Goal: Information Seeking & Learning: Find specific fact

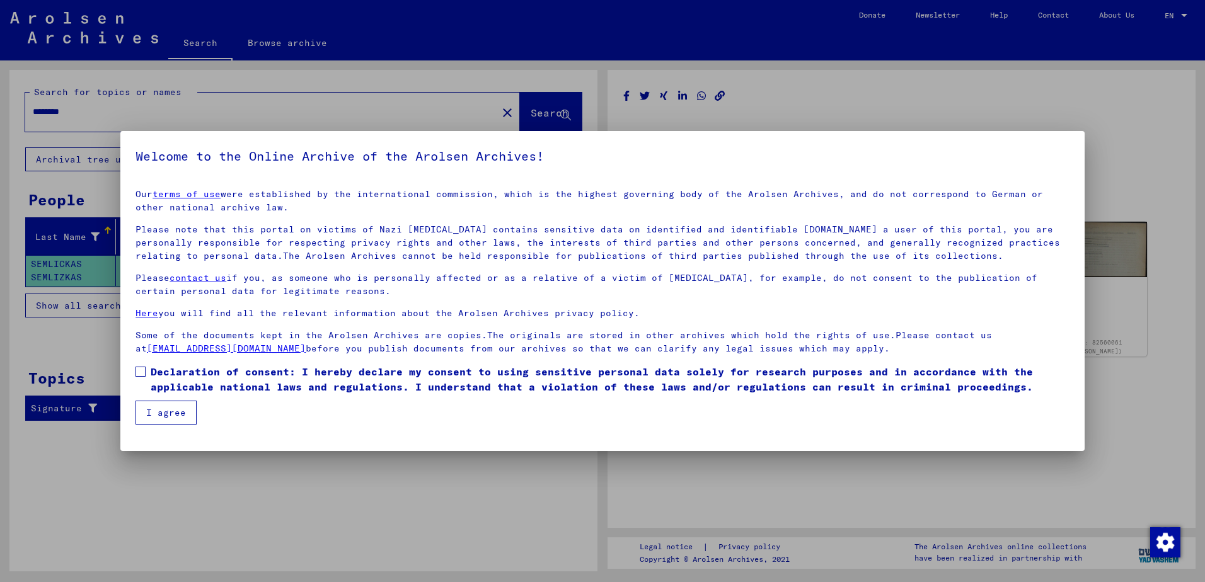
click at [142, 372] on span at bounding box center [140, 372] width 10 height 10
click at [168, 410] on button "I agree" at bounding box center [165, 413] width 61 height 24
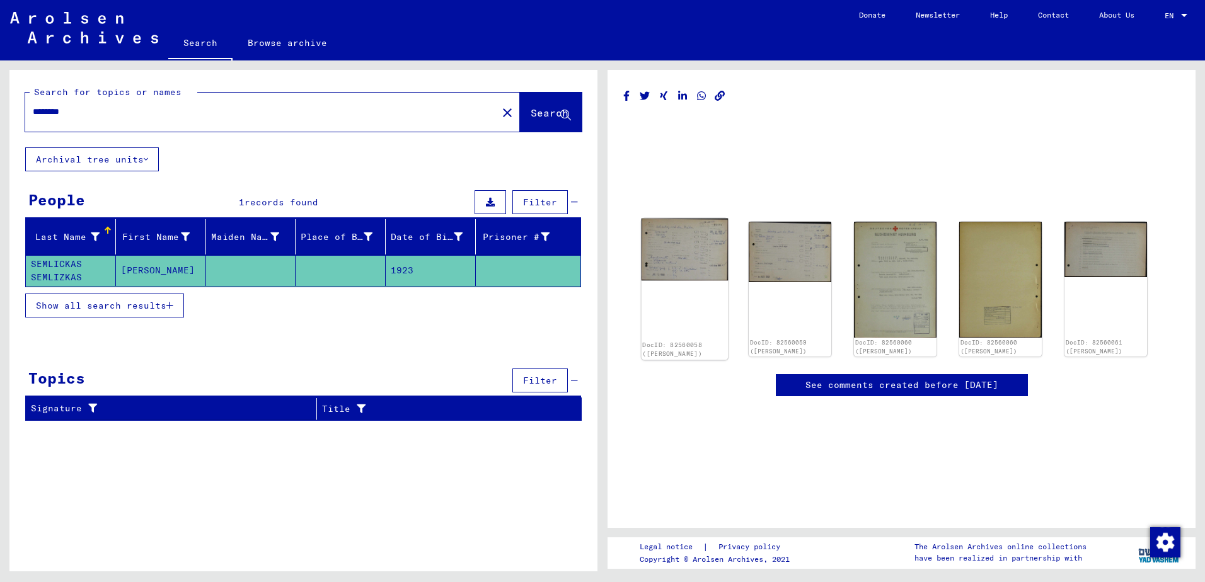
click at [684, 258] on img at bounding box center [684, 250] width 87 height 62
click at [759, 258] on img at bounding box center [790, 251] width 87 height 64
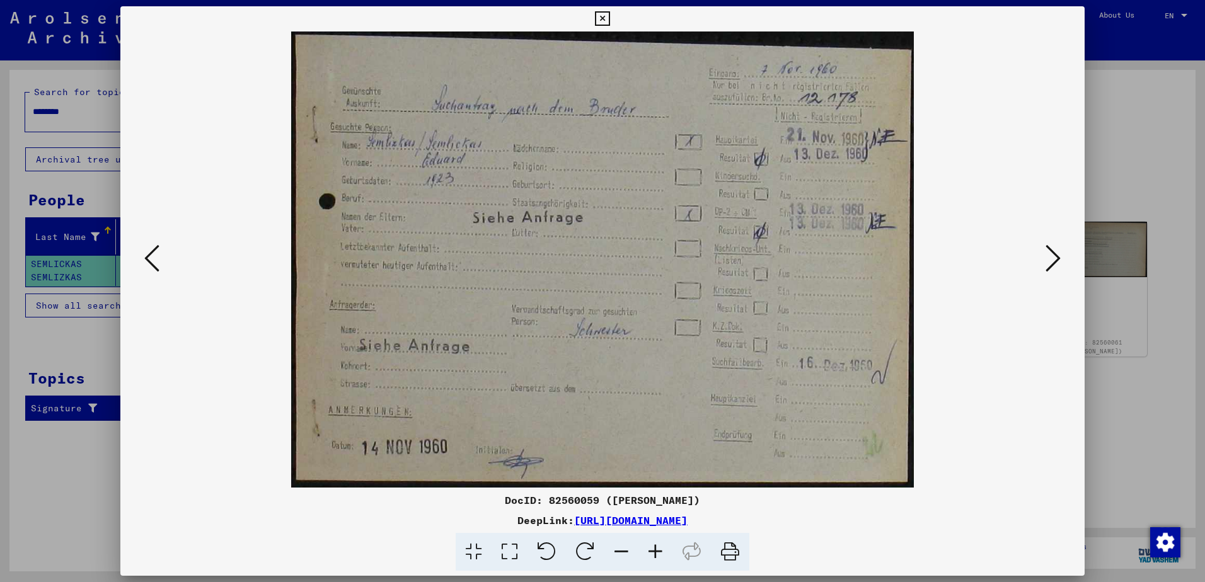
click at [1057, 259] on icon at bounding box center [1052, 258] width 15 height 30
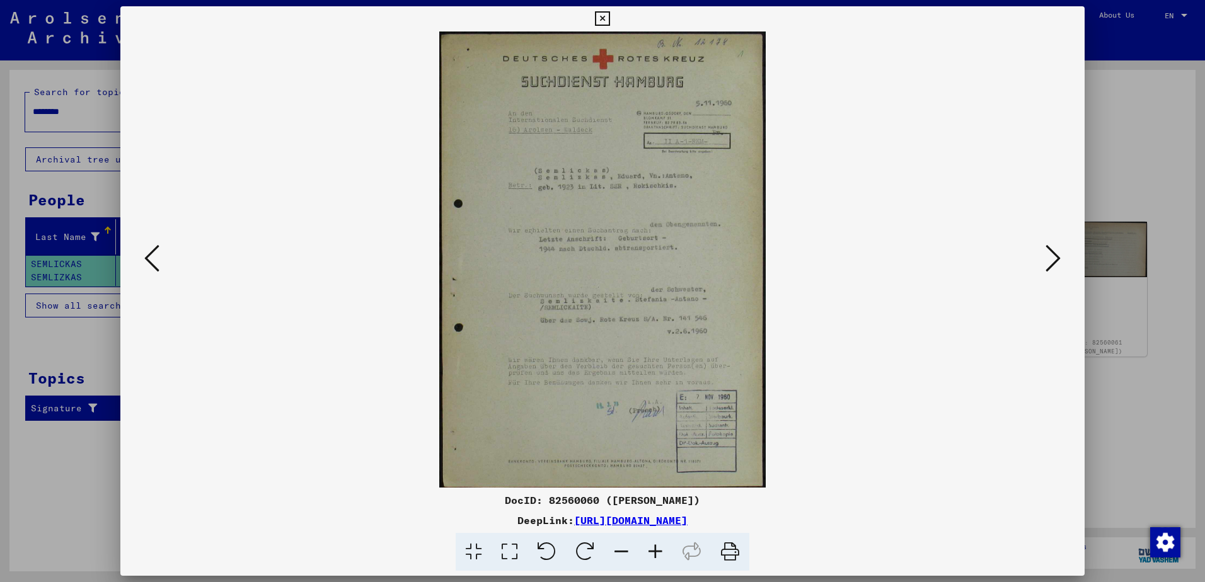
click at [648, 554] on icon at bounding box center [655, 552] width 34 height 38
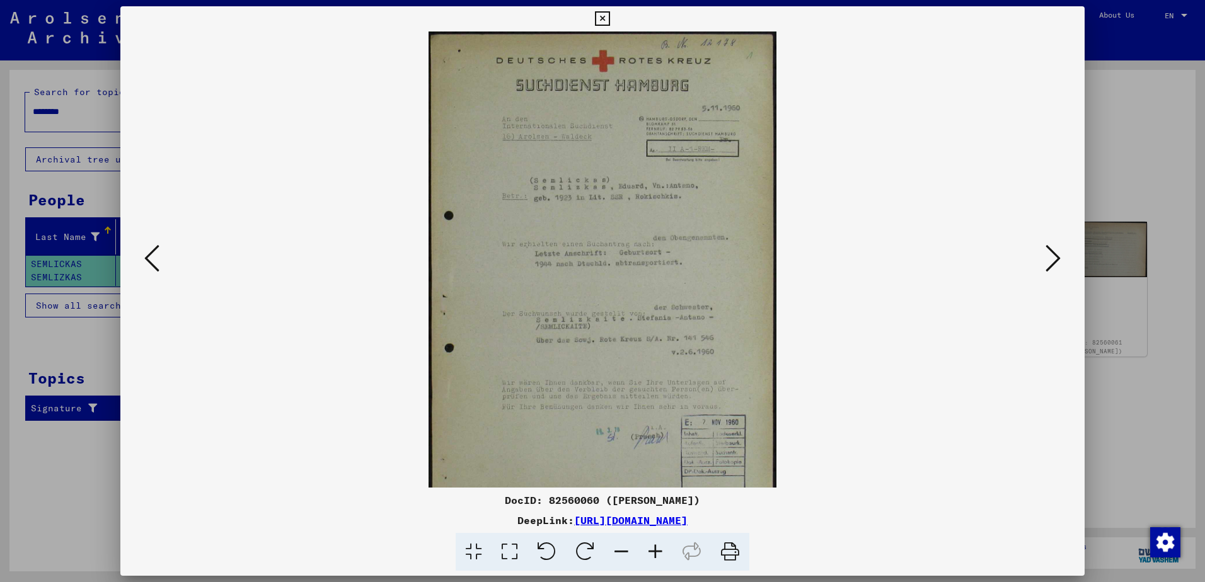
click at [655, 551] on icon at bounding box center [655, 552] width 34 height 38
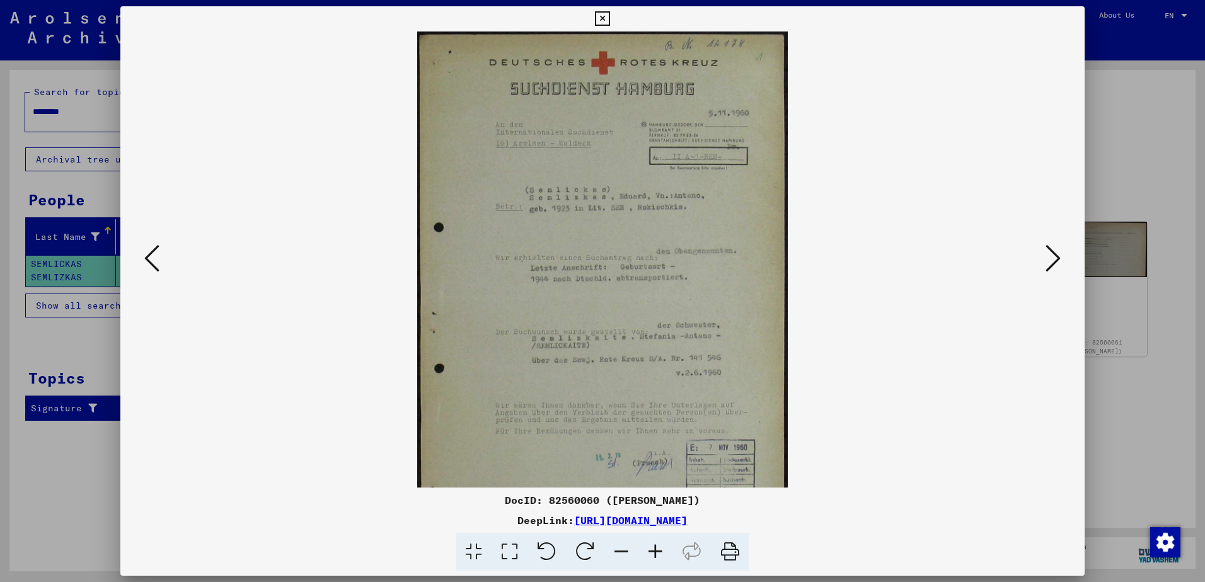
click at [655, 551] on icon at bounding box center [655, 552] width 34 height 38
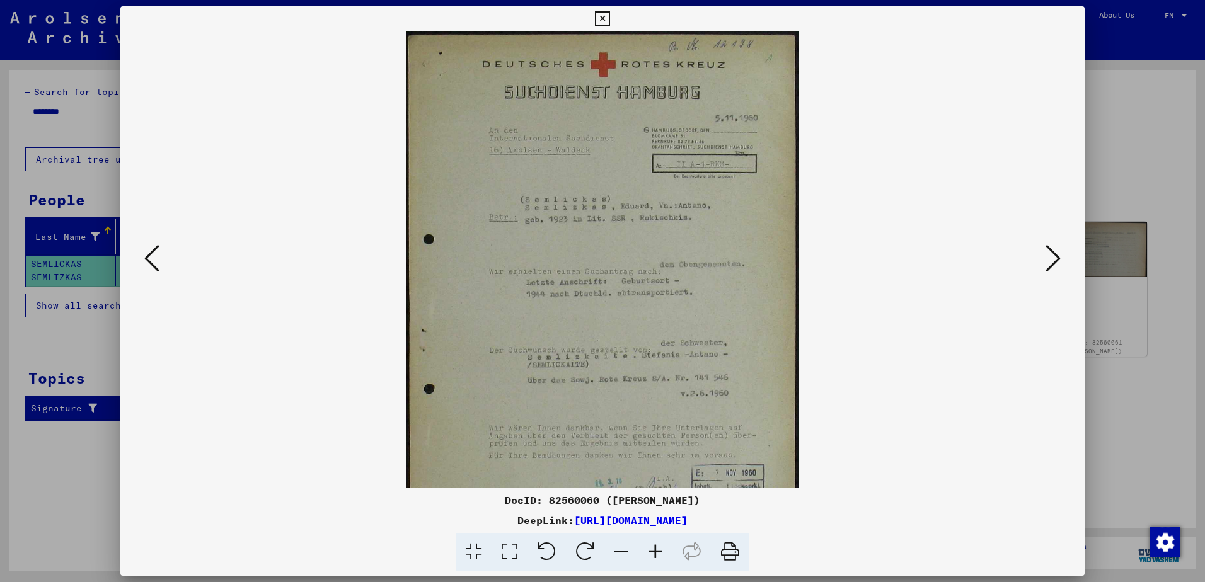
click at [655, 551] on icon at bounding box center [655, 552] width 34 height 38
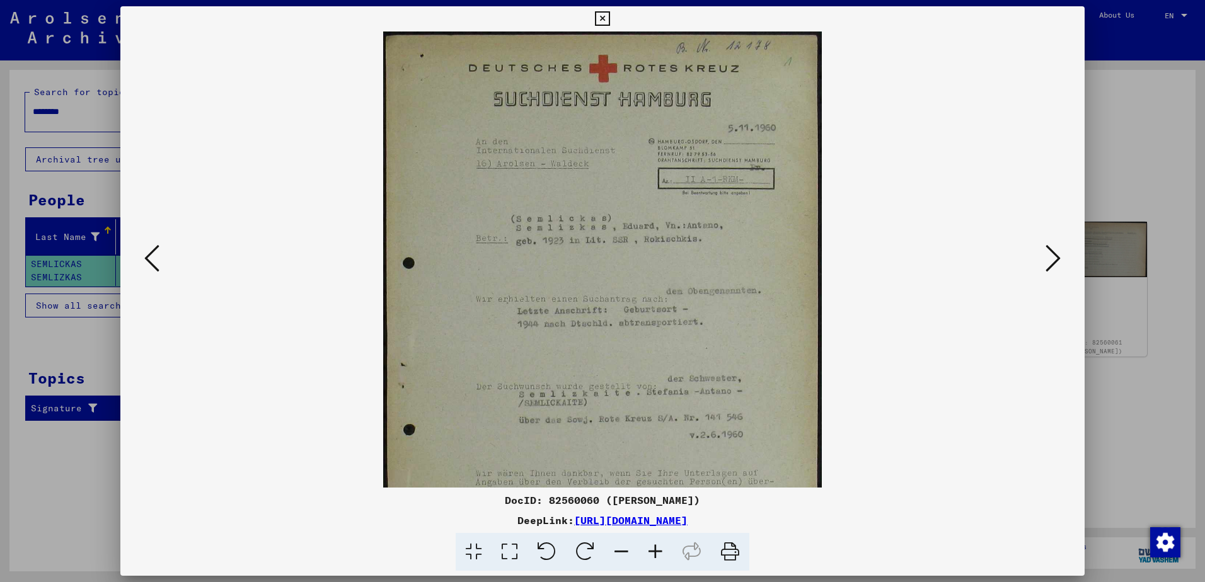
click at [655, 551] on icon at bounding box center [655, 552] width 34 height 38
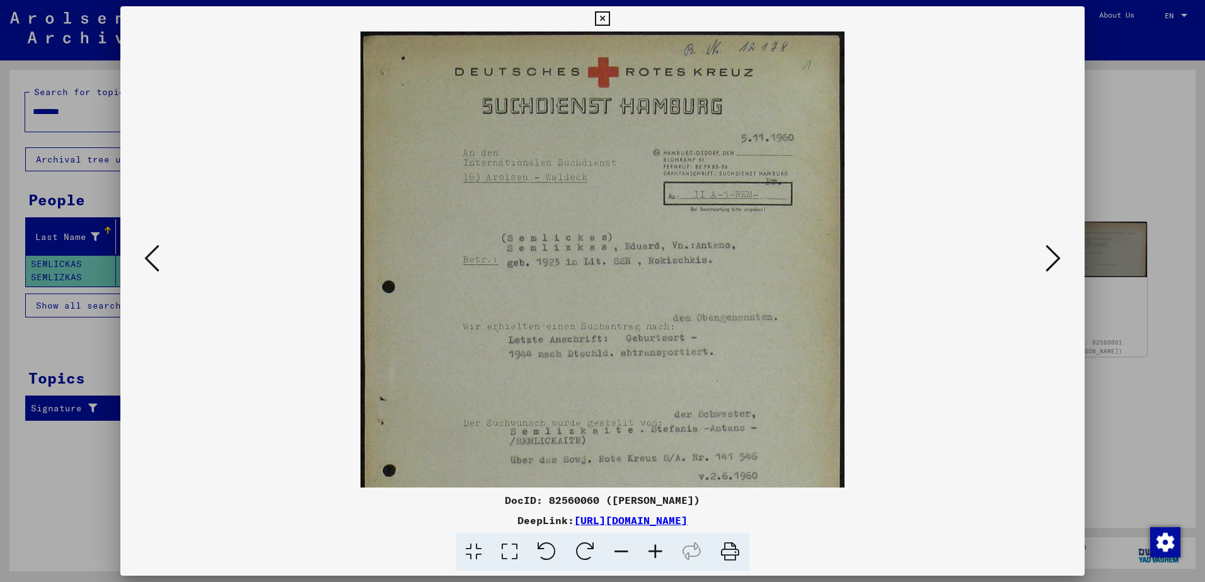
click at [655, 551] on icon at bounding box center [655, 552] width 34 height 38
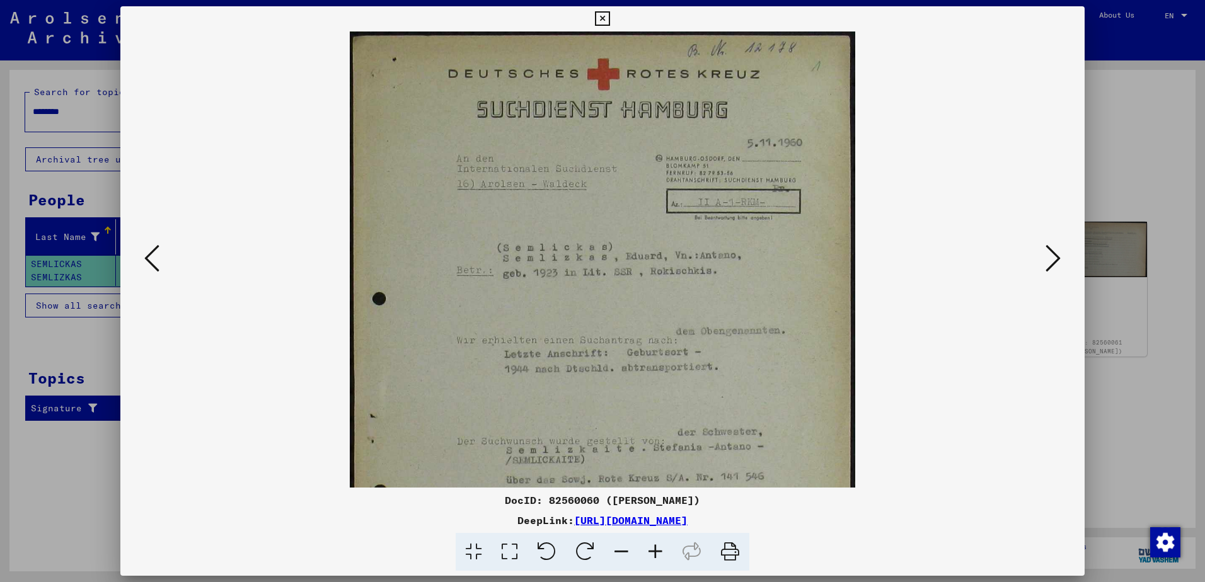
click at [655, 551] on icon at bounding box center [655, 552] width 34 height 38
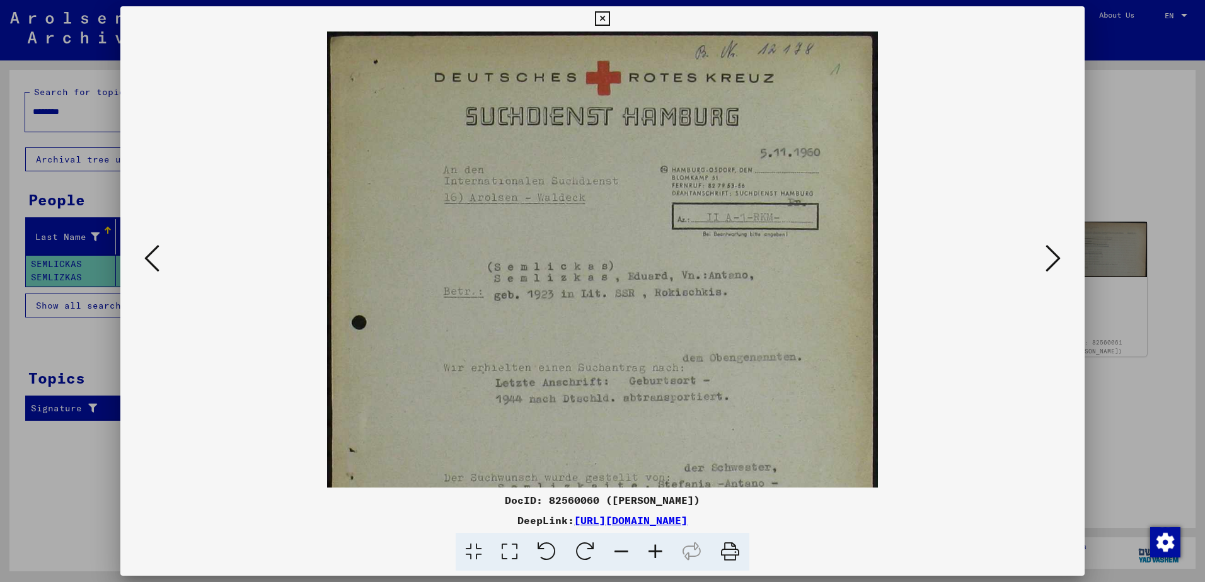
click at [655, 551] on icon at bounding box center [655, 552] width 34 height 38
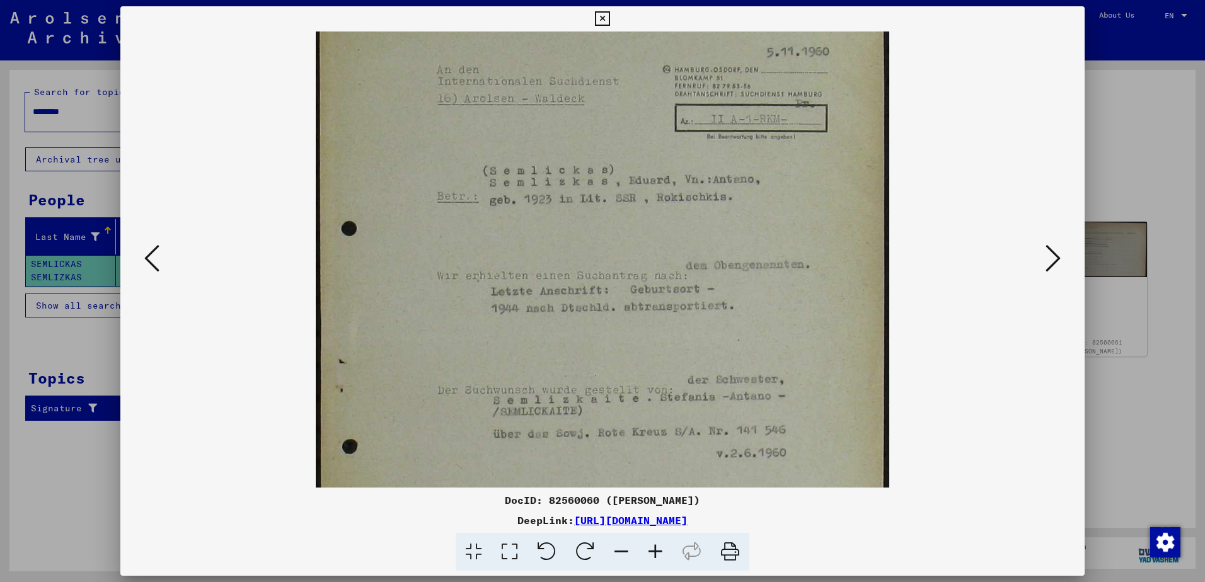
scroll to position [126, 0]
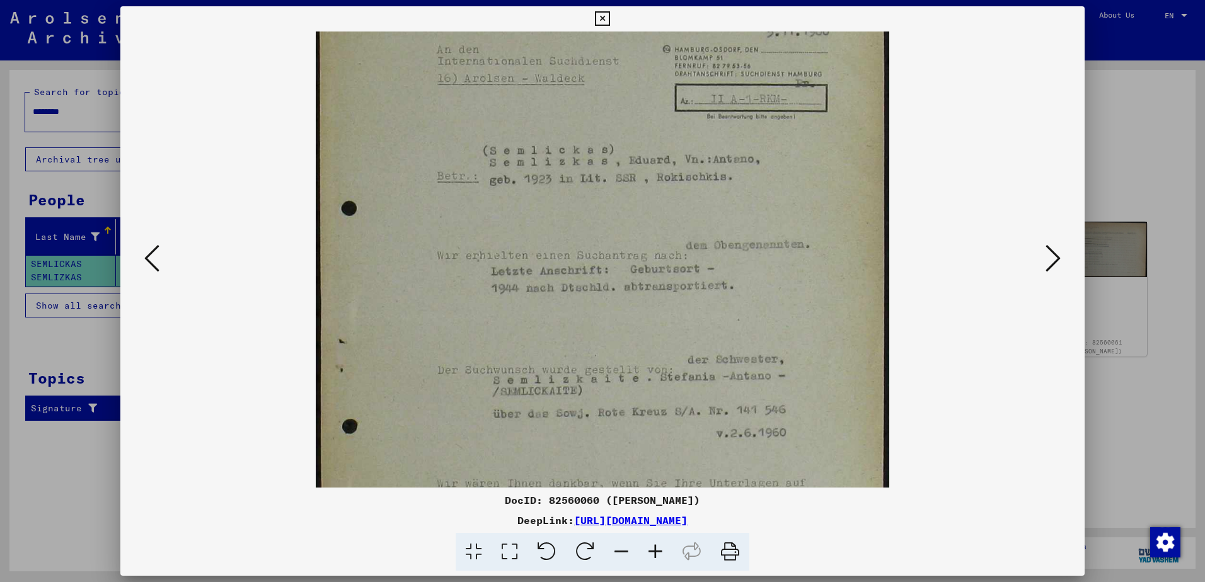
drag, startPoint x: 595, startPoint y: 402, endPoint x: 585, endPoint y: 276, distance: 126.5
click at [585, 276] on img at bounding box center [602, 306] width 573 height 803
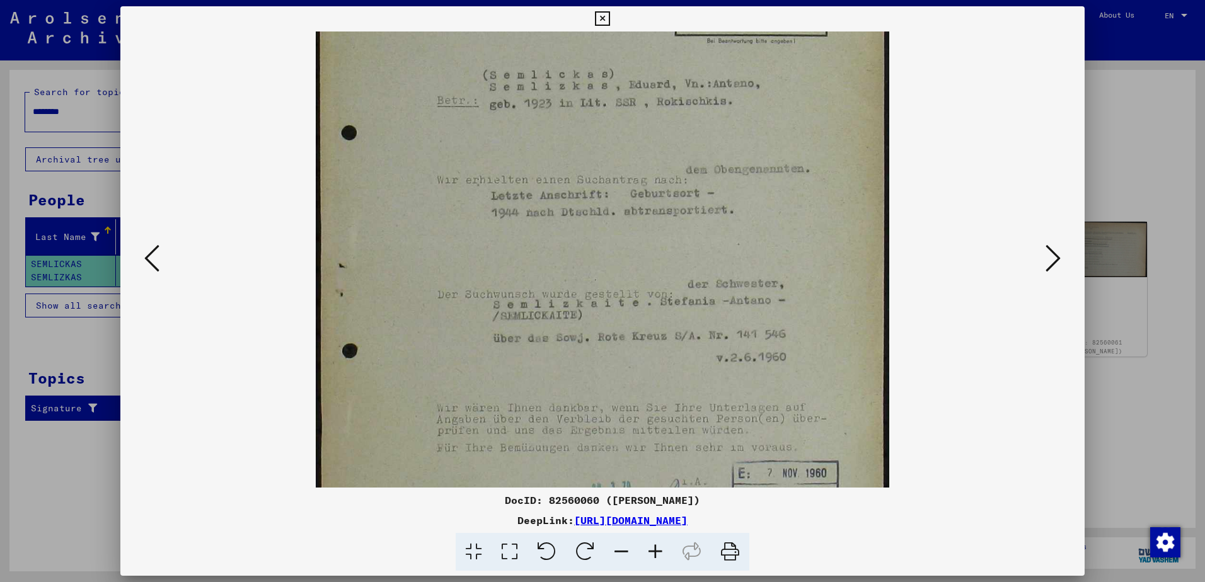
scroll to position [208, 0]
drag, startPoint x: 588, startPoint y: 331, endPoint x: 585, endPoint y: 249, distance: 82.0
click at [585, 249] on img at bounding box center [602, 225] width 573 height 803
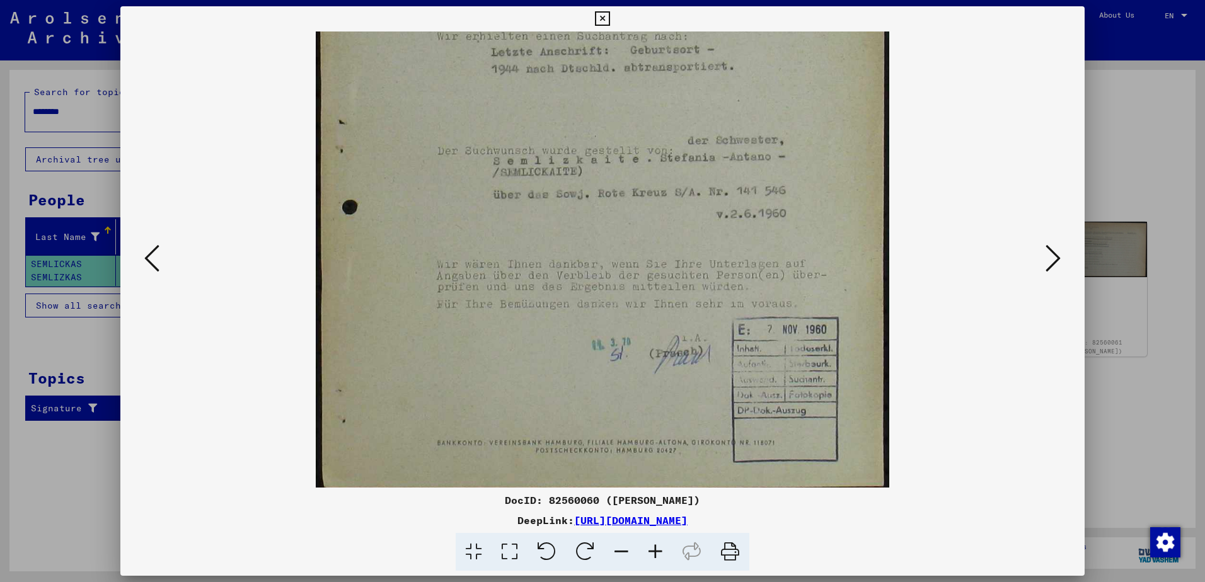
scroll to position [347, 0]
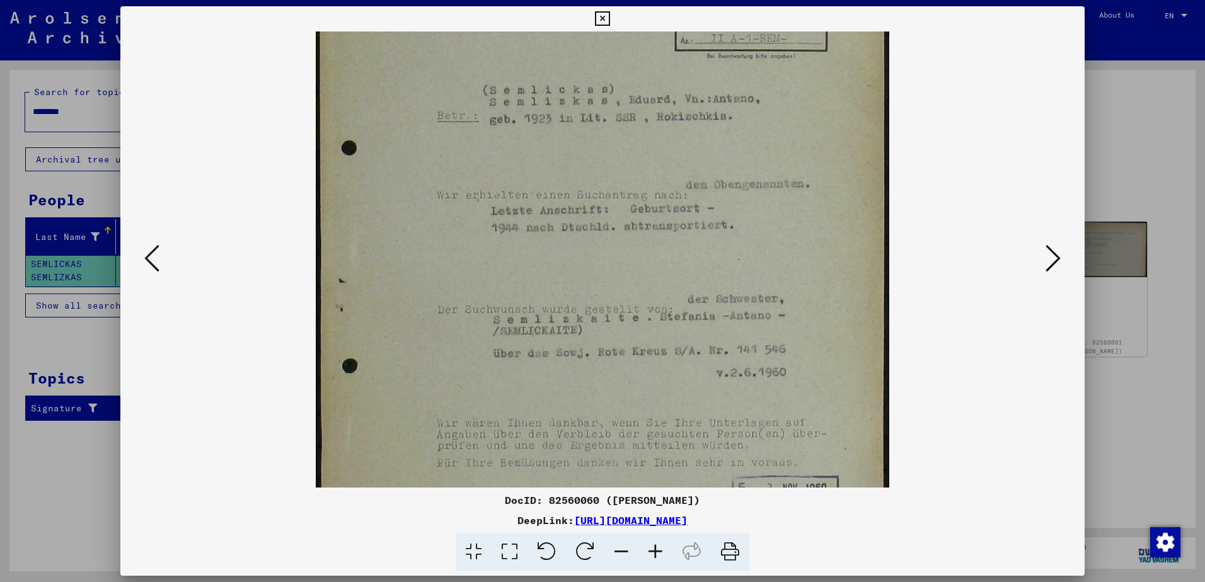
drag, startPoint x: 584, startPoint y: 375, endPoint x: 577, endPoint y: 386, distance: 13.3
click at [577, 381] on img at bounding box center [602, 246] width 573 height 803
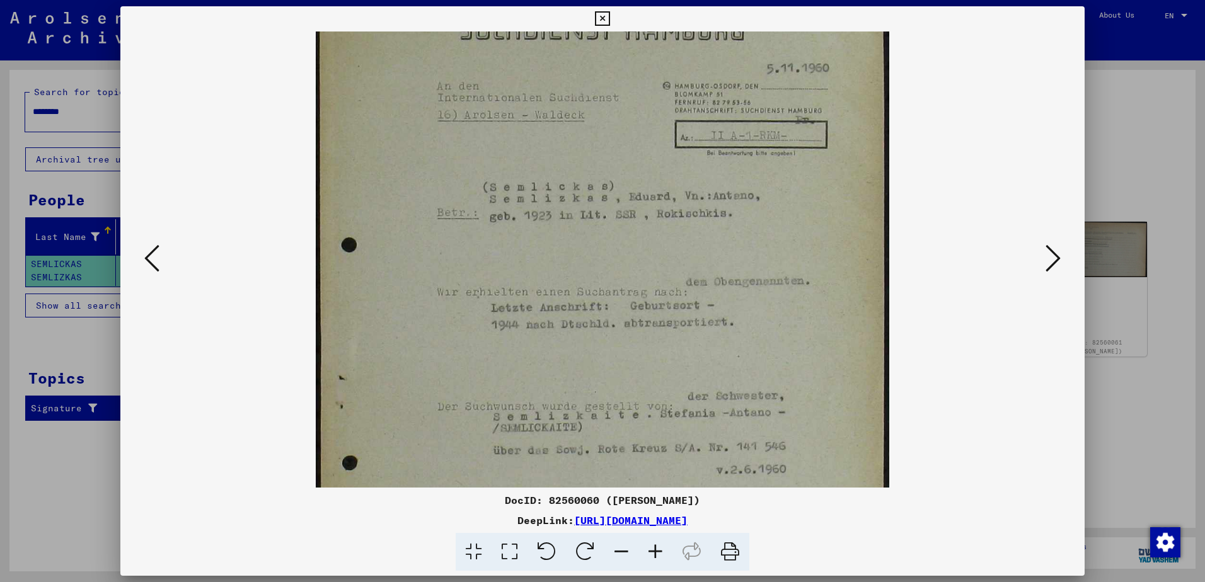
drag, startPoint x: 594, startPoint y: 246, endPoint x: 591, endPoint y: 352, distance: 105.3
click at [591, 351] on img at bounding box center [602, 343] width 573 height 803
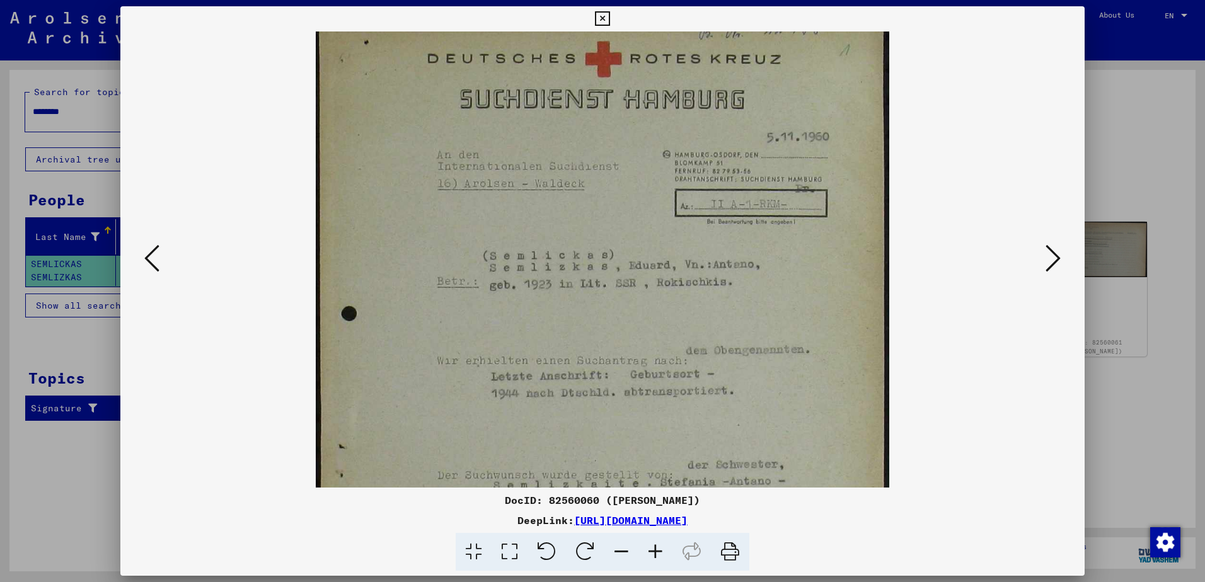
scroll to position [0, 0]
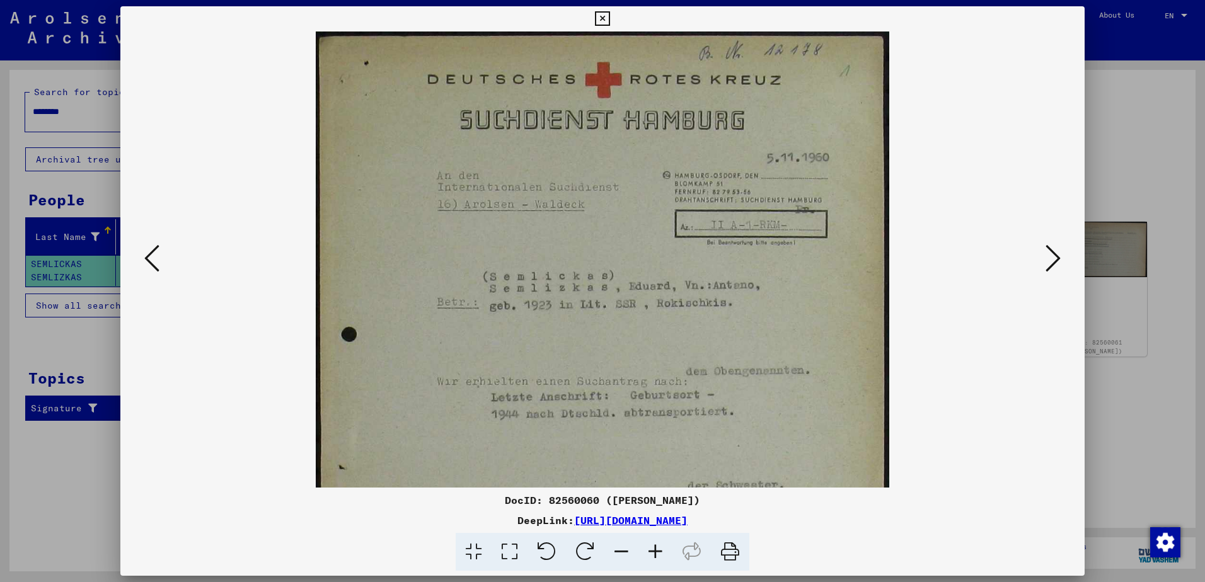
drag, startPoint x: 612, startPoint y: 260, endPoint x: 612, endPoint y: 338, distance: 78.1
click at [612, 338] on img at bounding box center [602, 433] width 573 height 803
click at [1057, 260] on icon at bounding box center [1052, 258] width 15 height 30
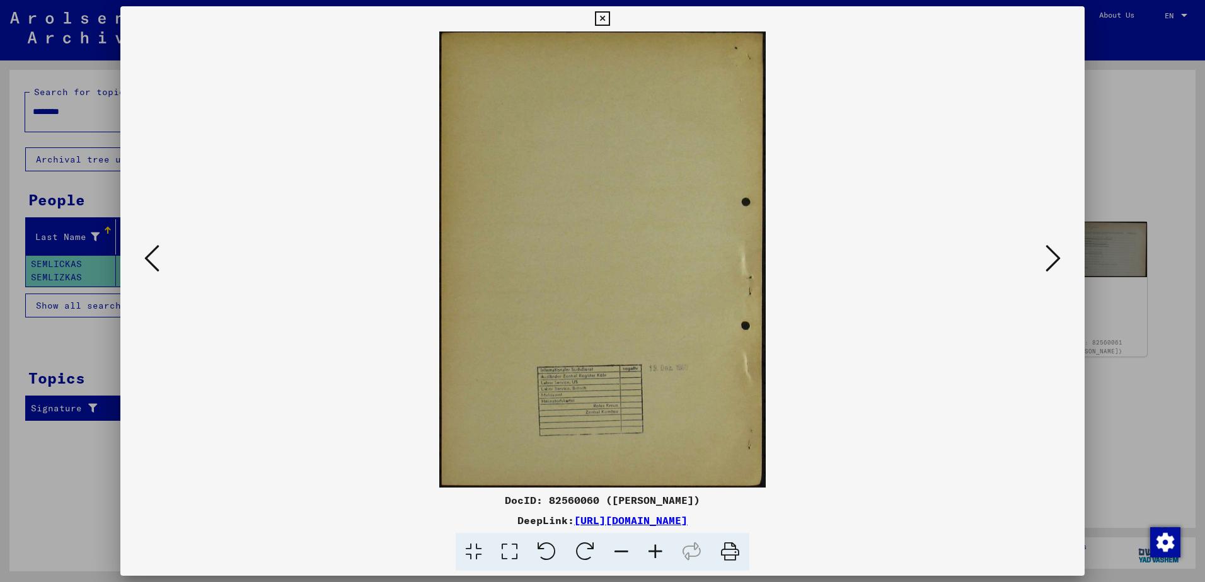
click at [1057, 260] on icon at bounding box center [1052, 258] width 15 height 30
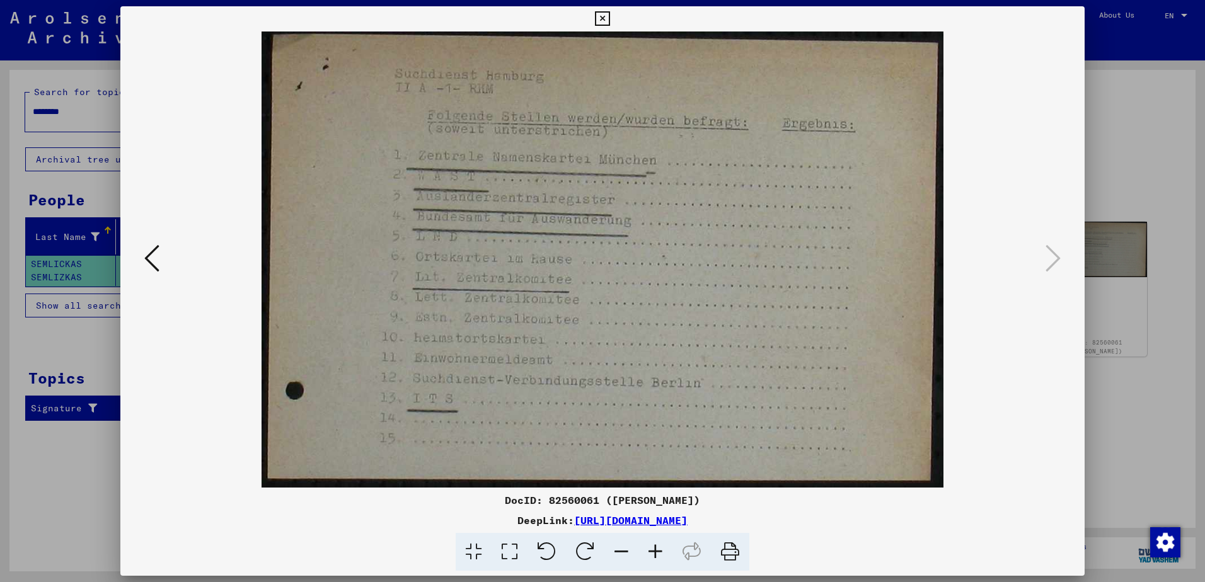
click at [604, 14] on icon at bounding box center [602, 18] width 14 height 15
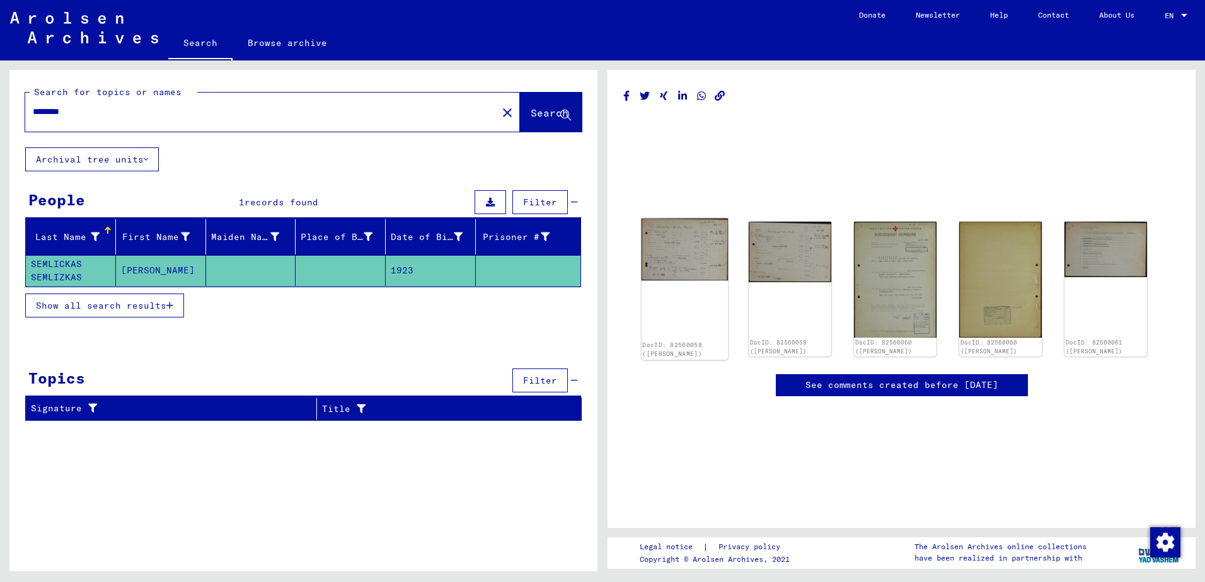
click at [700, 267] on img at bounding box center [684, 250] width 87 height 62
click at [677, 251] on img at bounding box center [684, 250] width 87 height 62
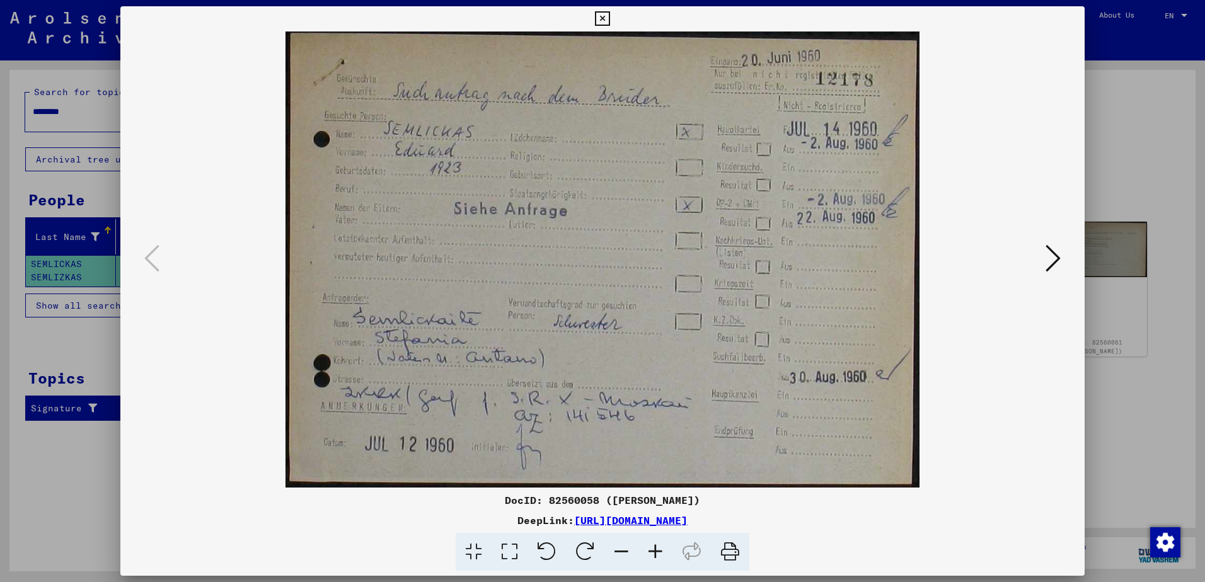
click at [1053, 261] on icon at bounding box center [1052, 258] width 15 height 30
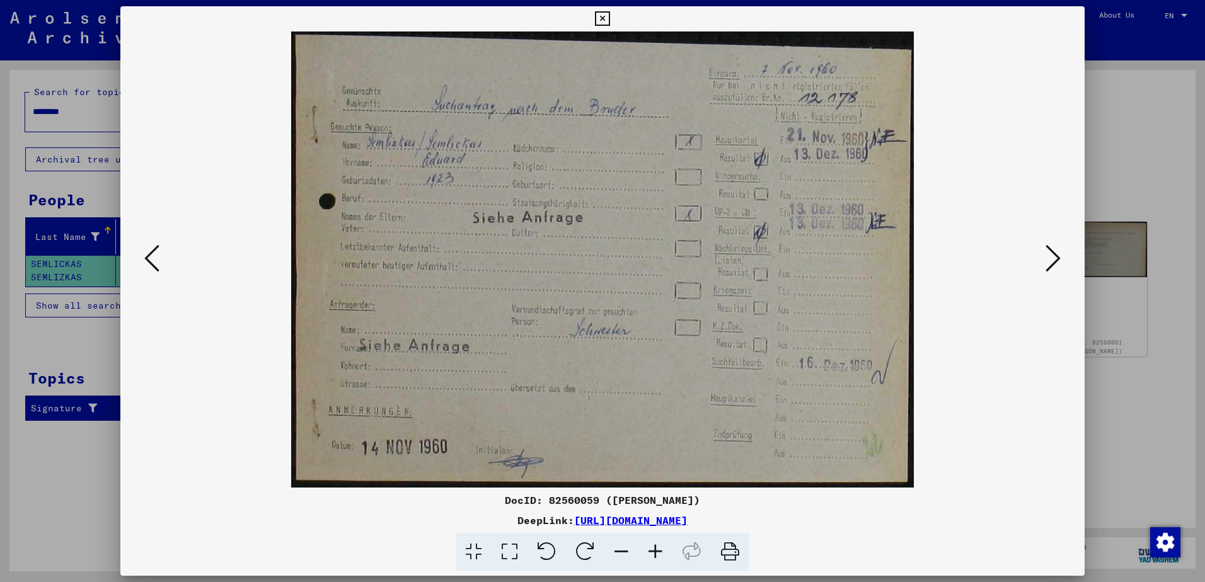
click at [1053, 261] on icon at bounding box center [1052, 258] width 15 height 30
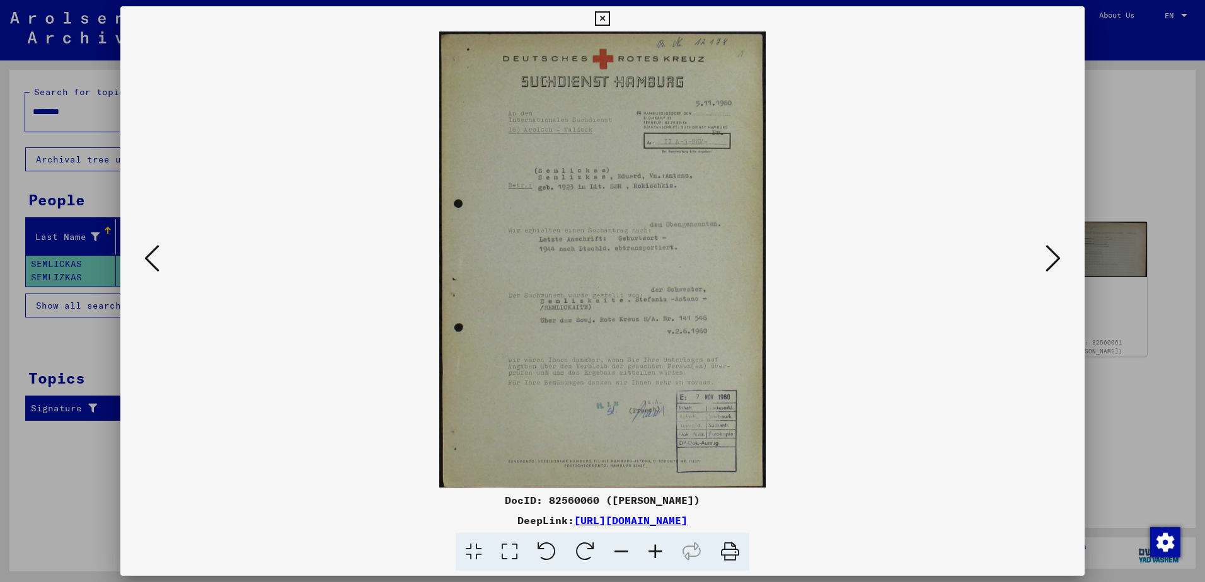
click at [654, 555] on icon at bounding box center [655, 552] width 34 height 38
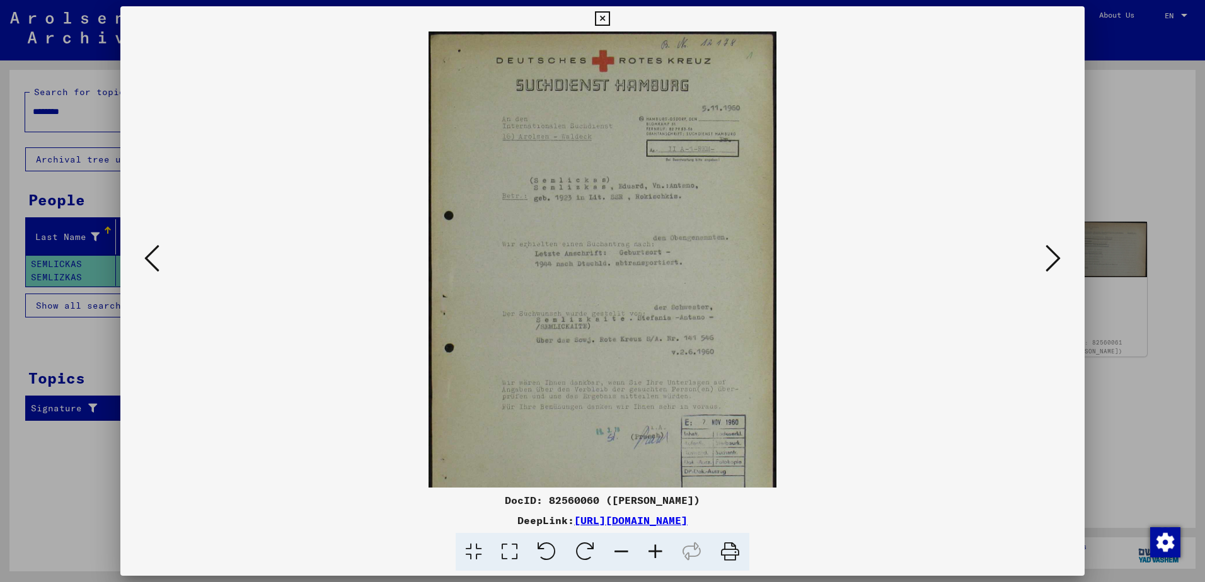
click at [654, 555] on icon at bounding box center [655, 552] width 34 height 38
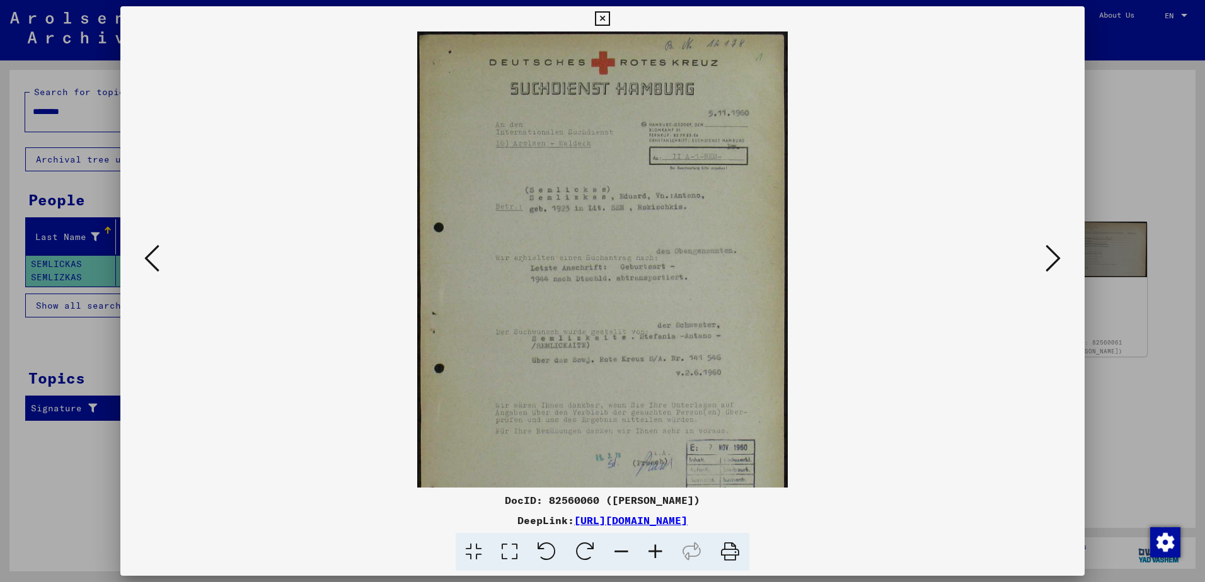
click at [654, 555] on icon at bounding box center [655, 552] width 34 height 38
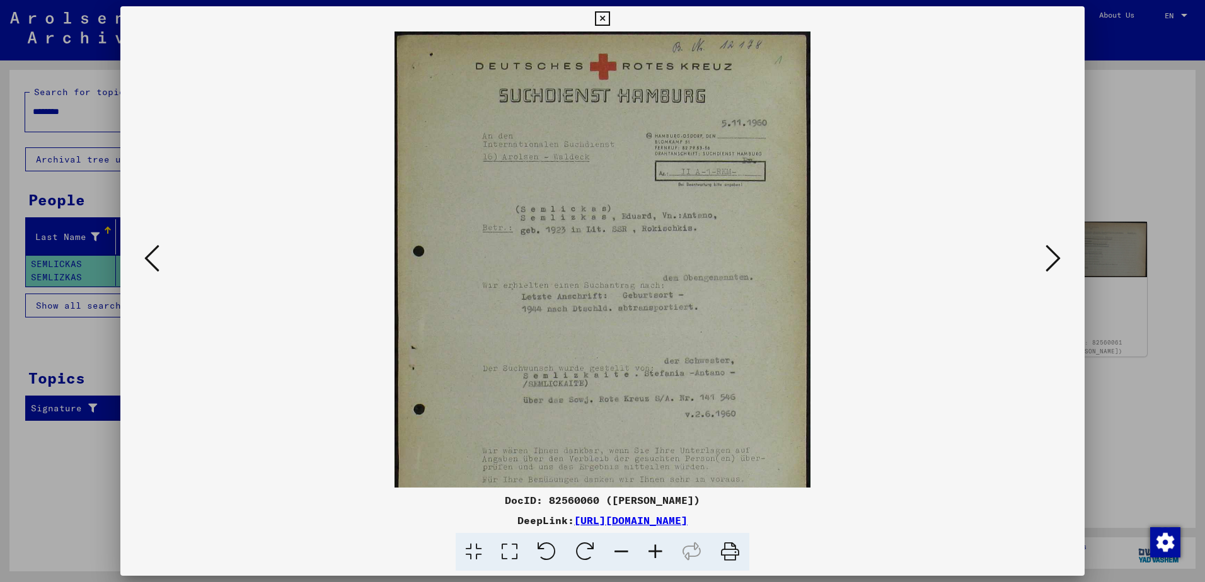
click at [654, 555] on icon at bounding box center [655, 552] width 34 height 38
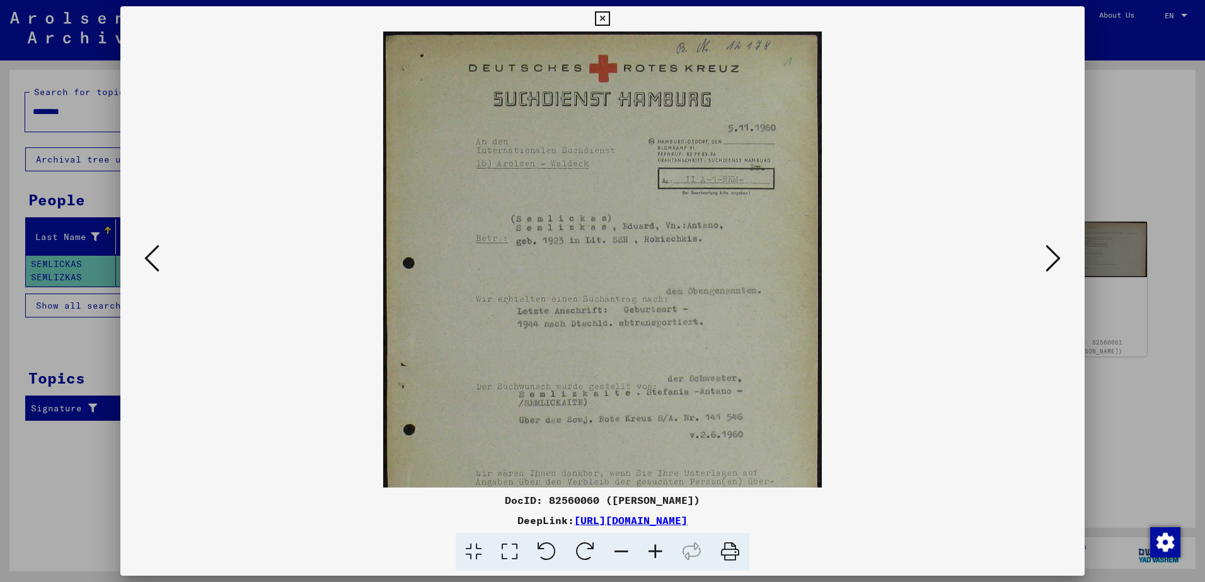
click at [654, 555] on icon at bounding box center [655, 552] width 34 height 38
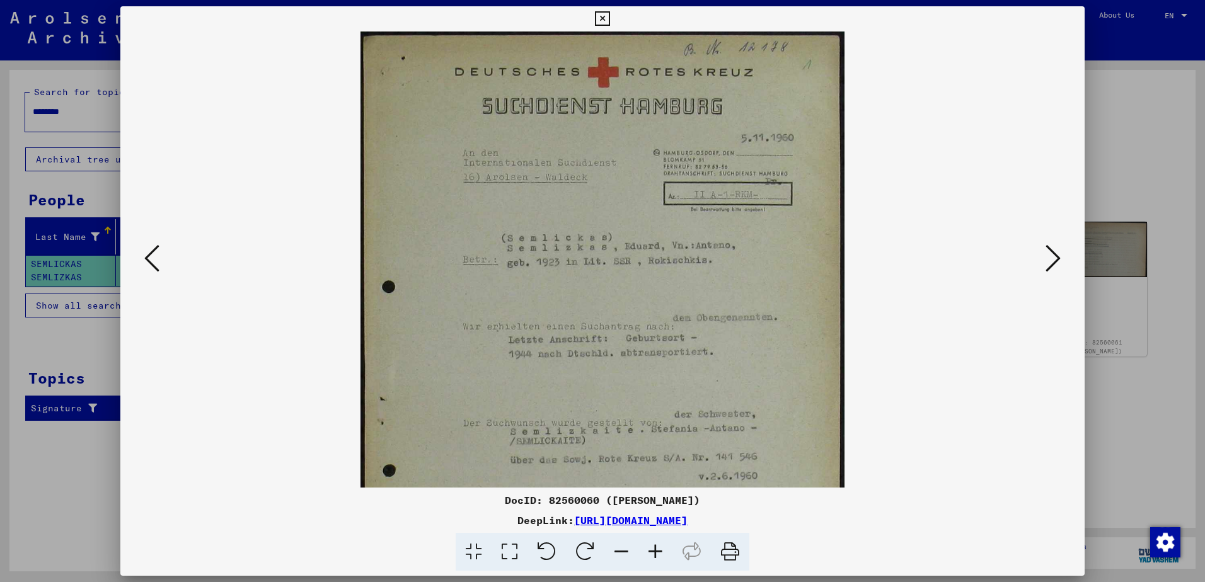
click at [654, 555] on icon at bounding box center [655, 552] width 34 height 38
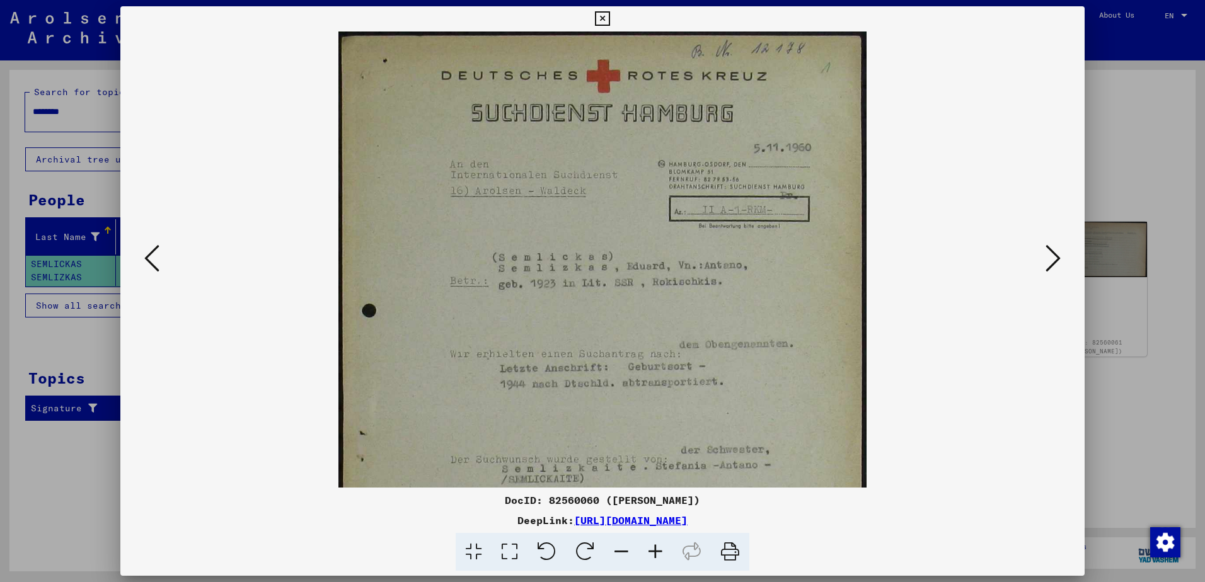
click at [654, 555] on icon at bounding box center [655, 552] width 34 height 38
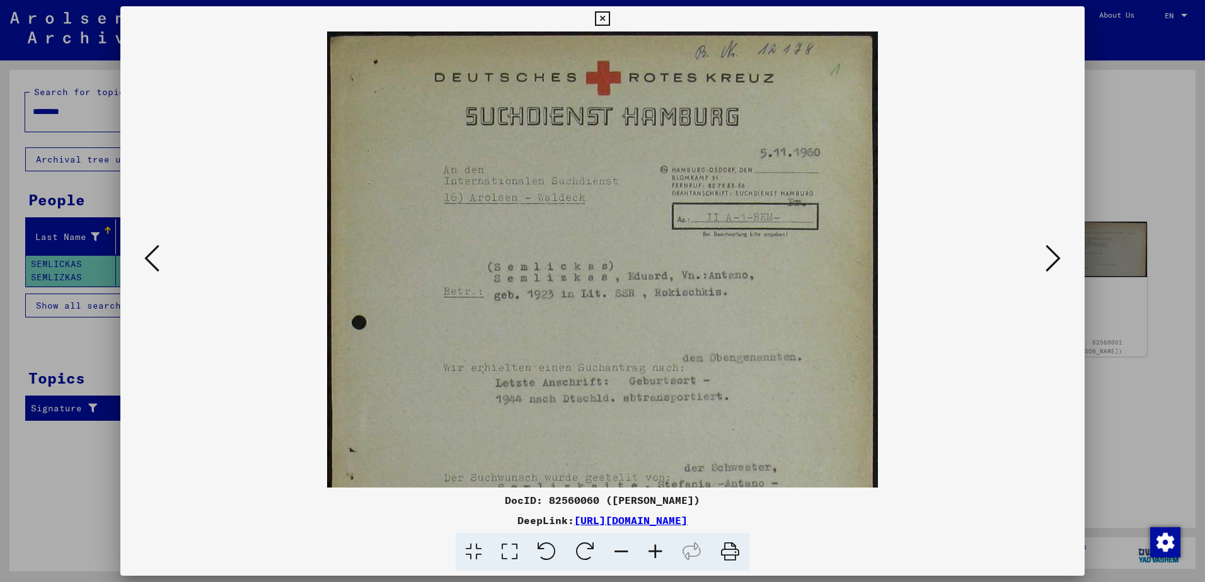
click at [654, 555] on icon at bounding box center [655, 552] width 34 height 38
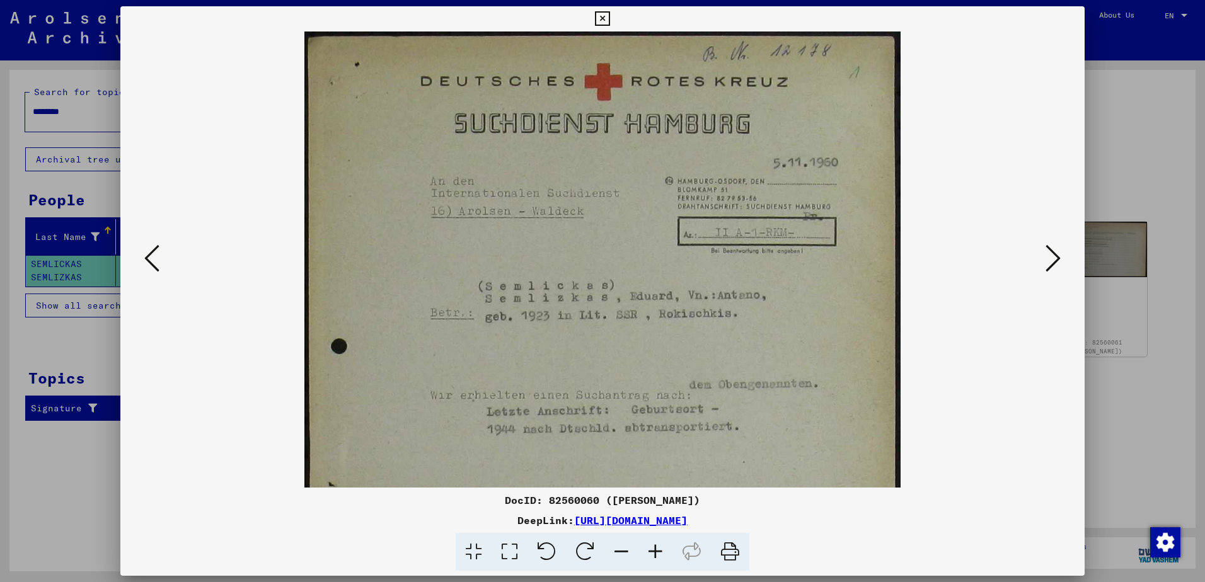
click at [654, 555] on icon at bounding box center [655, 552] width 34 height 38
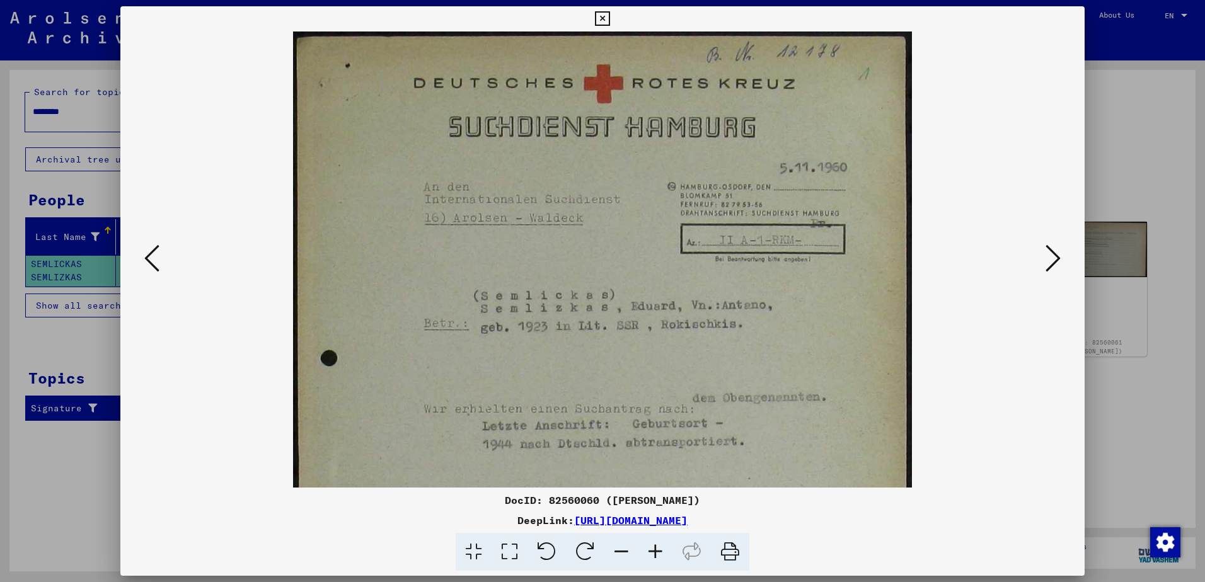
click at [654, 555] on icon at bounding box center [655, 552] width 34 height 38
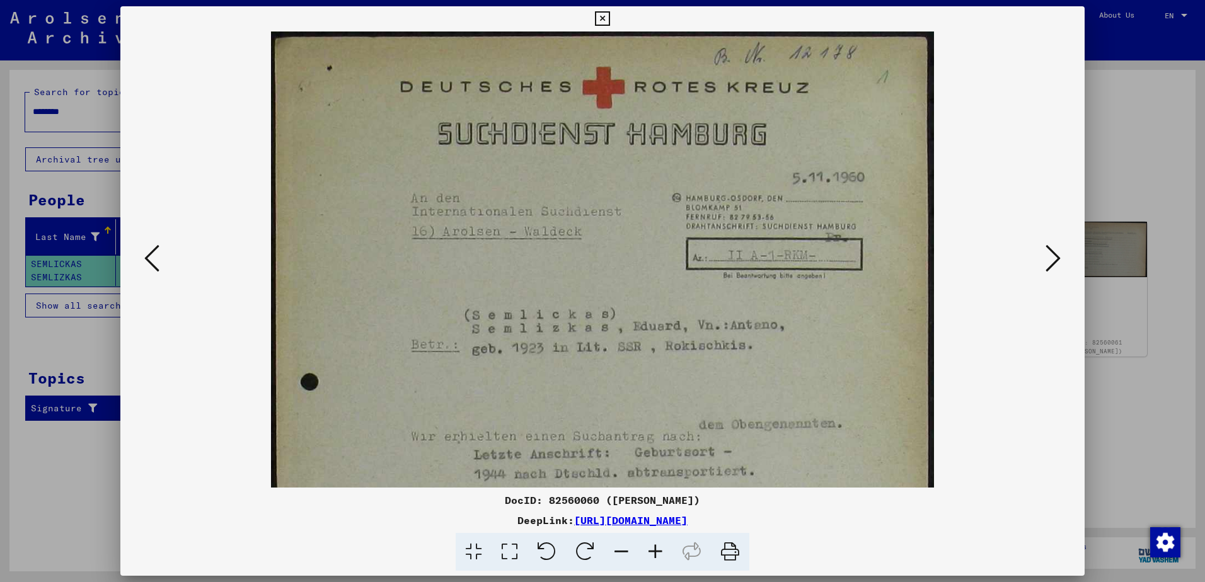
click at [654, 555] on icon at bounding box center [655, 552] width 34 height 38
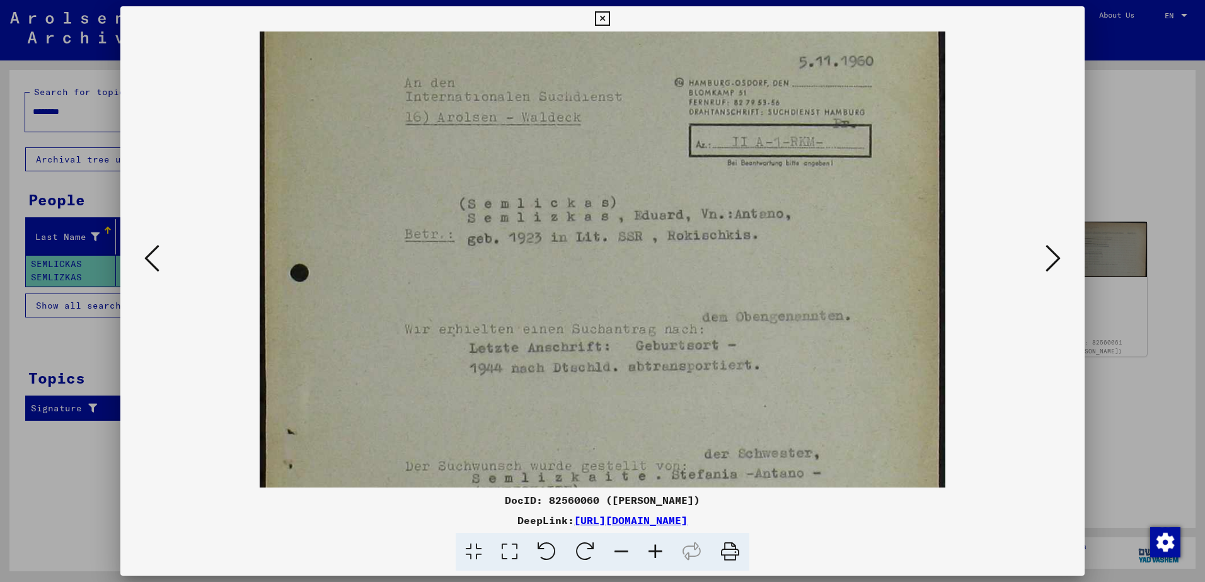
scroll to position [141, 0]
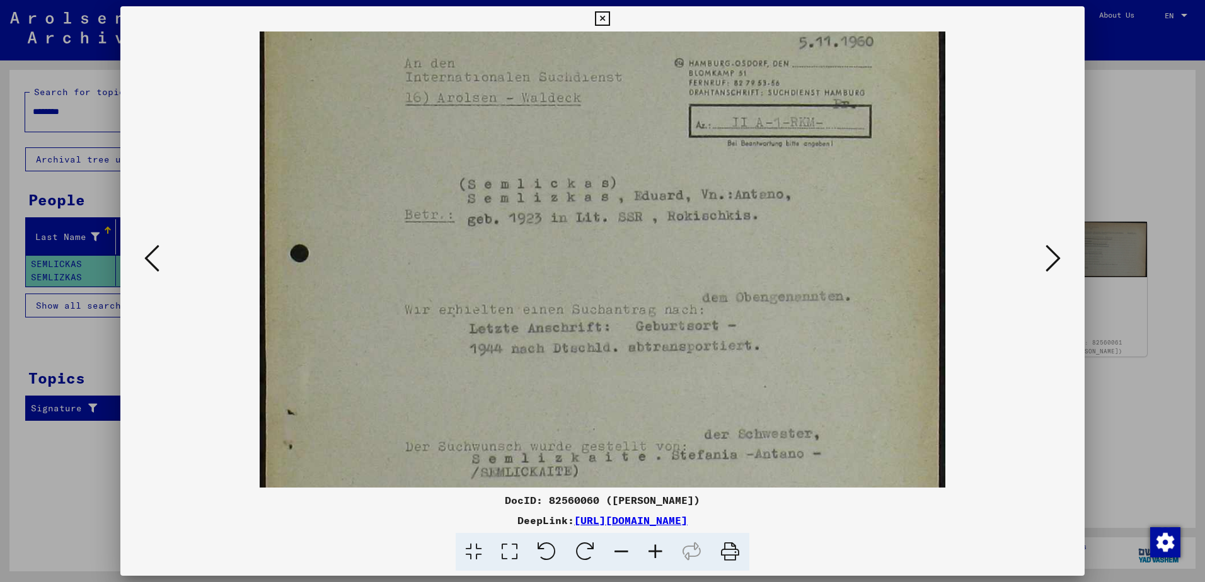
drag, startPoint x: 595, startPoint y: 390, endPoint x: 594, endPoint y: 250, distance: 140.5
click at [594, 250] on img at bounding box center [603, 371] width 686 height 960
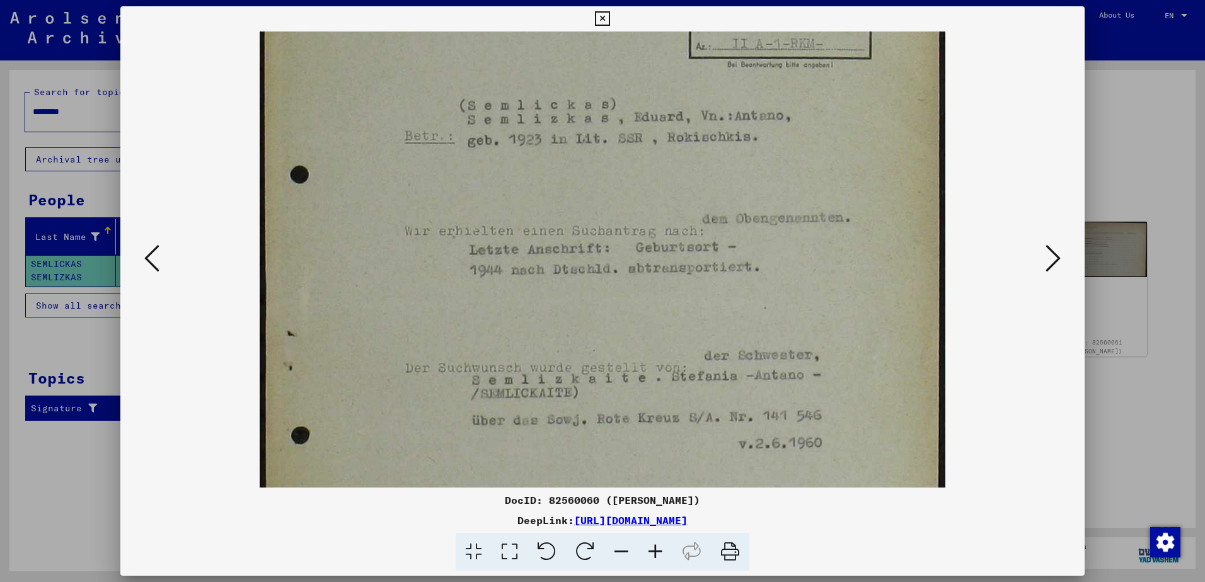
scroll to position [225, 0]
drag, startPoint x: 571, startPoint y: 324, endPoint x: 570, endPoint y: 239, distance: 84.5
click at [570, 239] on img at bounding box center [603, 287] width 686 height 960
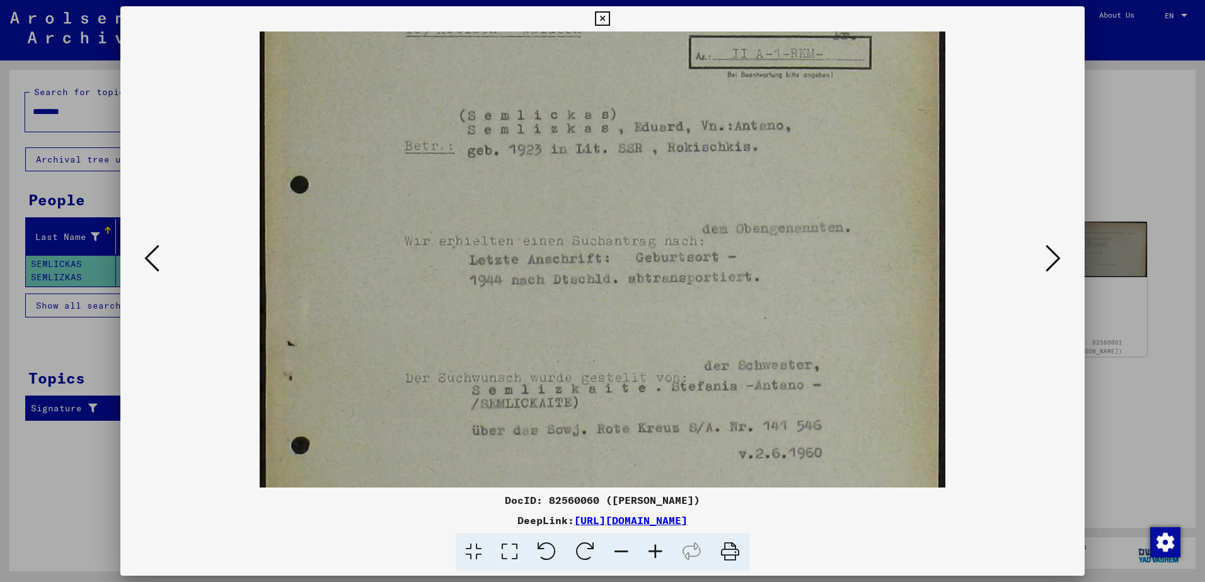
scroll to position [215, 0]
drag, startPoint x: 629, startPoint y: 212, endPoint x: 582, endPoint y: 222, distance: 48.9
click at [582, 222] on img at bounding box center [603, 297] width 686 height 960
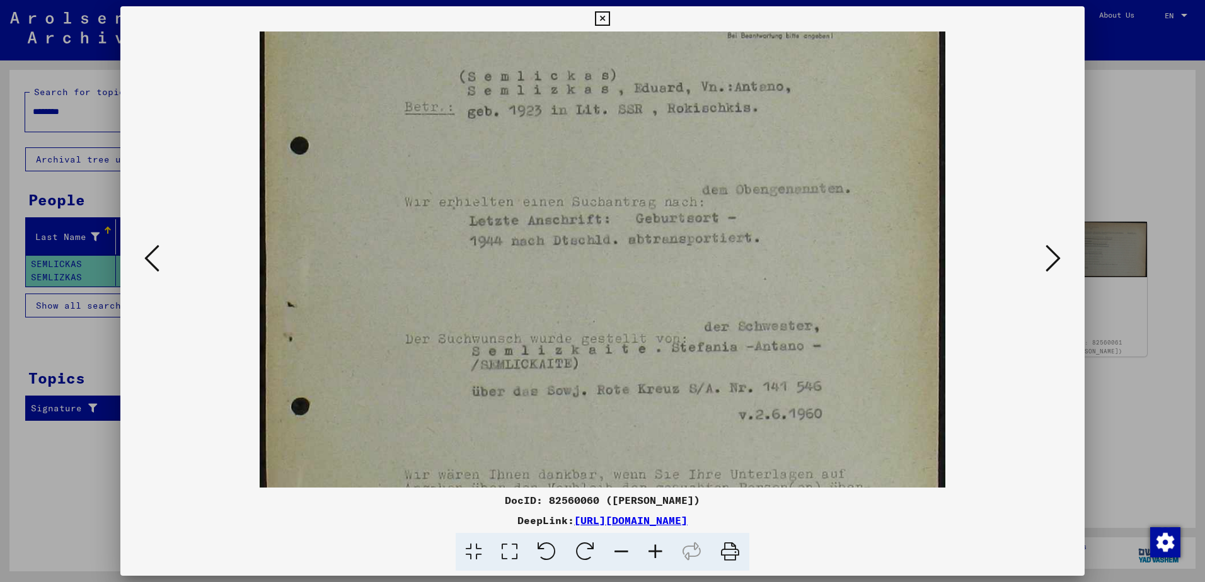
scroll to position [266, 0]
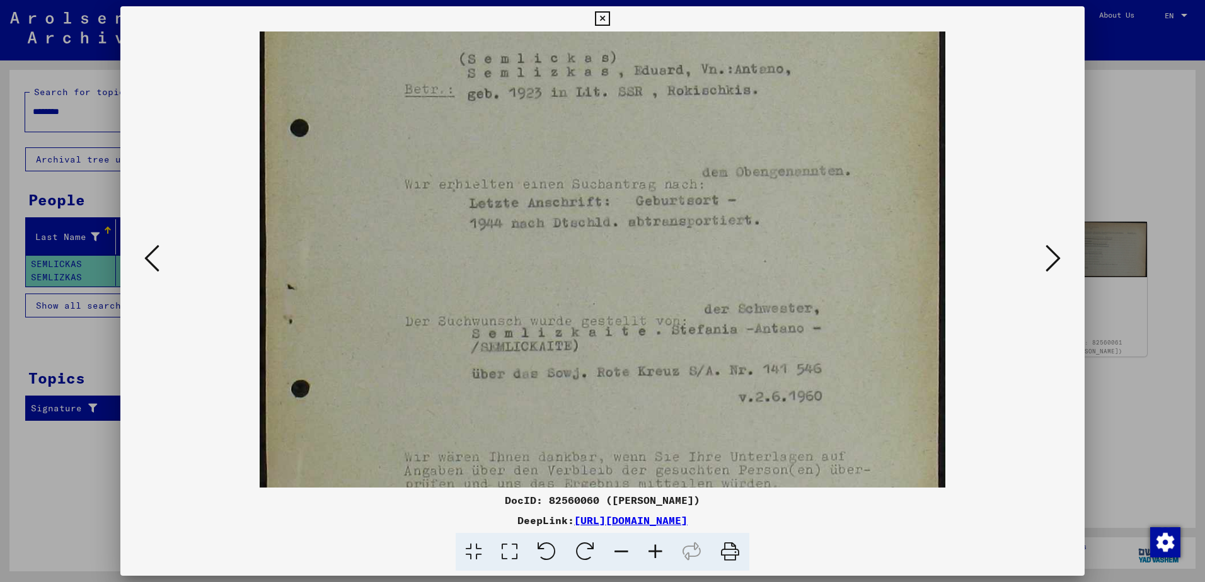
drag, startPoint x: 568, startPoint y: 297, endPoint x: 559, endPoint y: 246, distance: 51.8
click at [559, 246] on img at bounding box center [603, 246] width 686 height 960
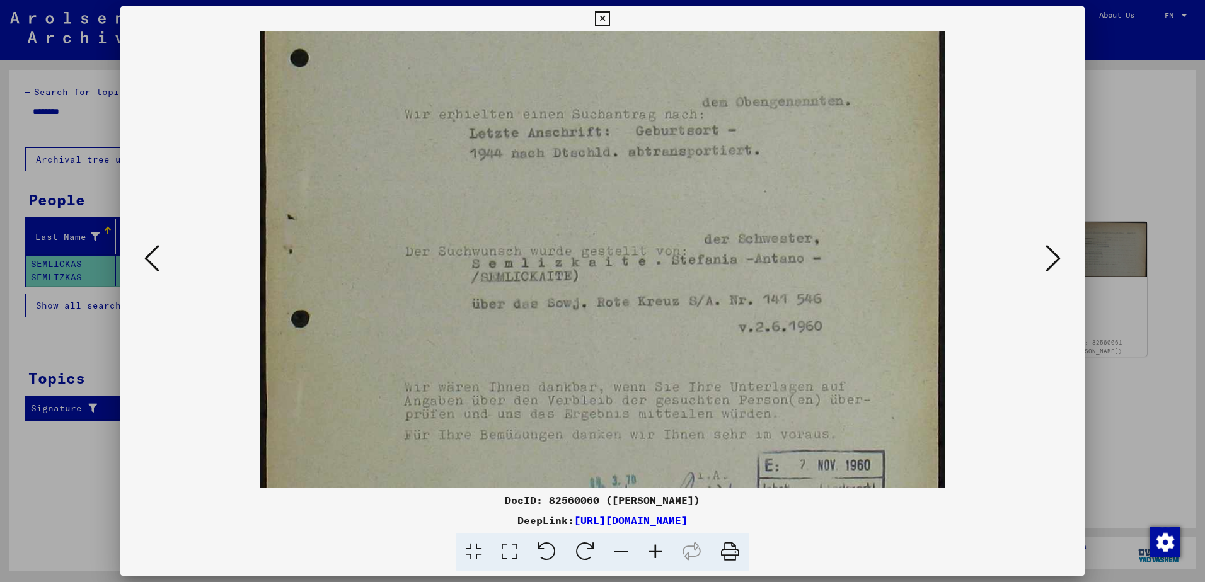
scroll to position [336, 0]
drag, startPoint x: 560, startPoint y: 328, endPoint x: 559, endPoint y: 257, distance: 70.6
click at [559, 257] on img at bounding box center [603, 175] width 686 height 960
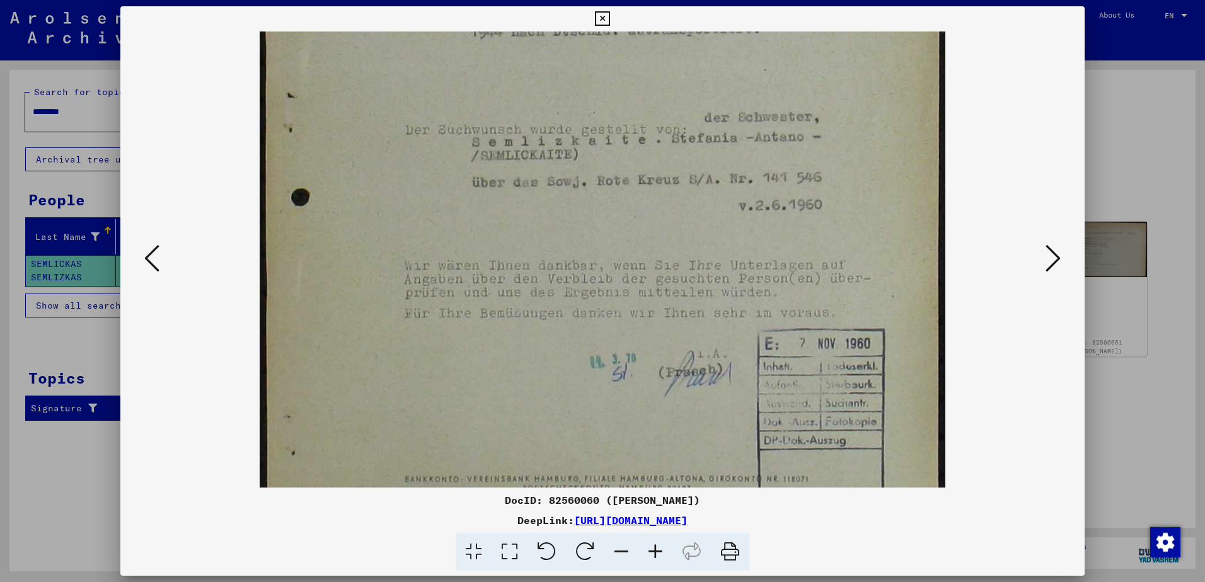
scroll to position [468, 0]
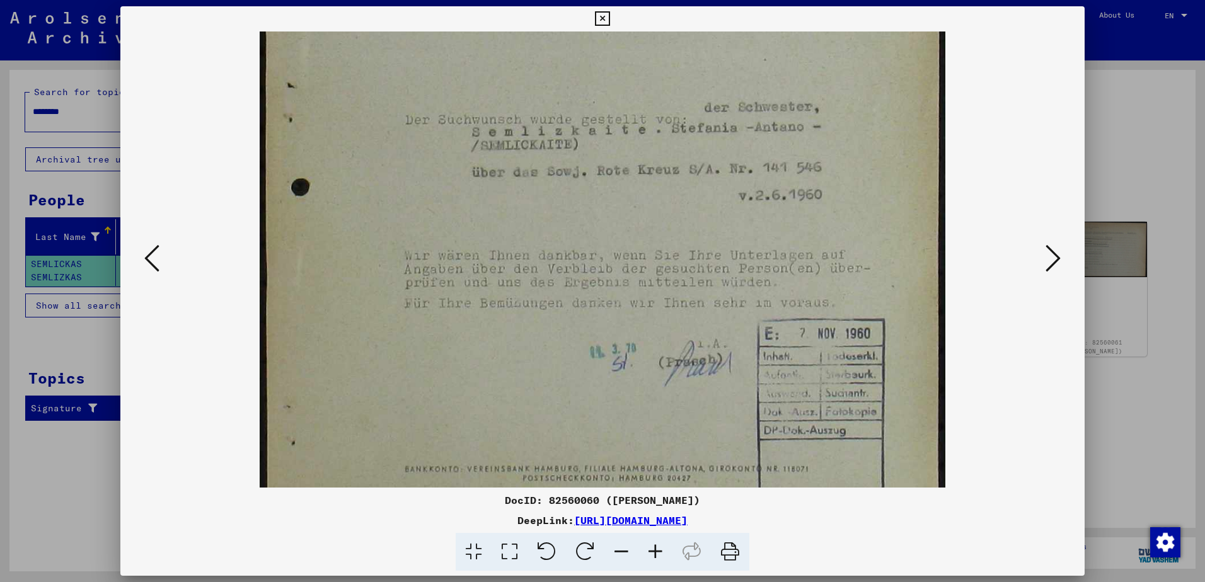
drag, startPoint x: 695, startPoint y: 318, endPoint x: 680, endPoint y: 187, distance: 131.9
click at [680, 187] on img at bounding box center [603, 44] width 686 height 960
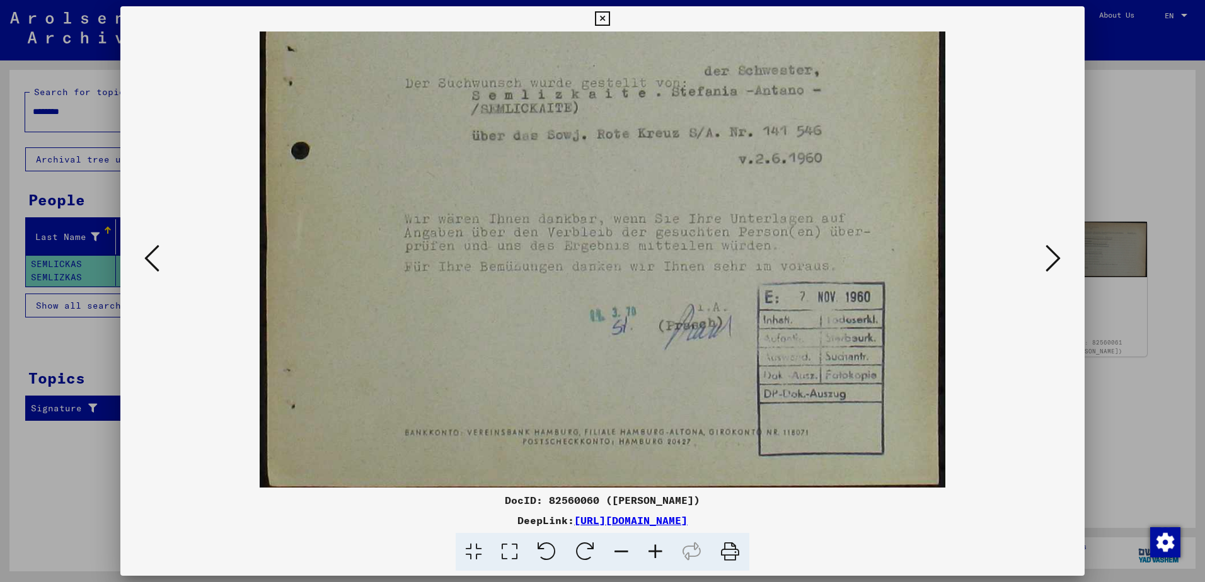
drag, startPoint x: 651, startPoint y: 321, endPoint x: 652, endPoint y: 212, distance: 109.0
click at [652, 212] on img at bounding box center [603, 7] width 686 height 960
click at [1055, 255] on icon at bounding box center [1052, 258] width 15 height 30
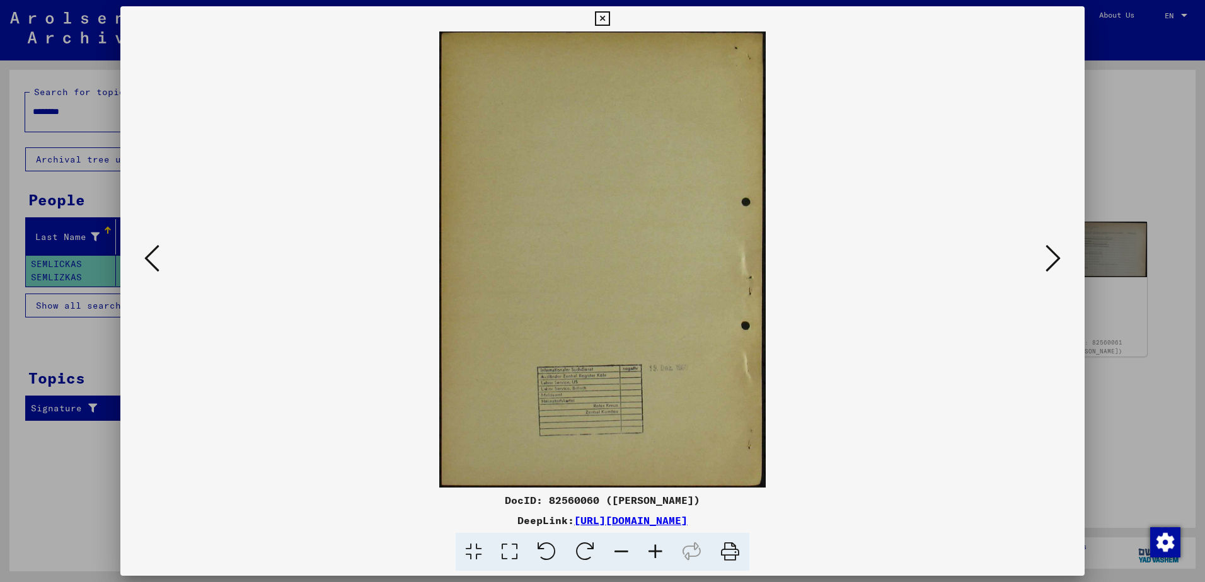
click at [658, 556] on icon at bounding box center [655, 552] width 34 height 38
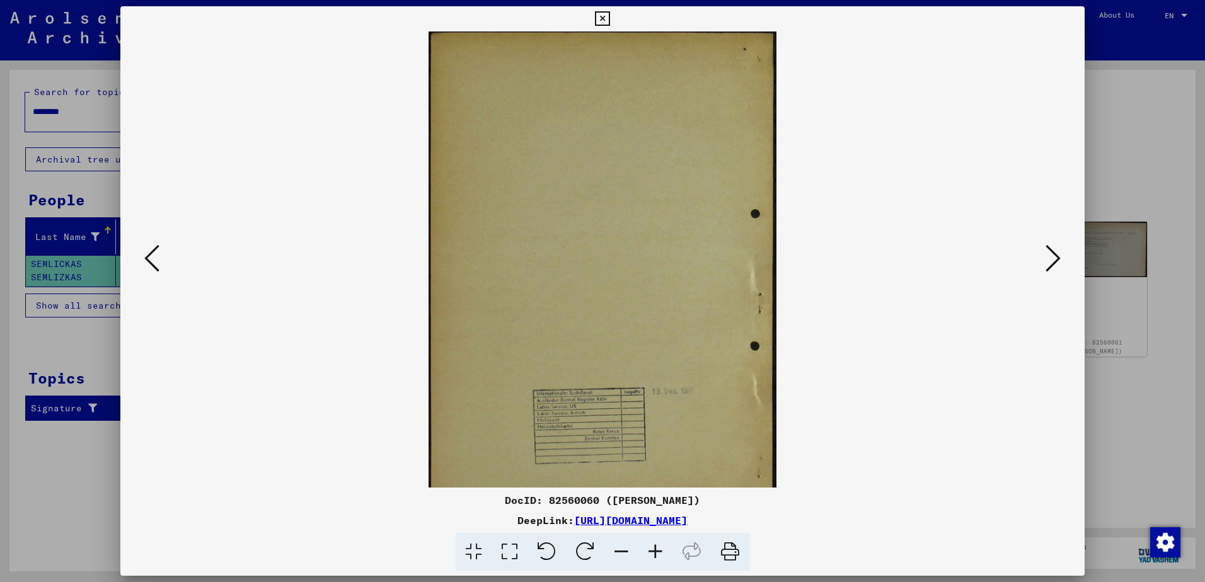
click at [658, 556] on icon at bounding box center [655, 552] width 34 height 38
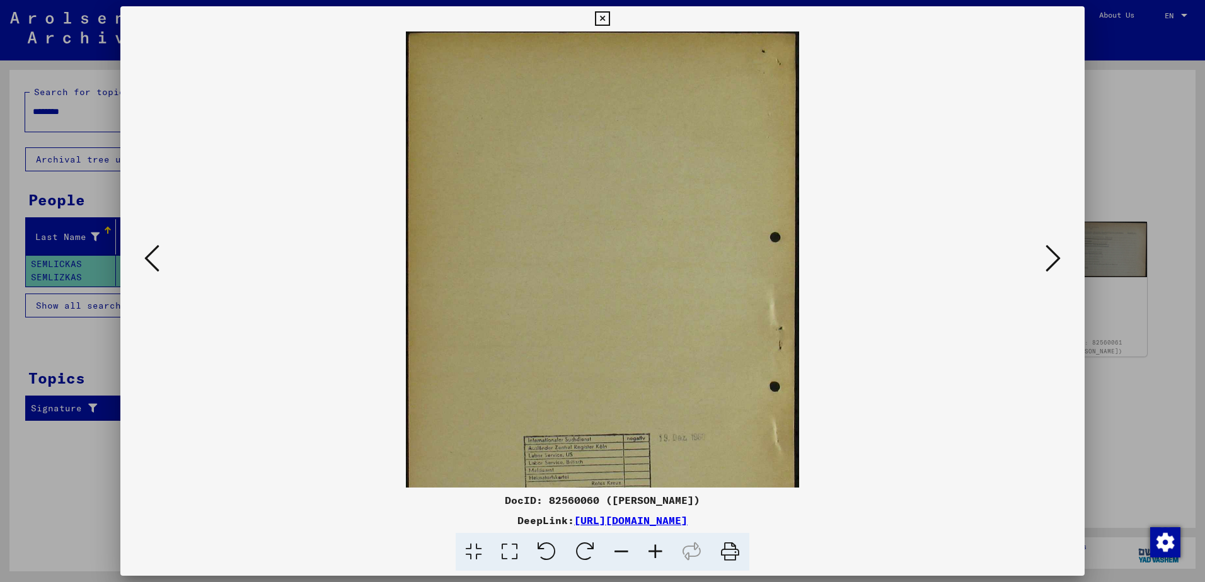
click at [658, 556] on icon at bounding box center [655, 552] width 34 height 38
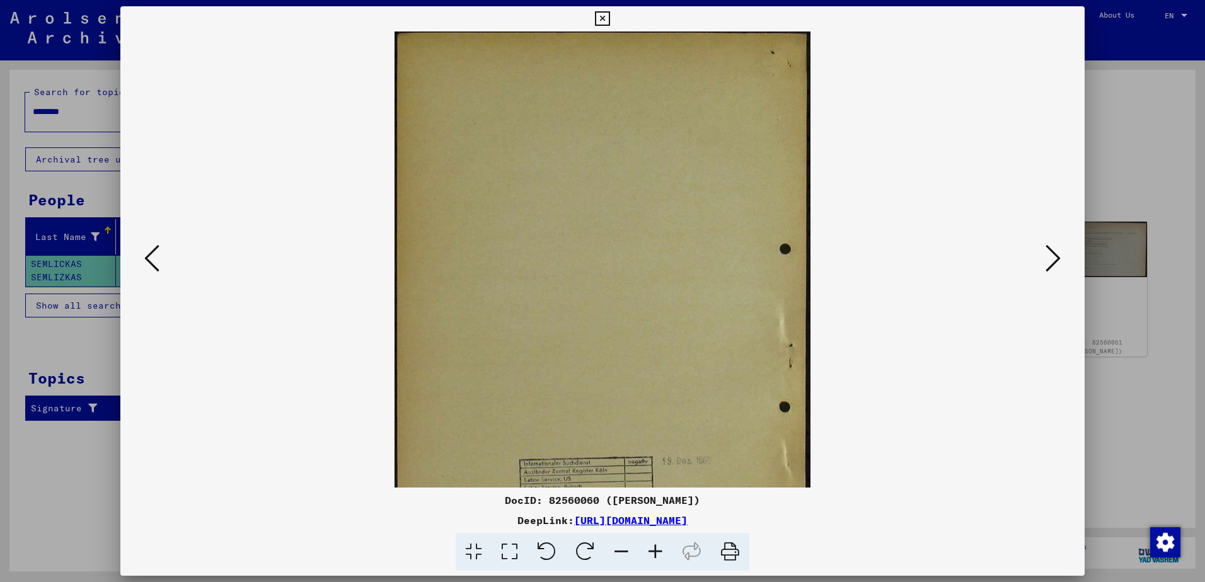
click at [658, 556] on icon at bounding box center [655, 552] width 34 height 38
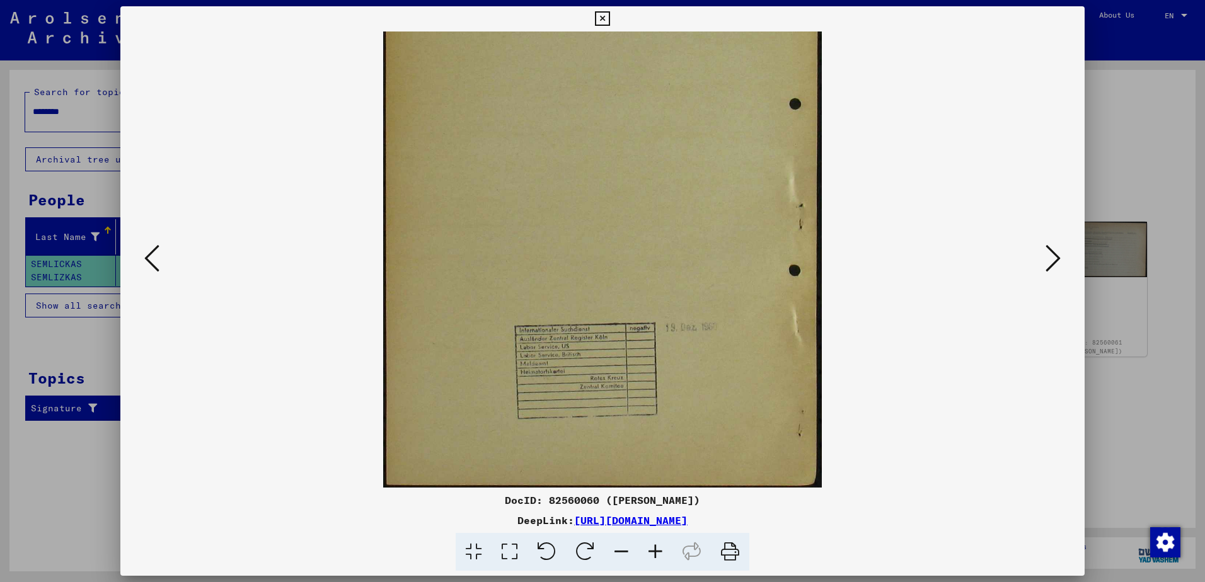
scroll to position [158, 0]
drag, startPoint x: 595, startPoint y: 423, endPoint x: 565, endPoint y: 236, distance: 189.6
click at [565, 236] on img at bounding box center [602, 181] width 439 height 614
click at [1053, 261] on icon at bounding box center [1052, 258] width 15 height 30
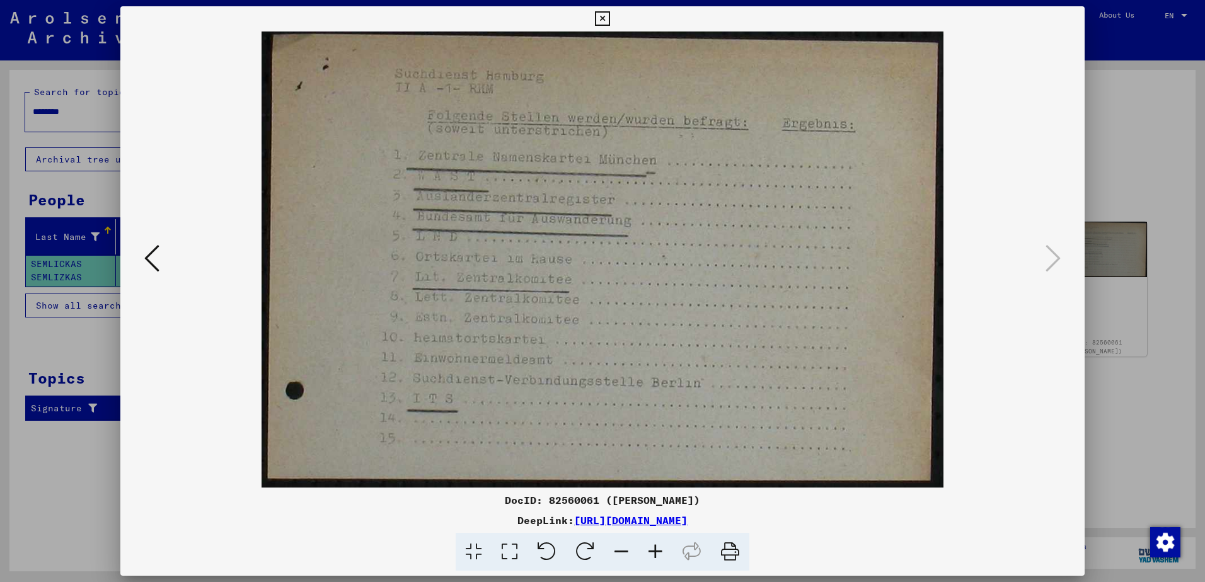
click at [599, 21] on icon at bounding box center [602, 18] width 14 height 15
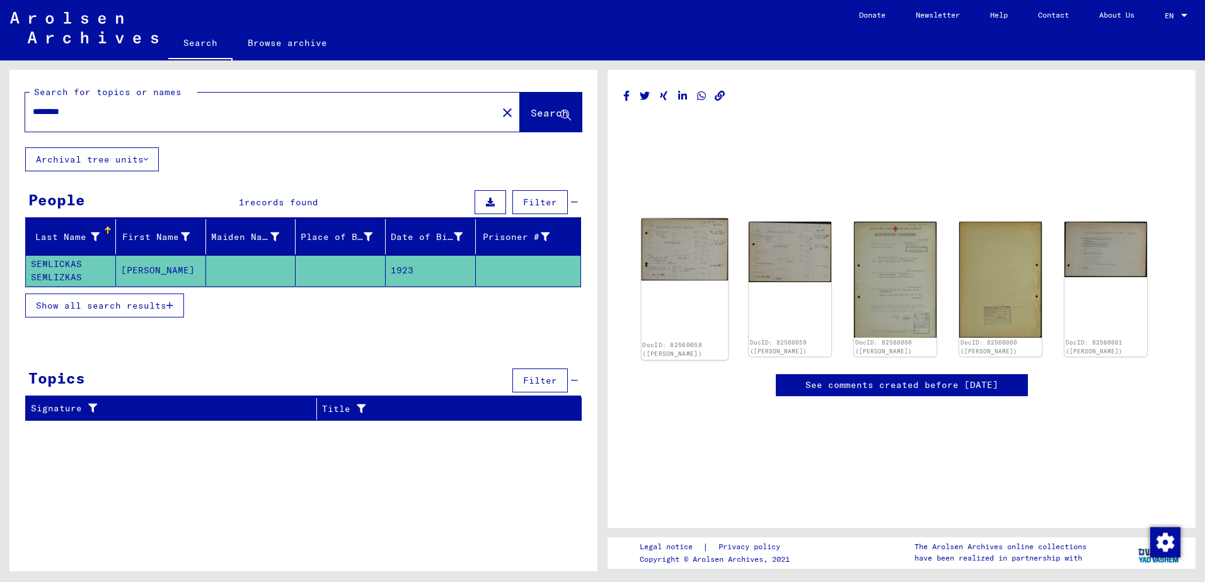
scroll to position [189, 0]
click at [98, 112] on input "********" at bounding box center [261, 111] width 457 height 13
click at [523, 105] on button "Search" at bounding box center [551, 112] width 62 height 39
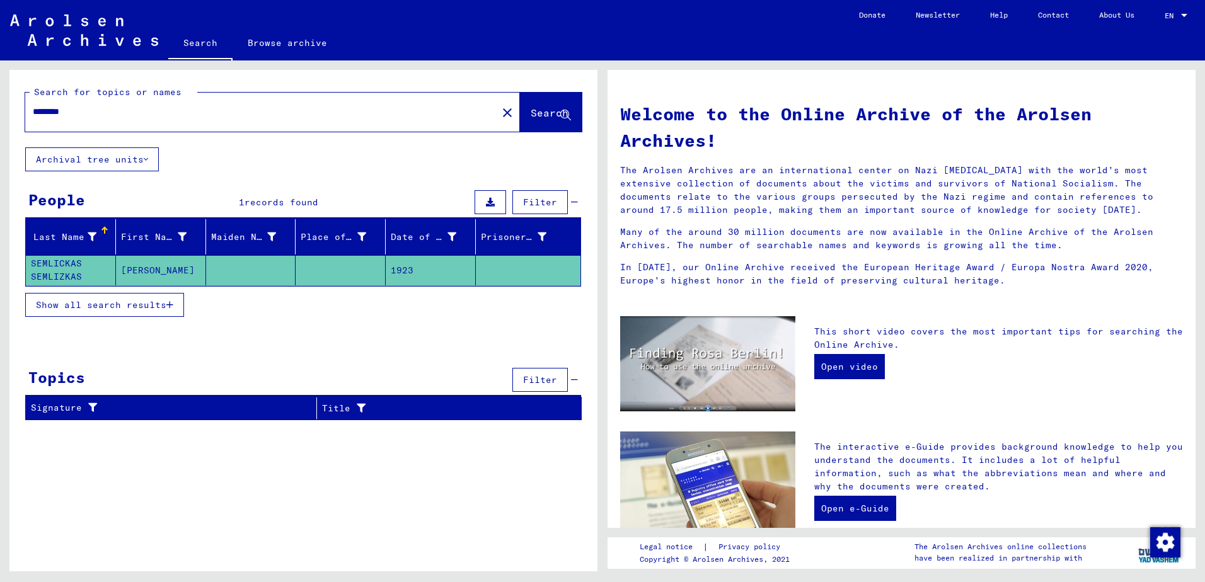
click at [118, 304] on span "Show all search results" at bounding box center [101, 304] width 130 height 11
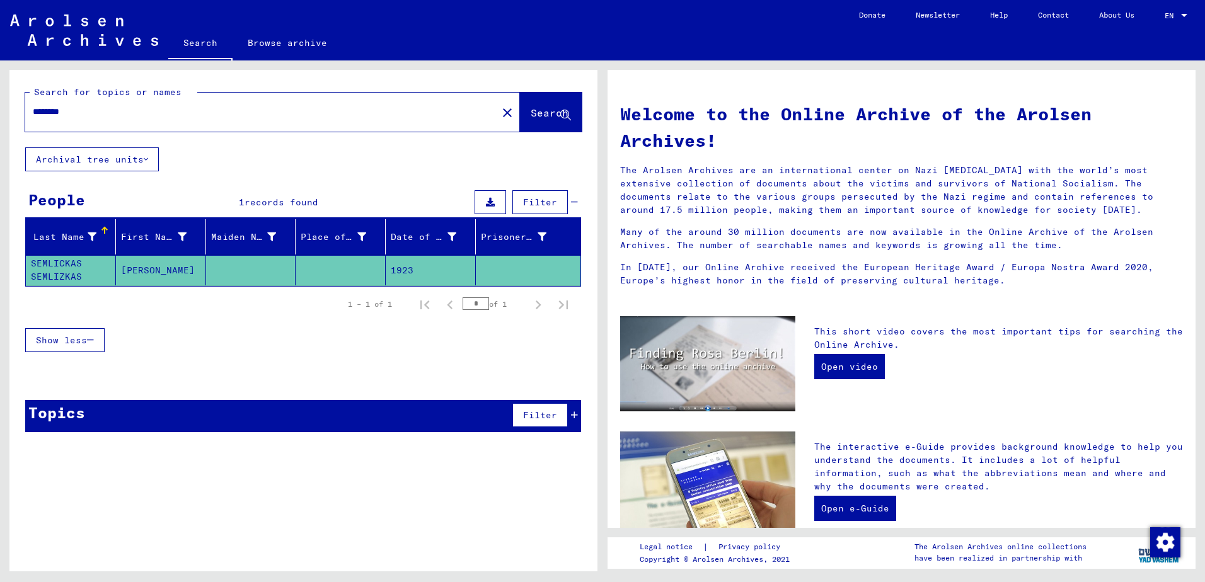
click at [66, 272] on mat-cell "SEMLICKAS SEMLIZKAS" at bounding box center [71, 270] width 90 height 30
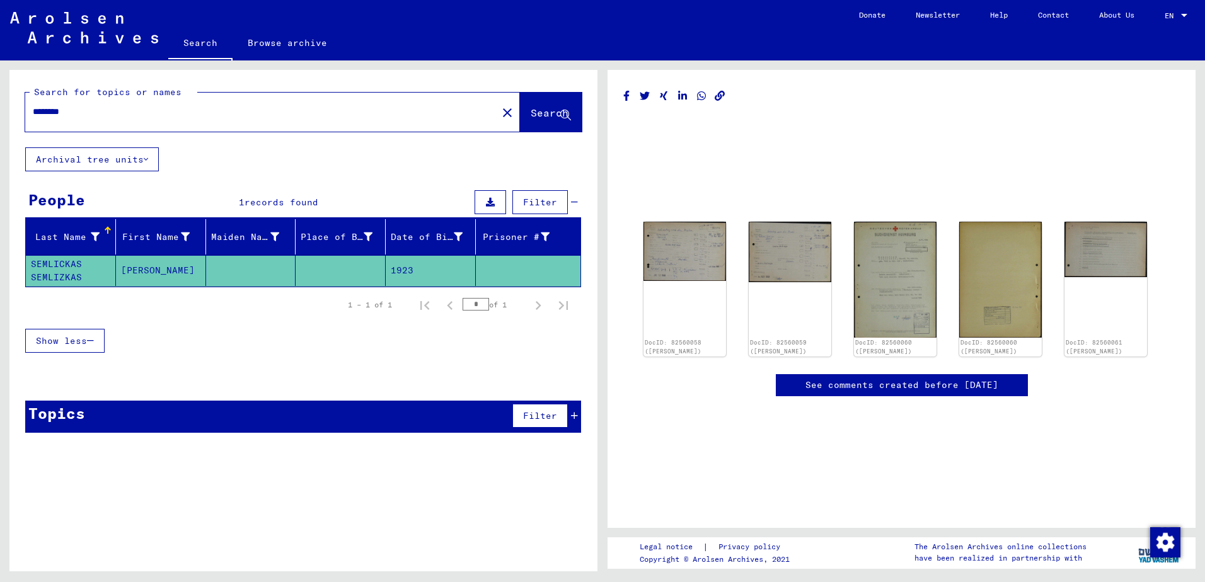
click at [112, 116] on input "********" at bounding box center [261, 111] width 457 height 13
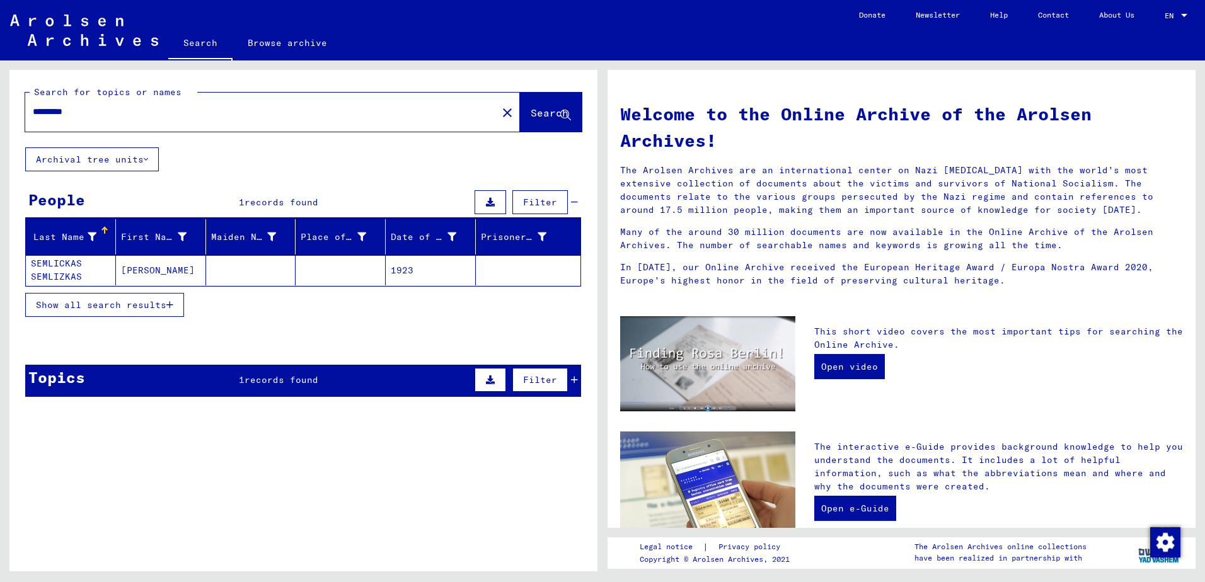
click at [144, 113] on input "*********" at bounding box center [257, 111] width 449 height 13
click at [63, 272] on mat-cell "SEMLICKAS SEMLIZKAS" at bounding box center [71, 270] width 90 height 30
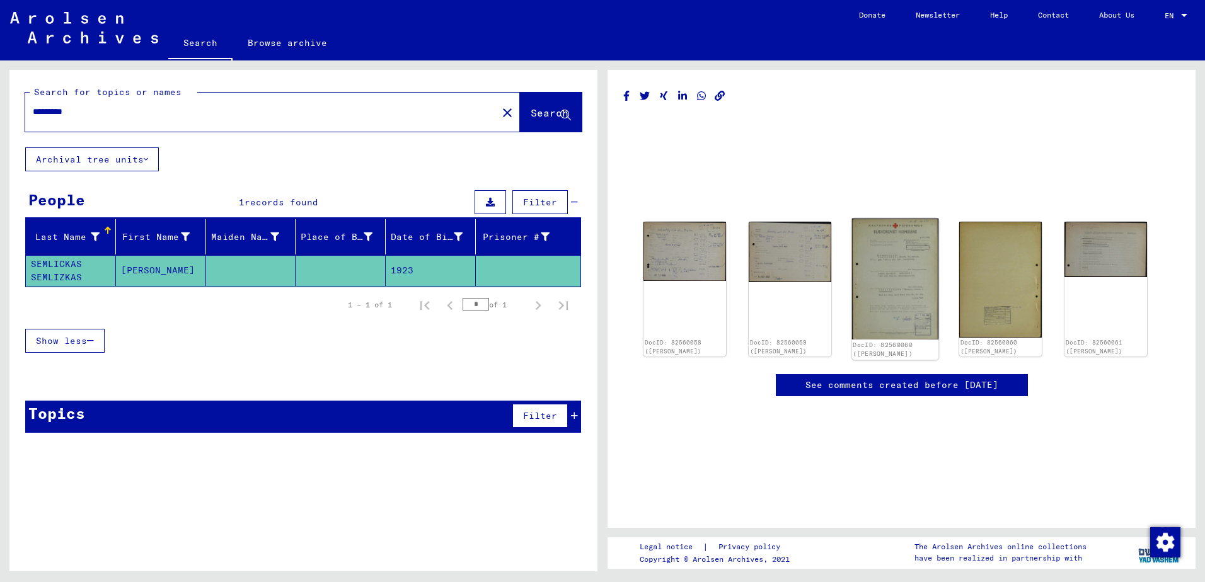
click at [891, 250] on img at bounding box center [895, 280] width 87 height 122
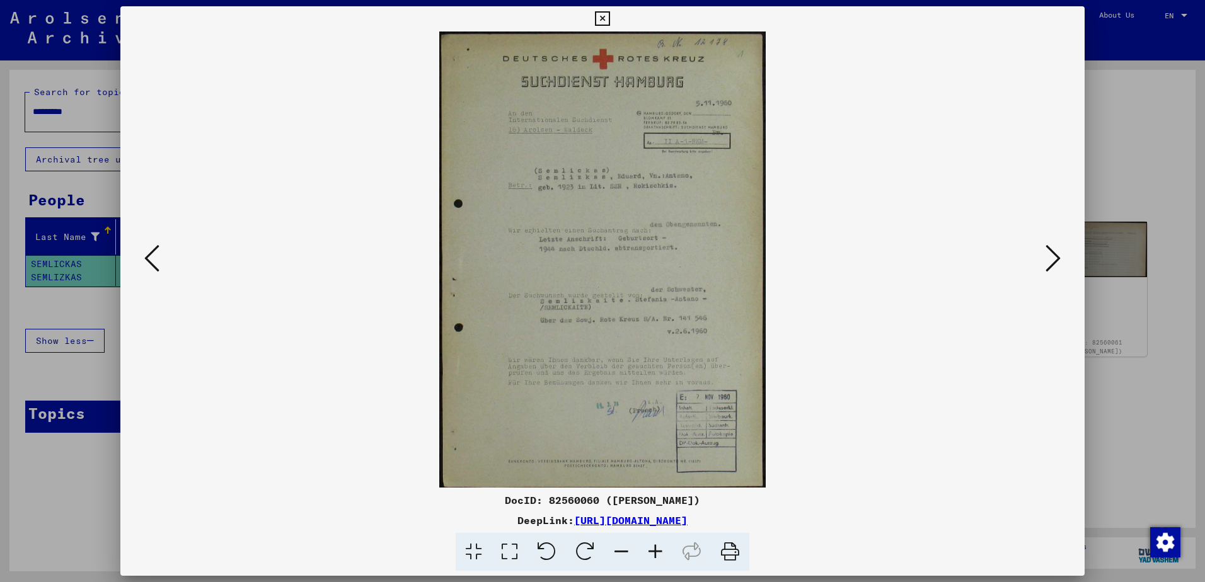
click at [660, 553] on icon at bounding box center [655, 552] width 34 height 38
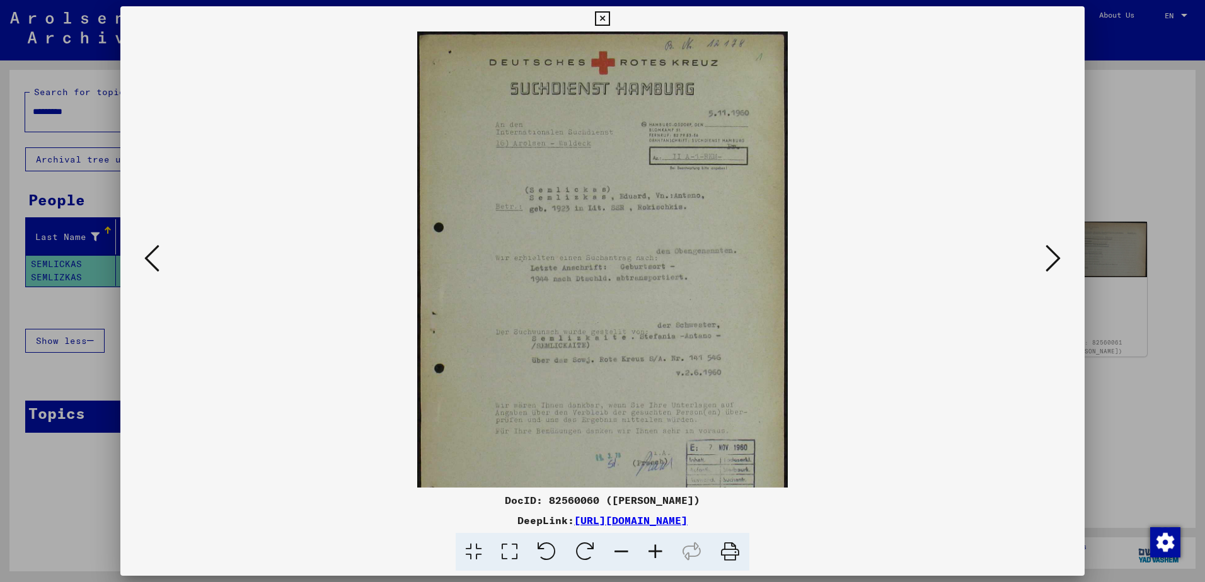
click at [660, 553] on icon at bounding box center [655, 552] width 34 height 38
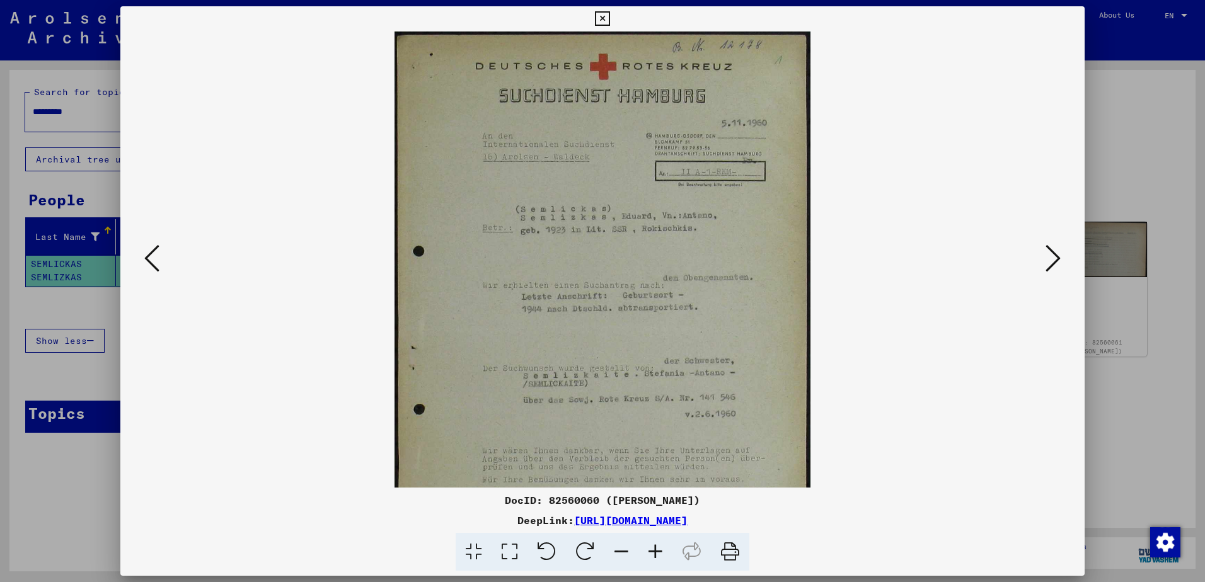
click at [660, 553] on icon at bounding box center [655, 552] width 34 height 38
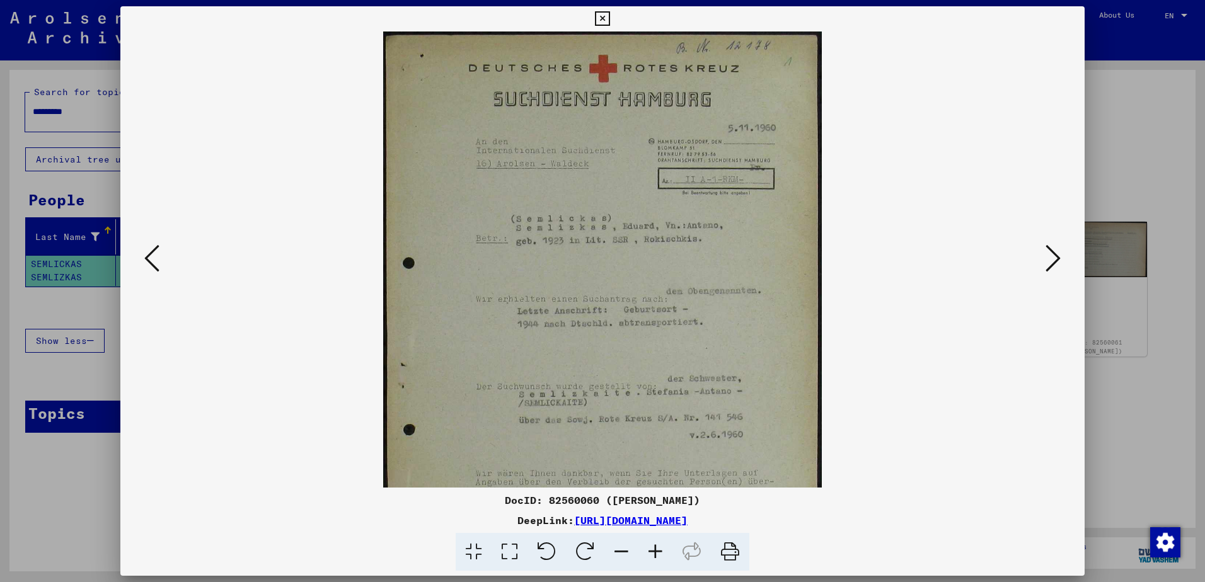
click at [660, 553] on icon at bounding box center [655, 552] width 34 height 38
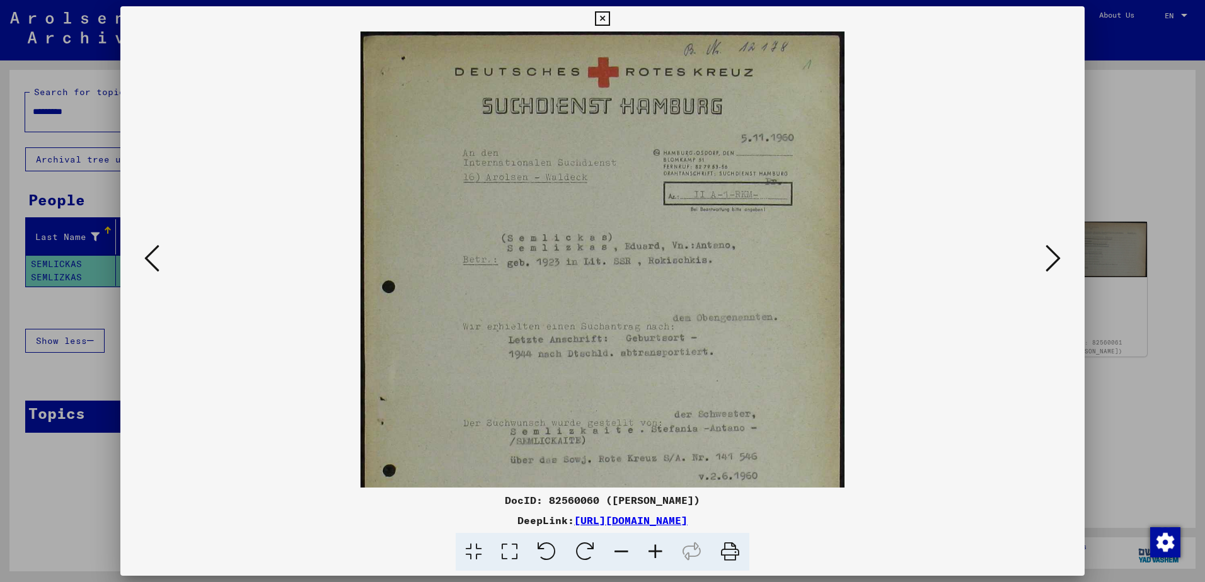
click at [660, 553] on icon at bounding box center [655, 552] width 34 height 38
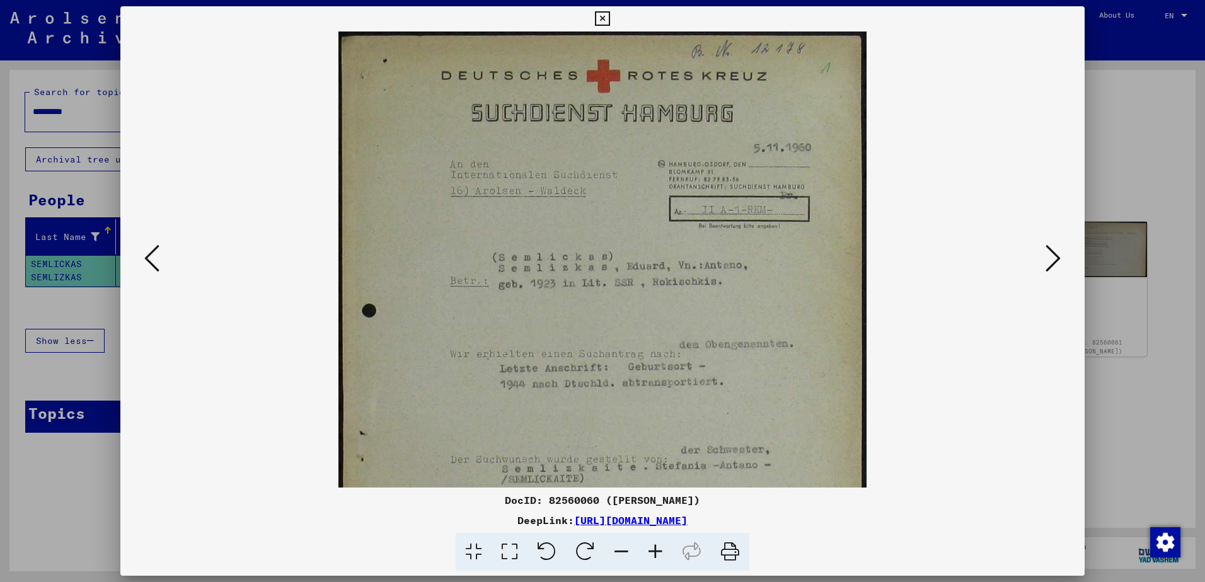
click at [660, 553] on icon at bounding box center [655, 552] width 34 height 38
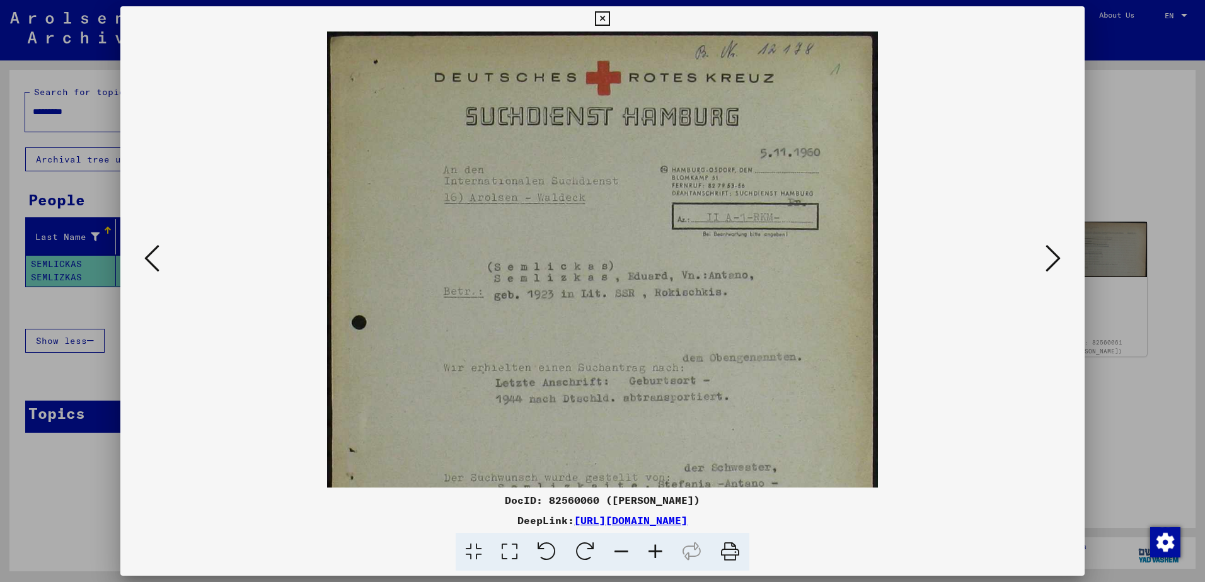
click at [660, 553] on icon at bounding box center [655, 552] width 34 height 38
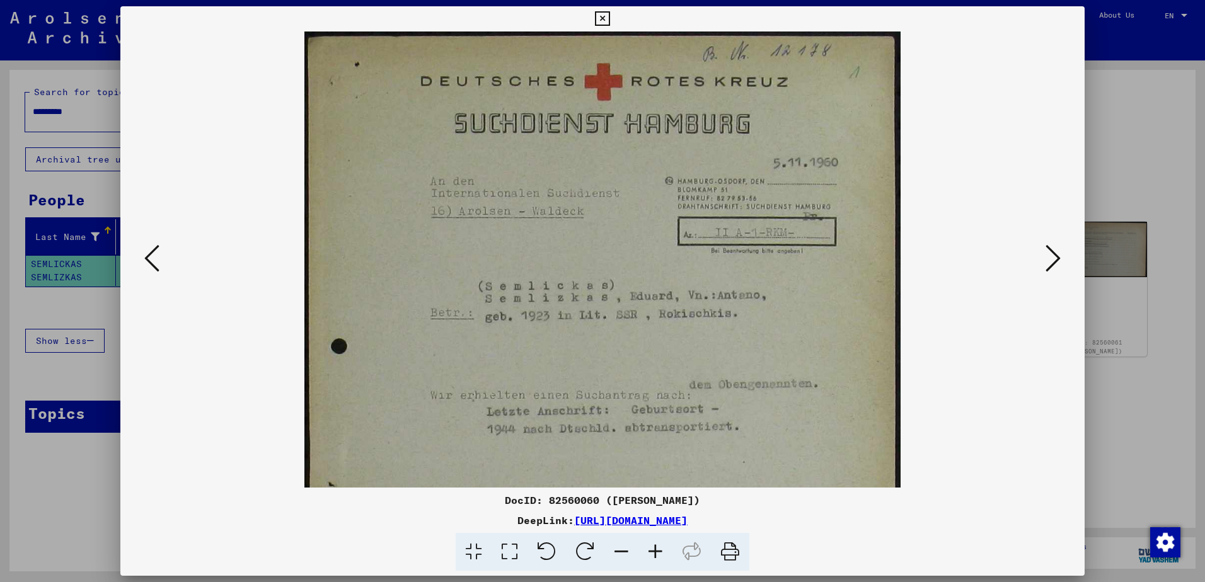
click at [660, 553] on icon at bounding box center [655, 552] width 34 height 38
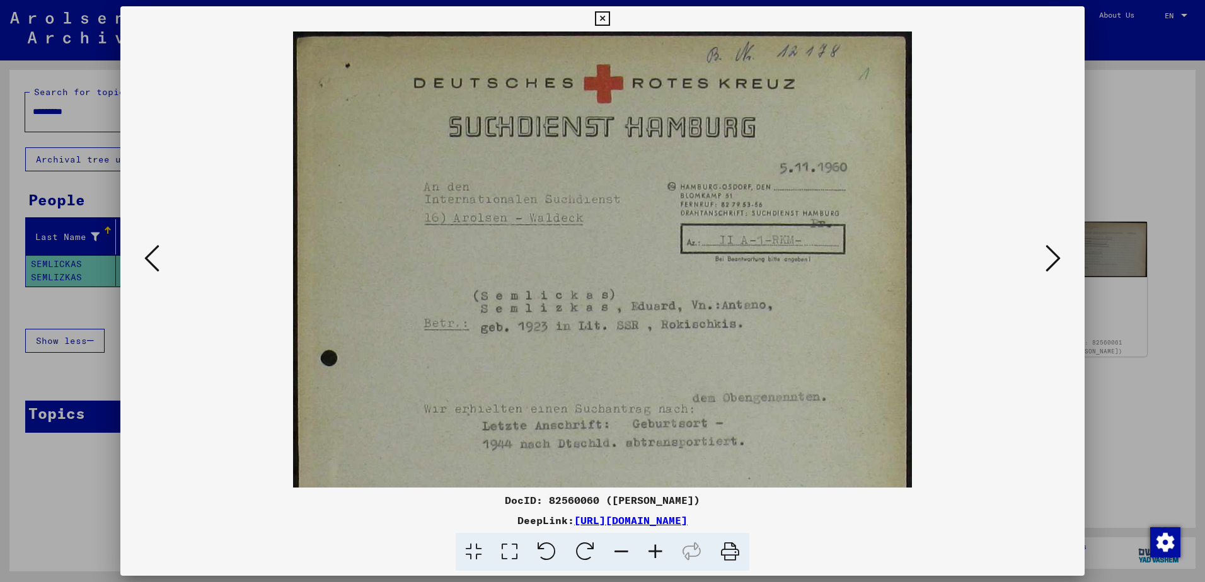
click at [660, 553] on icon at bounding box center [655, 552] width 34 height 38
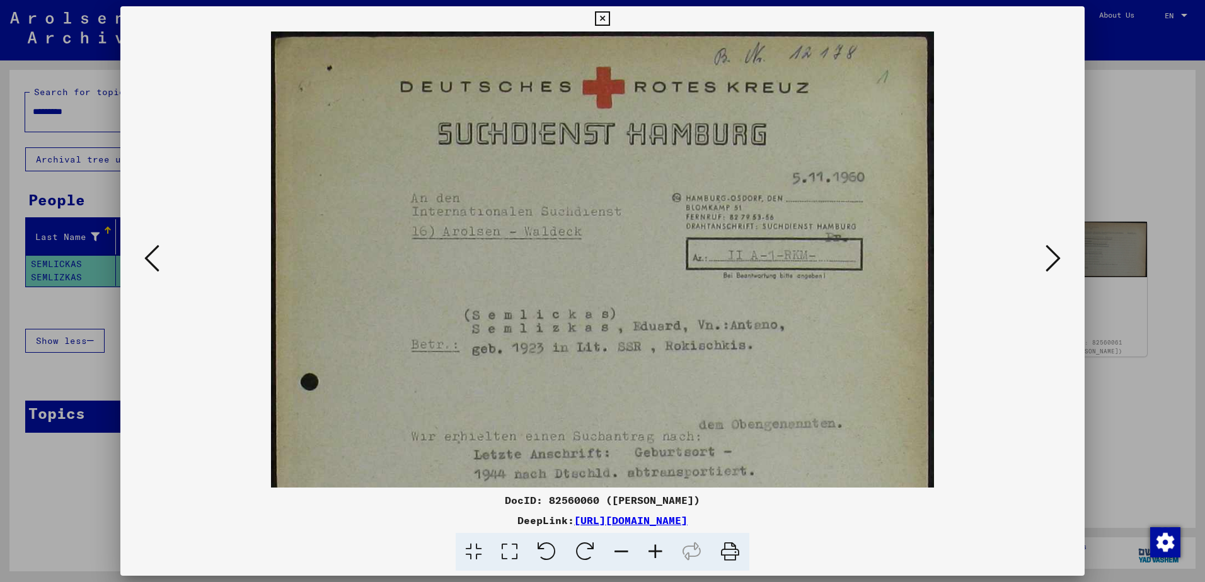
click at [660, 553] on icon at bounding box center [655, 552] width 34 height 38
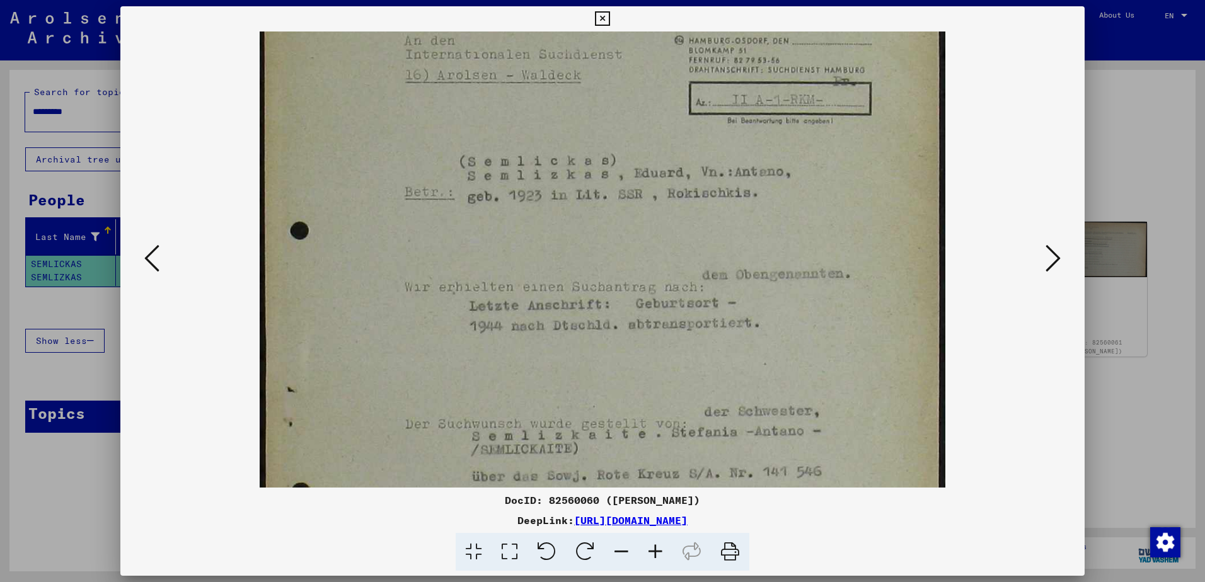
scroll to position [267, 0]
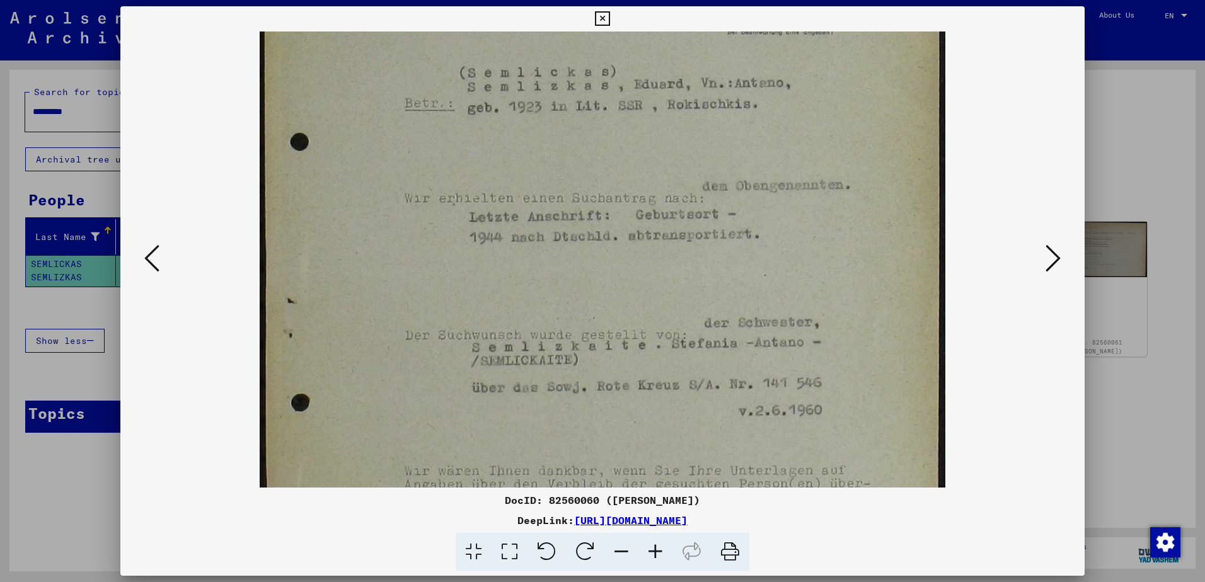
drag, startPoint x: 593, startPoint y: 402, endPoint x: 612, endPoint y: 120, distance: 282.9
click at [611, 135] on img at bounding box center [603, 259] width 686 height 960
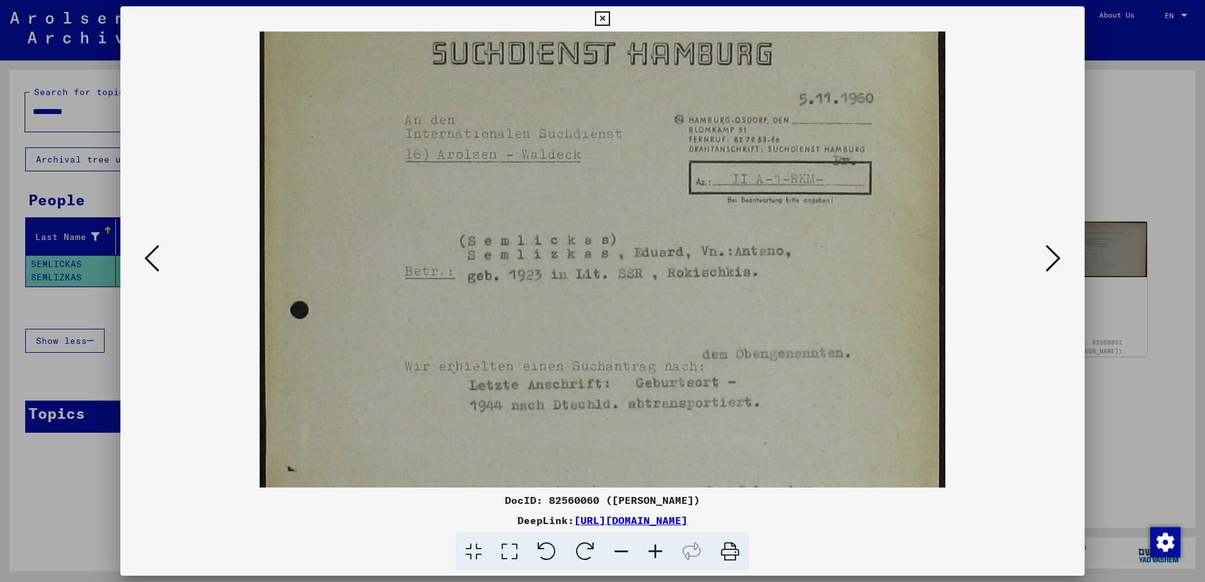
drag, startPoint x: 617, startPoint y: 232, endPoint x: 607, endPoint y: 416, distance: 184.3
click at [607, 416] on img at bounding box center [603, 428] width 686 height 960
click at [1056, 258] on icon at bounding box center [1052, 258] width 15 height 30
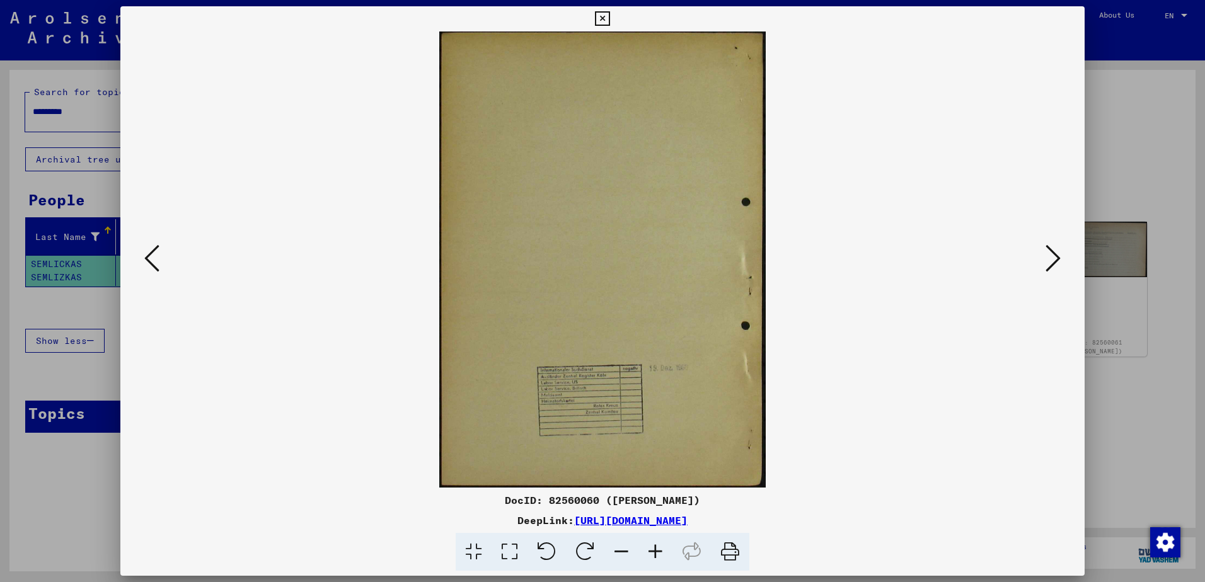
scroll to position [0, 0]
click at [1056, 258] on icon at bounding box center [1052, 258] width 15 height 30
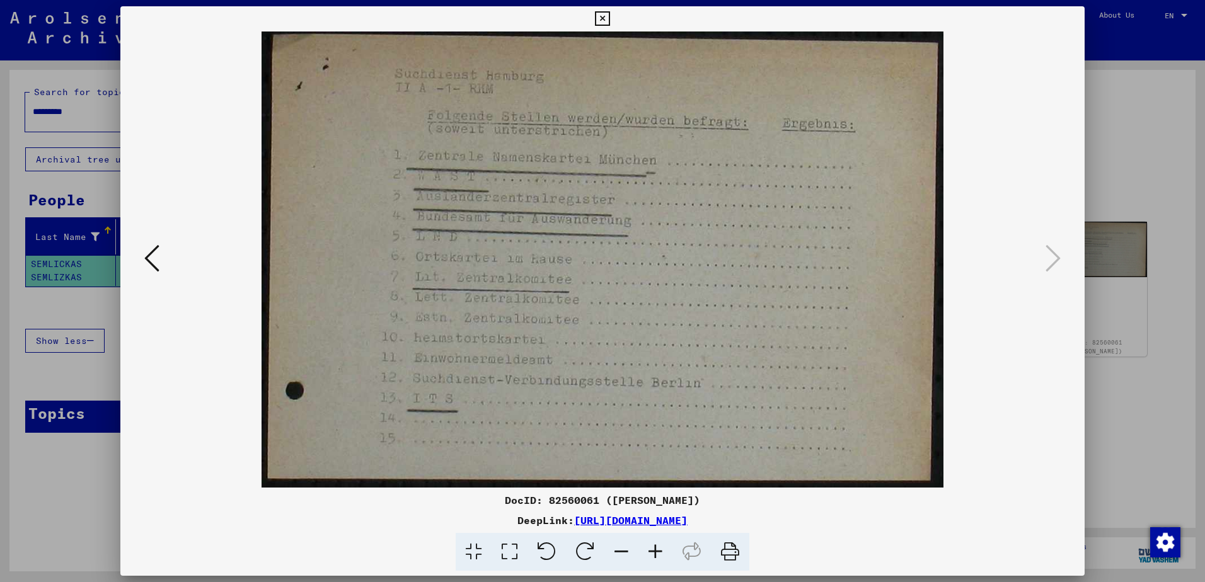
click at [603, 14] on icon at bounding box center [602, 18] width 14 height 15
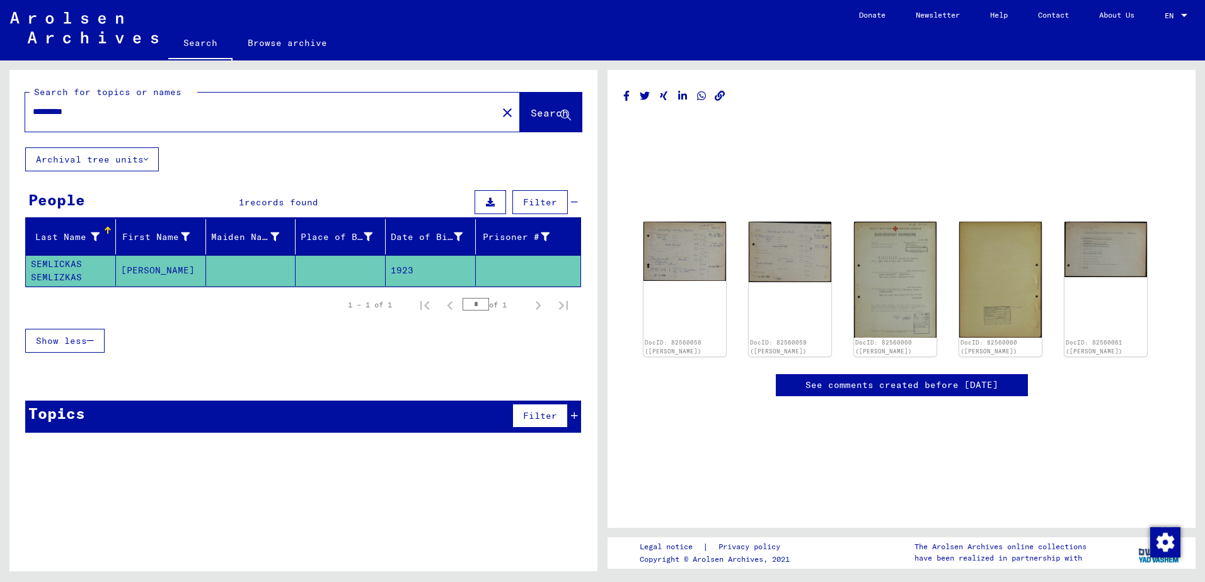
click at [137, 112] on input "*********" at bounding box center [261, 111] width 457 height 13
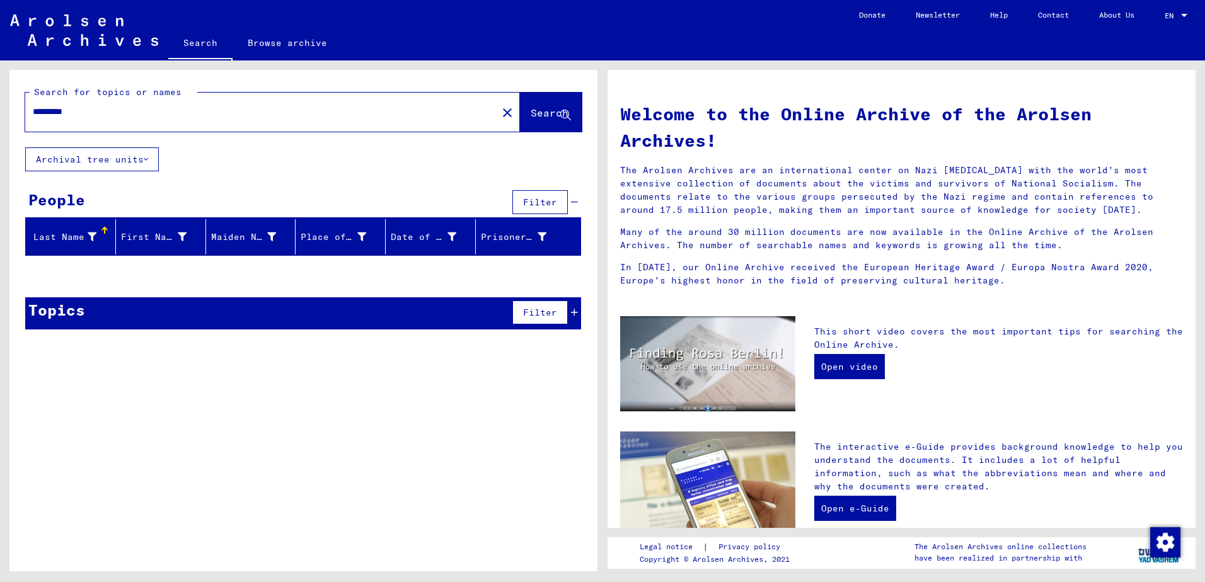
click at [145, 117] on input "*********" at bounding box center [257, 111] width 449 height 13
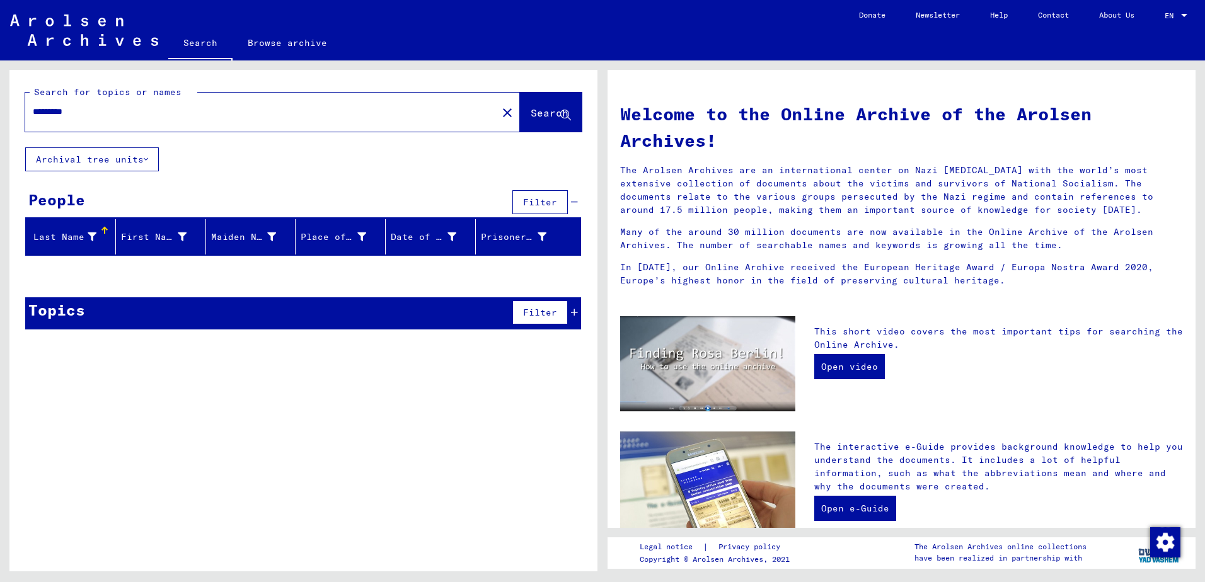
click at [145, 117] on input "*********" at bounding box center [257, 111] width 449 height 13
click at [145, 117] on input "**********" at bounding box center [257, 111] width 449 height 13
click at [145, 117] on input "*********" at bounding box center [257, 111] width 449 height 13
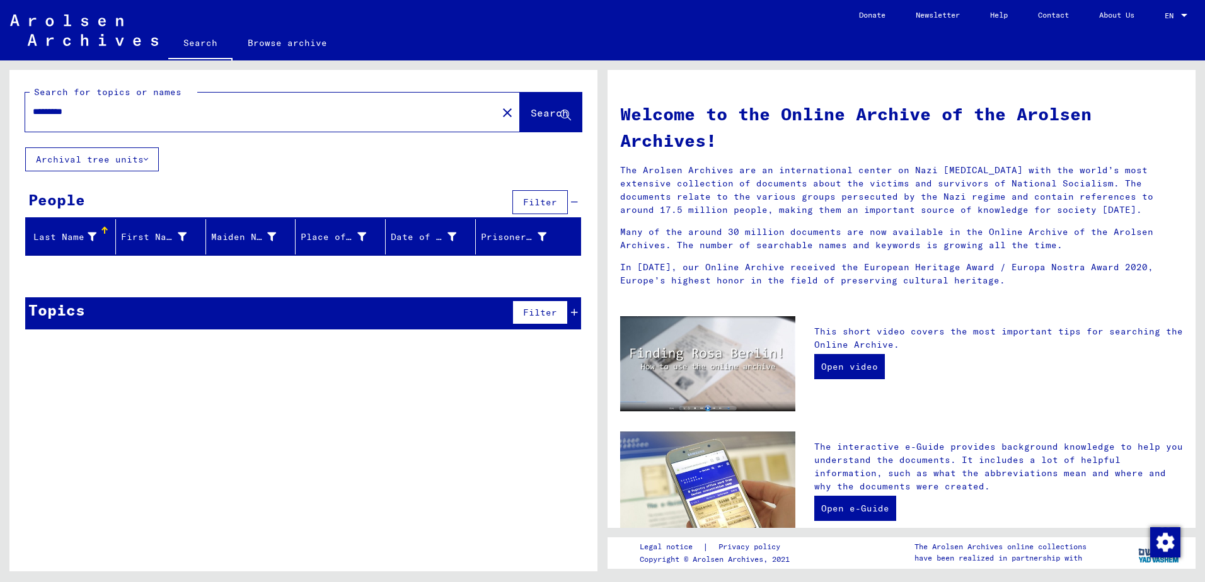
click at [145, 117] on input "*********" at bounding box center [257, 111] width 449 height 13
type input "*********"
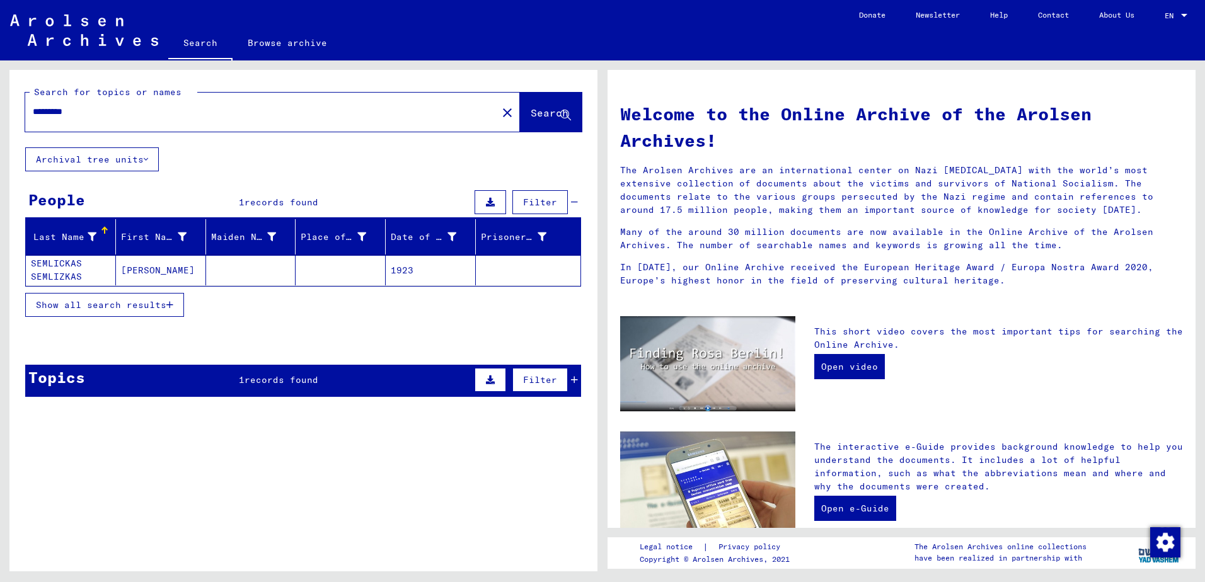
click at [132, 305] on span "Show all search results" at bounding box center [101, 304] width 130 height 11
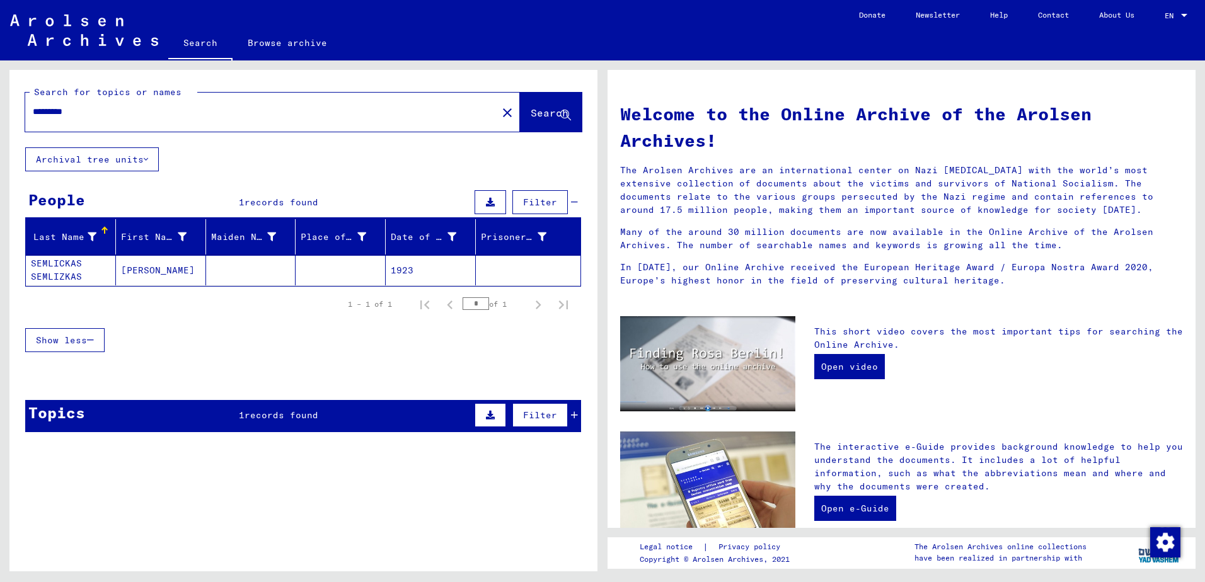
click at [77, 272] on mat-cell "SEMLICKAS SEMLIZKAS" at bounding box center [71, 270] width 90 height 30
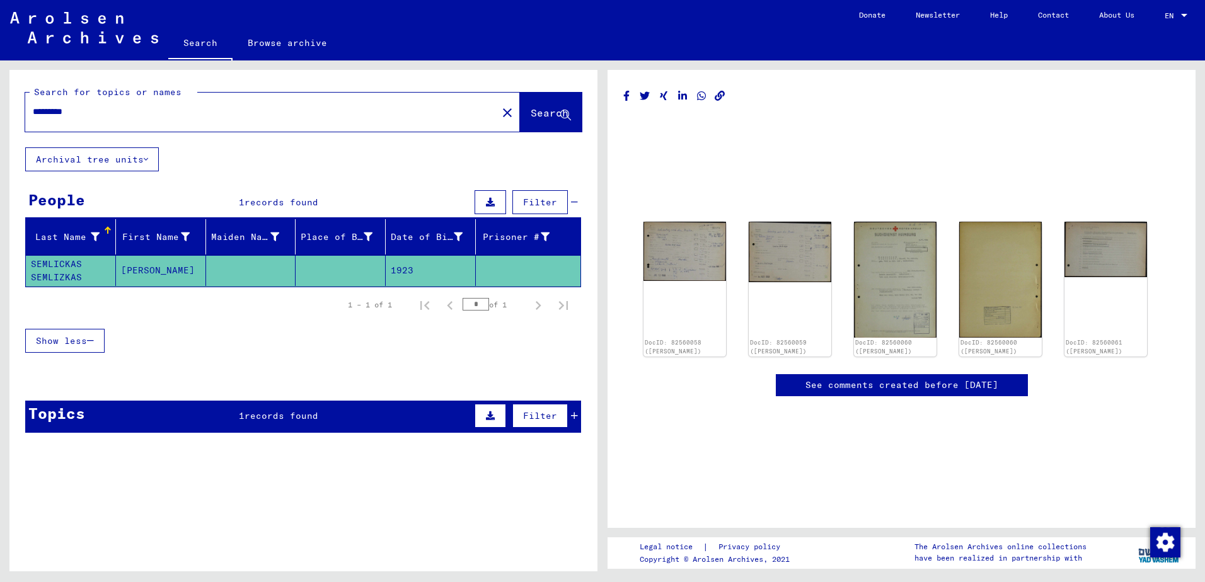
click at [933, 392] on link "See comments created before [DATE]" at bounding box center [901, 385] width 193 height 13
click at [135, 267] on mat-cell "[PERSON_NAME]" at bounding box center [161, 270] width 90 height 31
click at [49, 260] on mat-cell "SEMLICKAS SEMLIZKAS" at bounding box center [71, 270] width 90 height 31
click at [93, 339] on icon "button" at bounding box center [90, 340] width 7 height 9
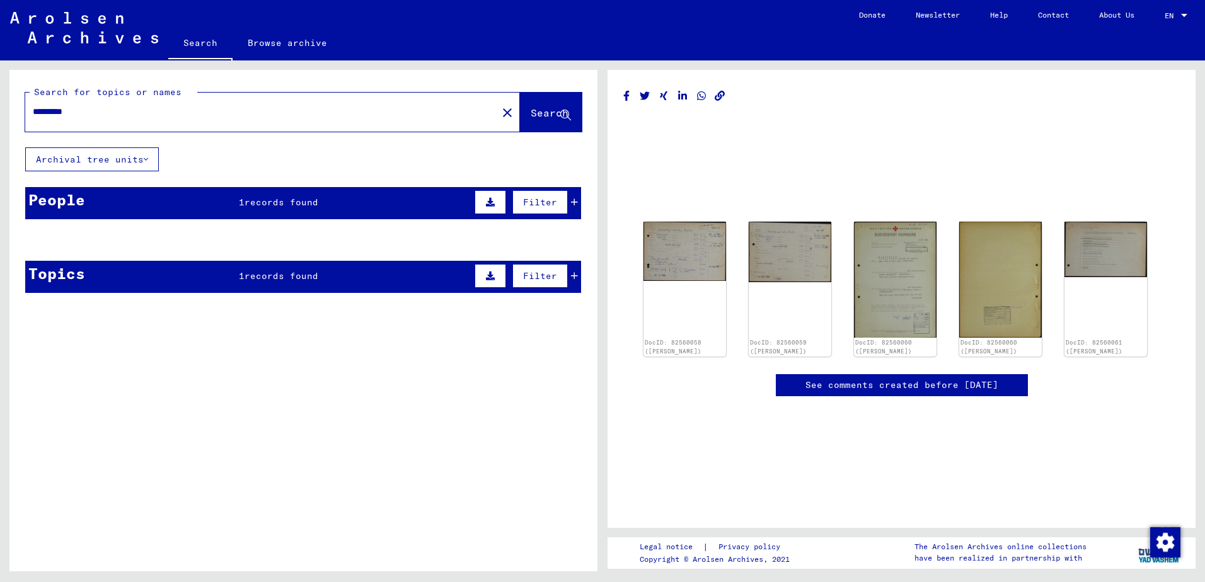
click at [88, 207] on div "People 1 records found Filter" at bounding box center [303, 203] width 556 height 32
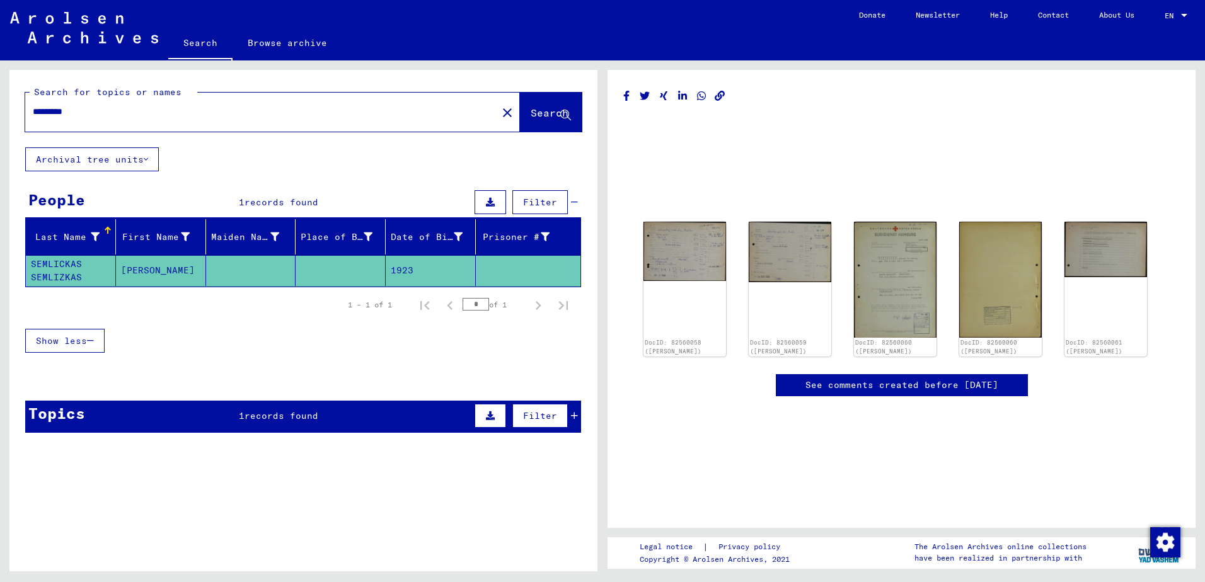
click at [130, 154] on button "Archival tree units" at bounding box center [92, 159] width 134 height 24
click at [264, 40] on link "Browse archive" at bounding box center [287, 43] width 110 height 30
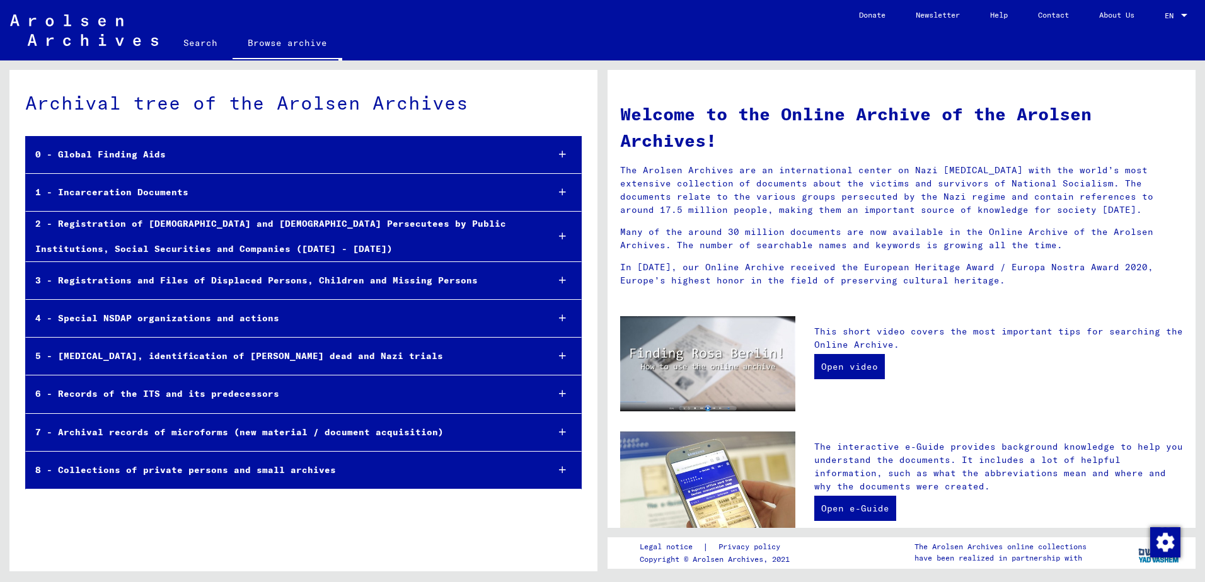
click at [273, 226] on div "2 - Registration of [DEMOGRAPHIC_DATA] and [DEMOGRAPHIC_DATA] Persecutees by Pu…" at bounding box center [282, 236] width 512 height 49
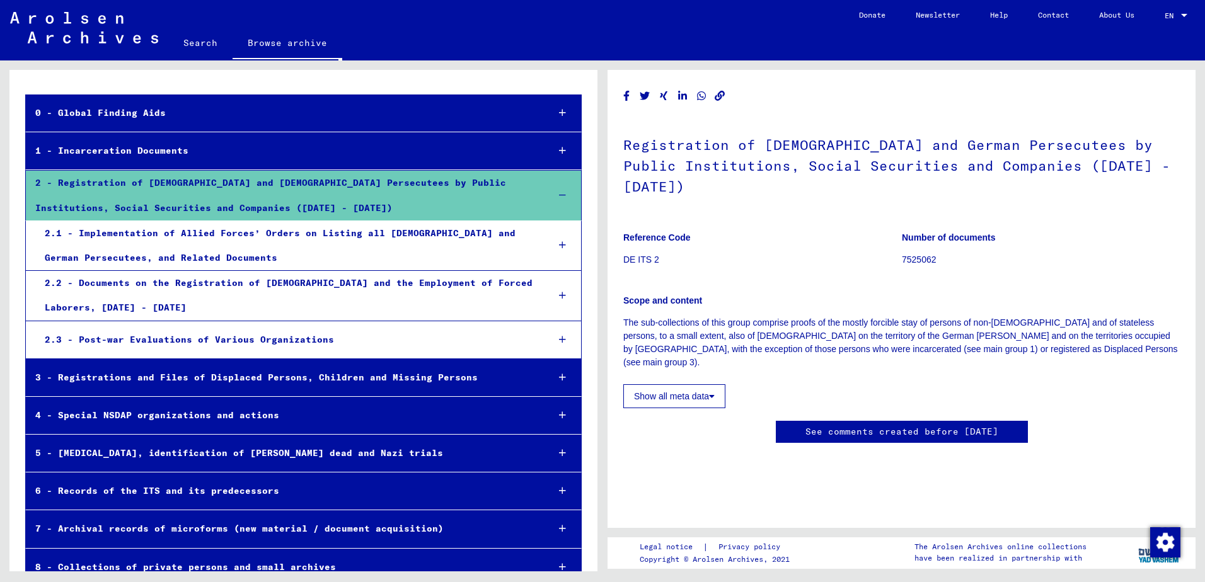
scroll to position [63, 0]
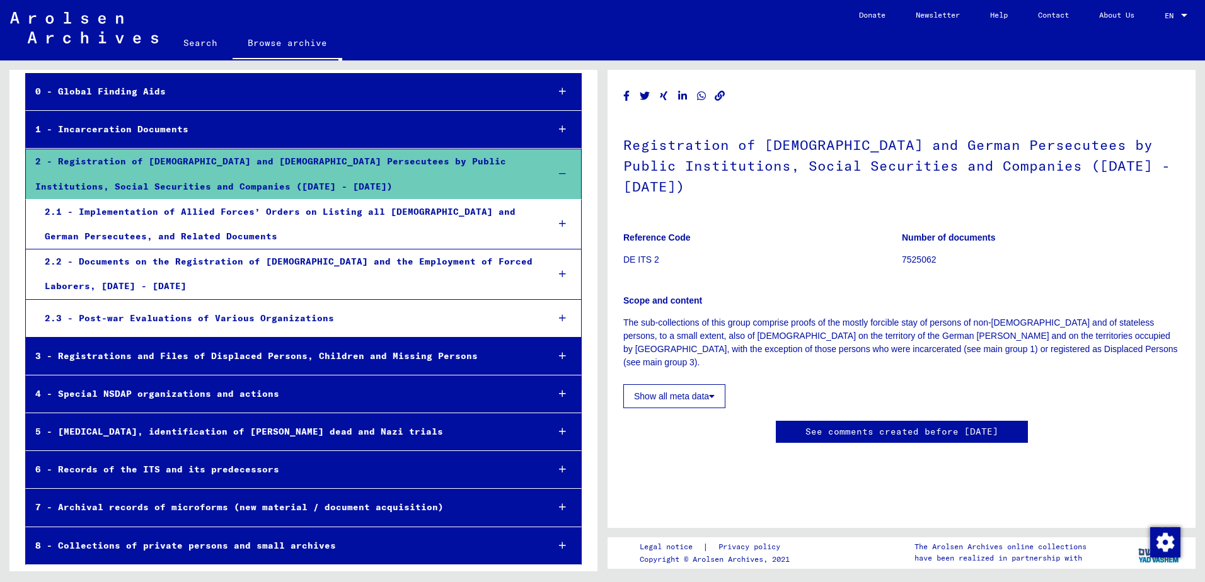
click at [267, 431] on div "5 - [MEDICAL_DATA], identification of [PERSON_NAME] dead and Nazi trials" at bounding box center [282, 432] width 512 height 25
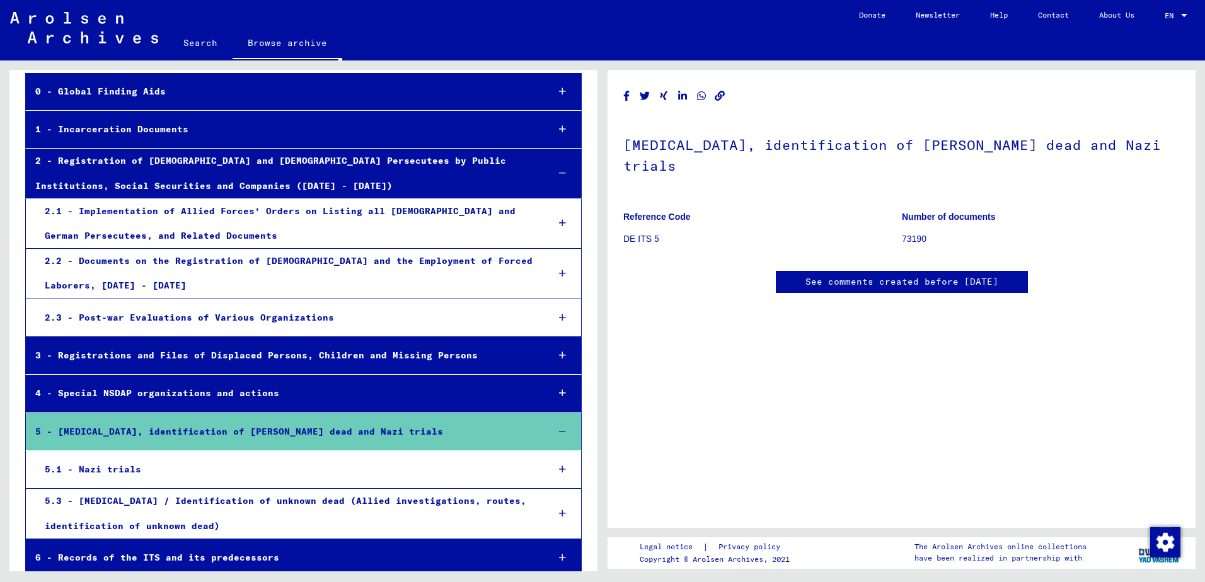
click at [198, 469] on div "5.1 - Nazi trials" at bounding box center [286, 469] width 503 height 25
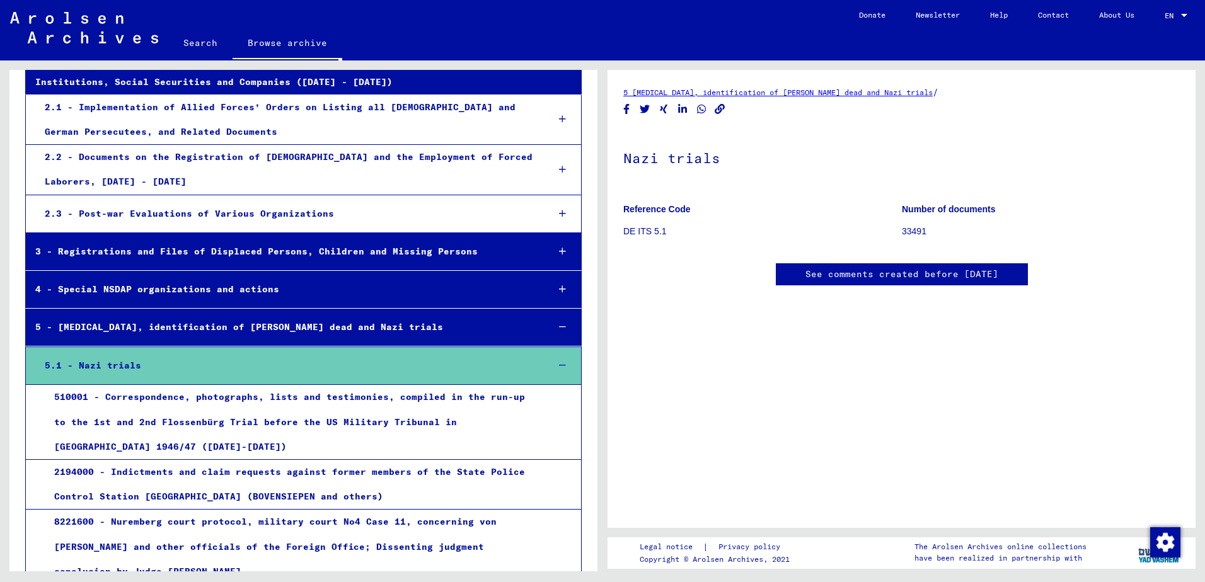
scroll to position [189, 0]
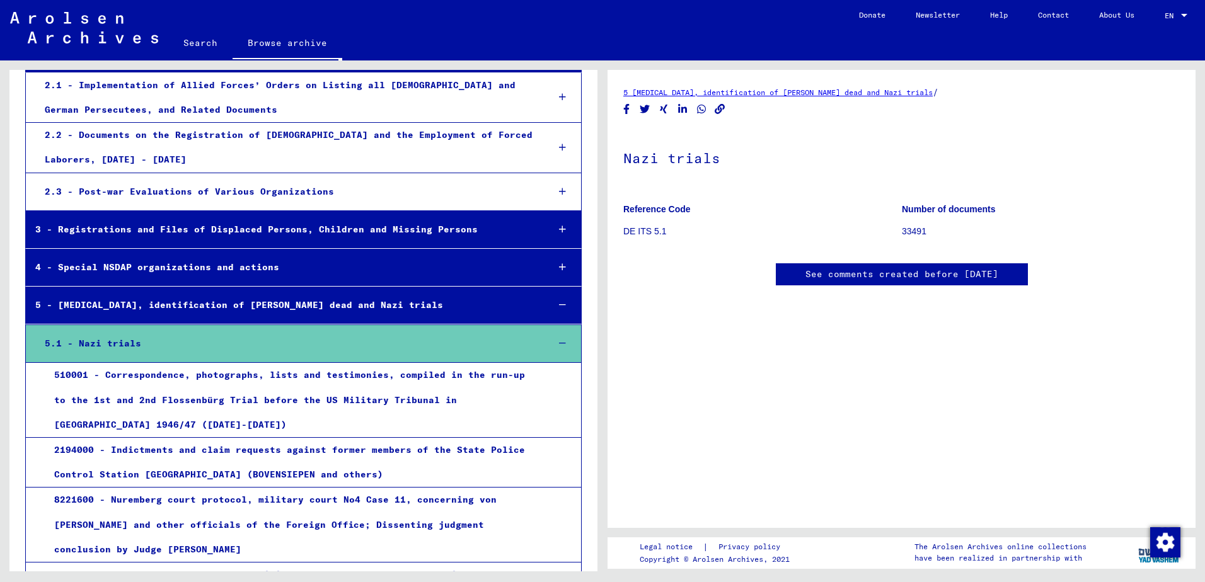
click at [292, 401] on div "510001 - Correspondence, photographs, lists and testimonies, compiled in the ru…" at bounding box center [291, 400] width 492 height 74
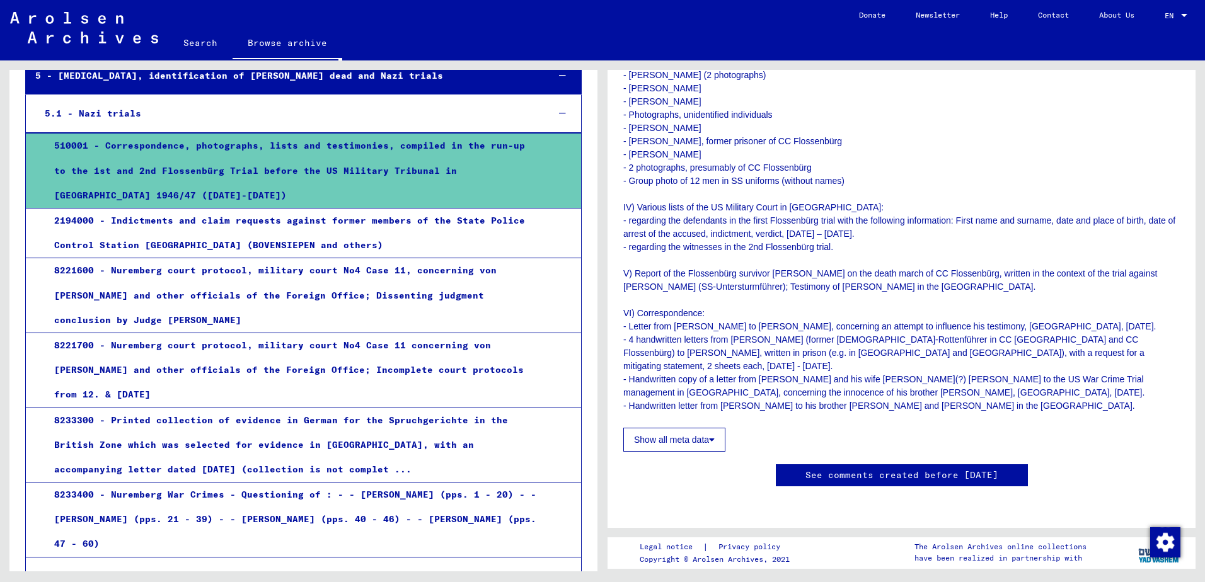
scroll to position [441, 0]
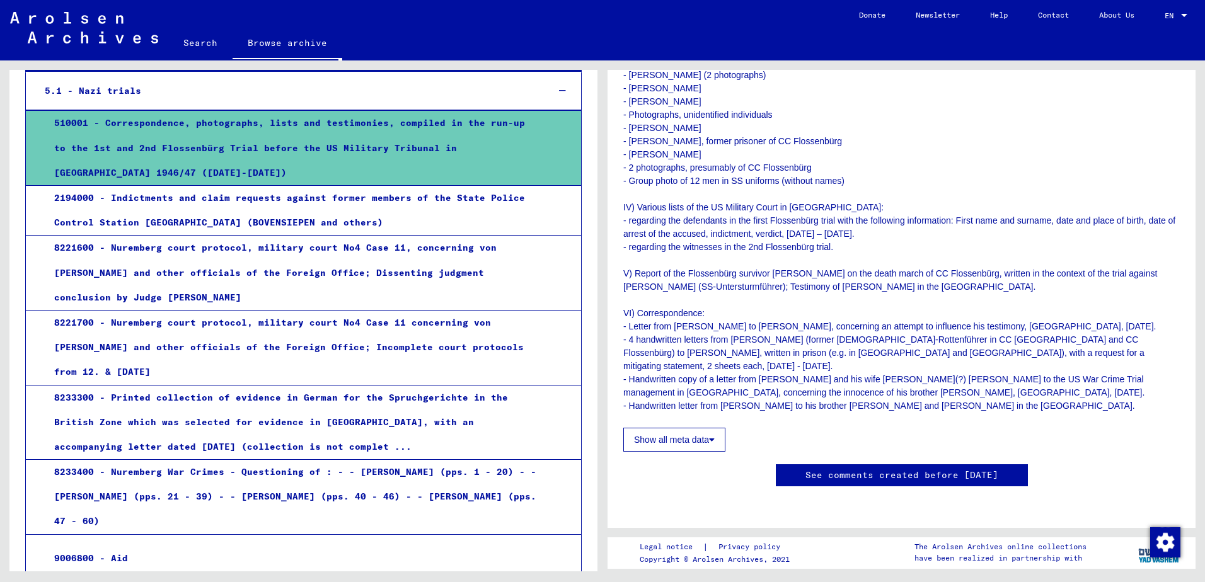
click at [201, 40] on link "Search" at bounding box center [200, 43] width 64 height 30
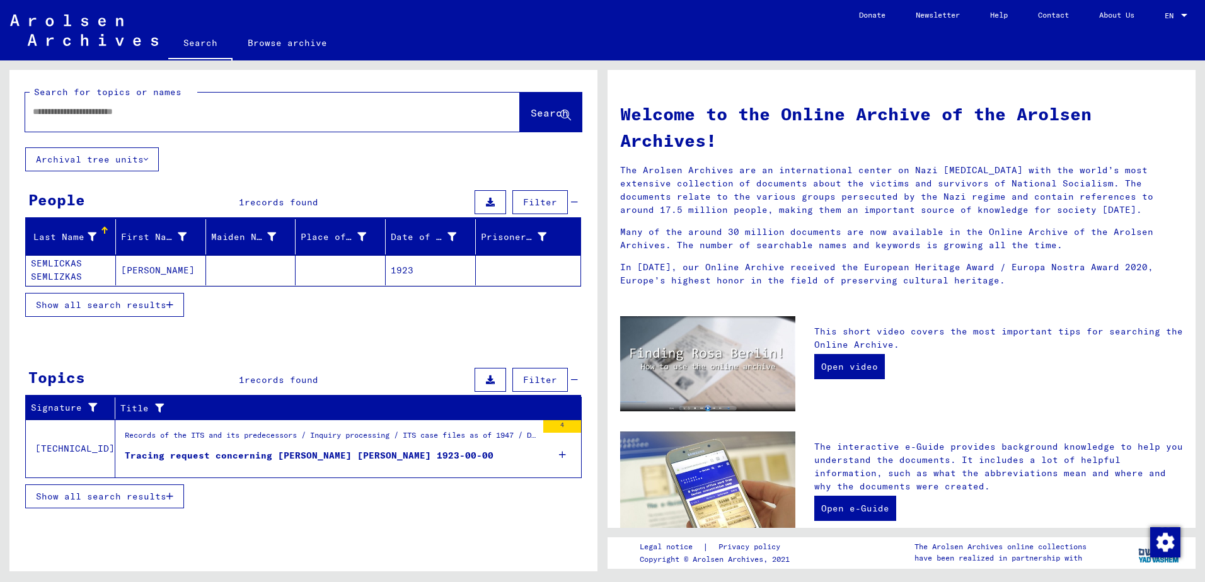
click at [142, 162] on button "Archival tree units" at bounding box center [92, 159] width 134 height 24
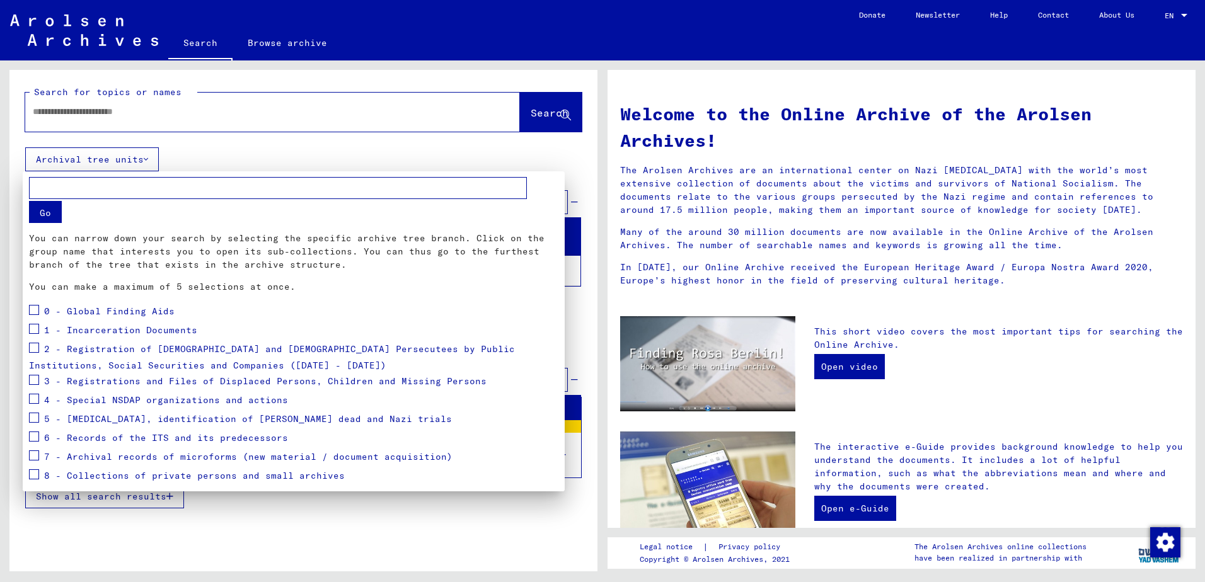
click at [28, 311] on mat-card "Go You can narrow down your search by selecting the specific archive tree branc…" at bounding box center [294, 348] width 542 height 354
click at [34, 315] on span at bounding box center [34, 310] width 10 height 10
click at [33, 328] on span at bounding box center [34, 329] width 10 height 10
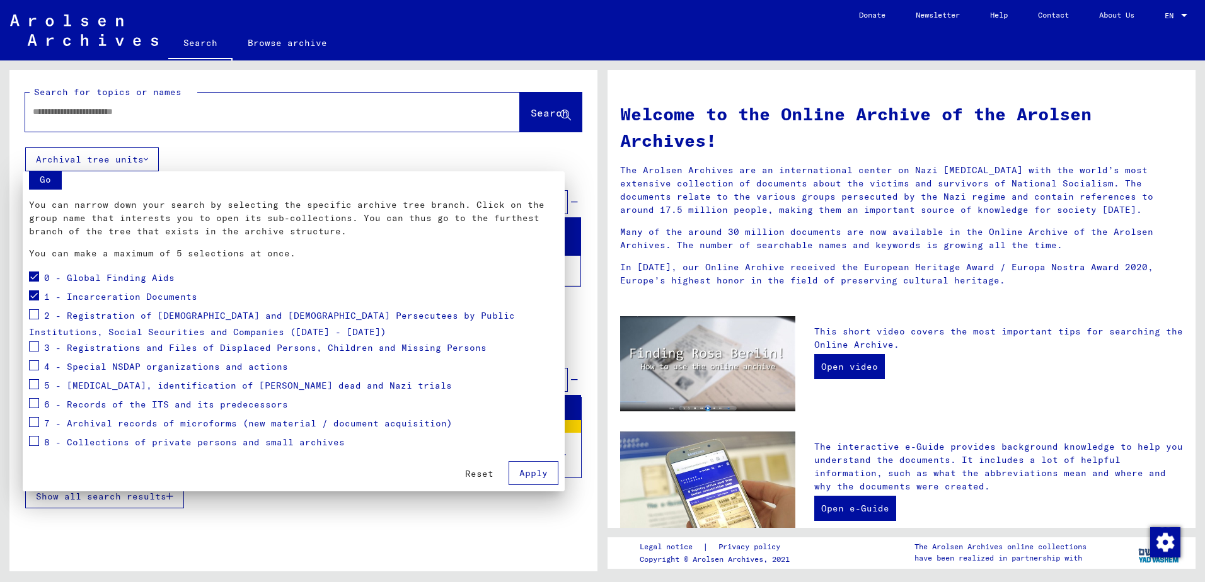
click at [35, 314] on span at bounding box center [34, 314] width 10 height 10
click at [38, 341] on label at bounding box center [34, 345] width 10 height 13
click at [37, 367] on span at bounding box center [34, 365] width 10 height 10
click at [35, 386] on span at bounding box center [34, 384] width 10 height 10
click at [536, 475] on span "Apply" at bounding box center [533, 473] width 28 height 11
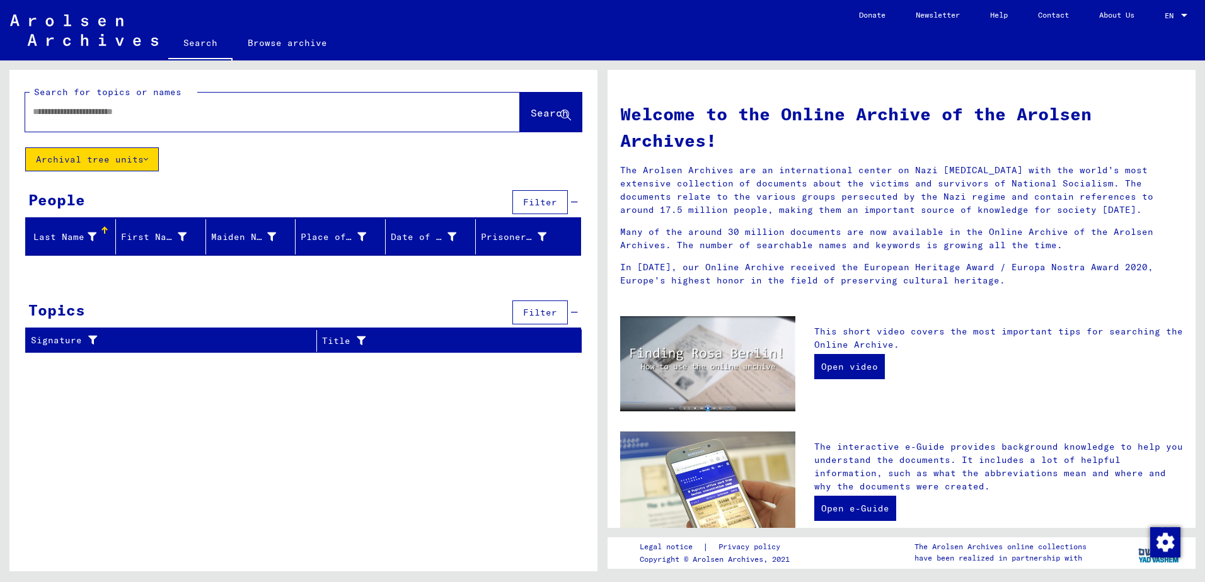
click at [78, 112] on input "text" at bounding box center [257, 111] width 449 height 13
click at [78, 112] on input "********" at bounding box center [257, 111] width 449 height 13
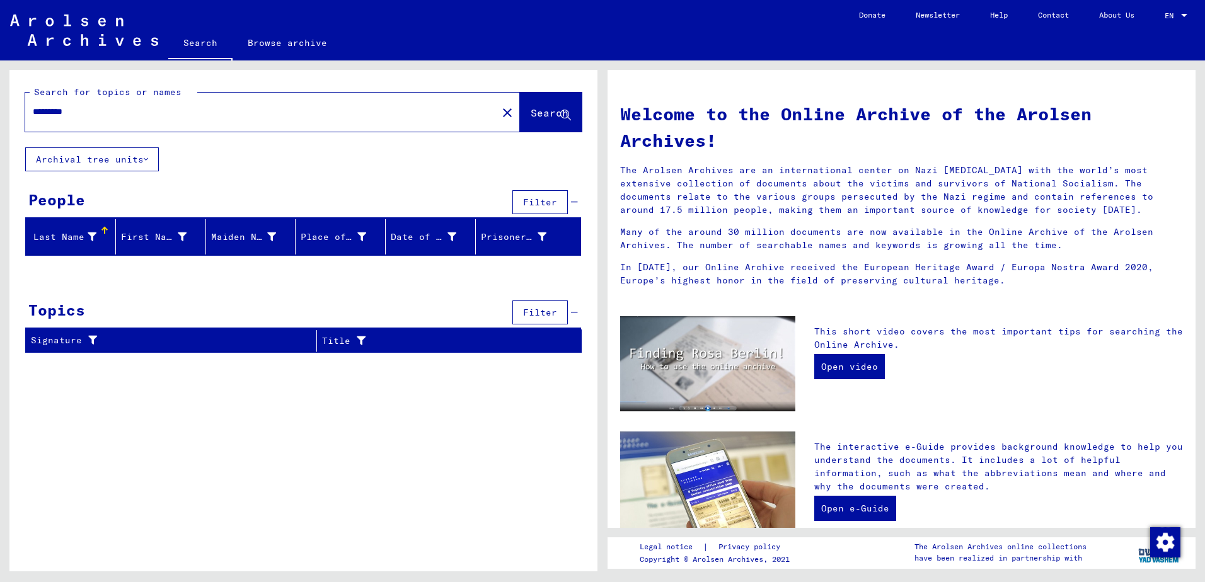
type input "*********"
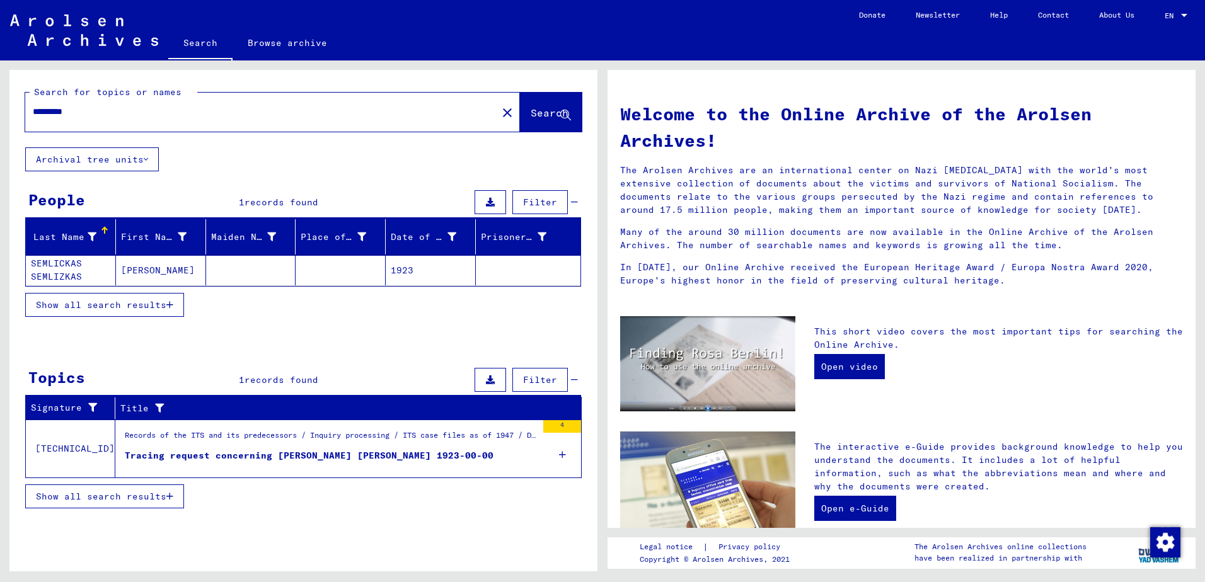
click at [318, 455] on div "Tracing request concerning [PERSON_NAME] [PERSON_NAME] 1923-00-00" at bounding box center [309, 455] width 369 height 13
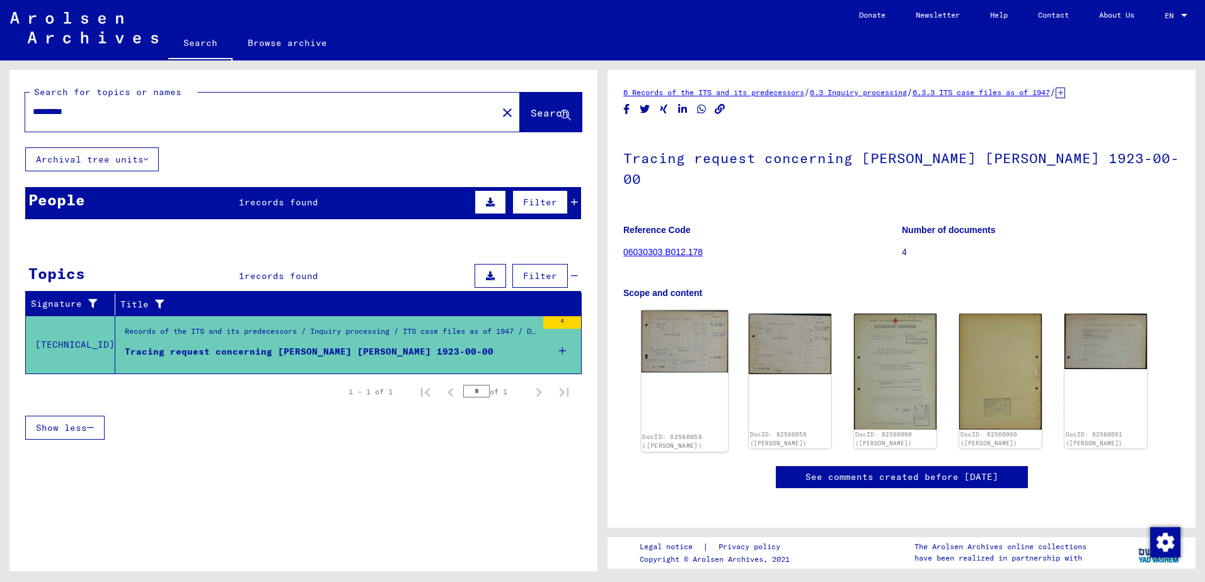
click at [681, 316] on img at bounding box center [684, 342] width 87 height 62
click at [110, 164] on button "Archival tree units" at bounding box center [92, 159] width 134 height 24
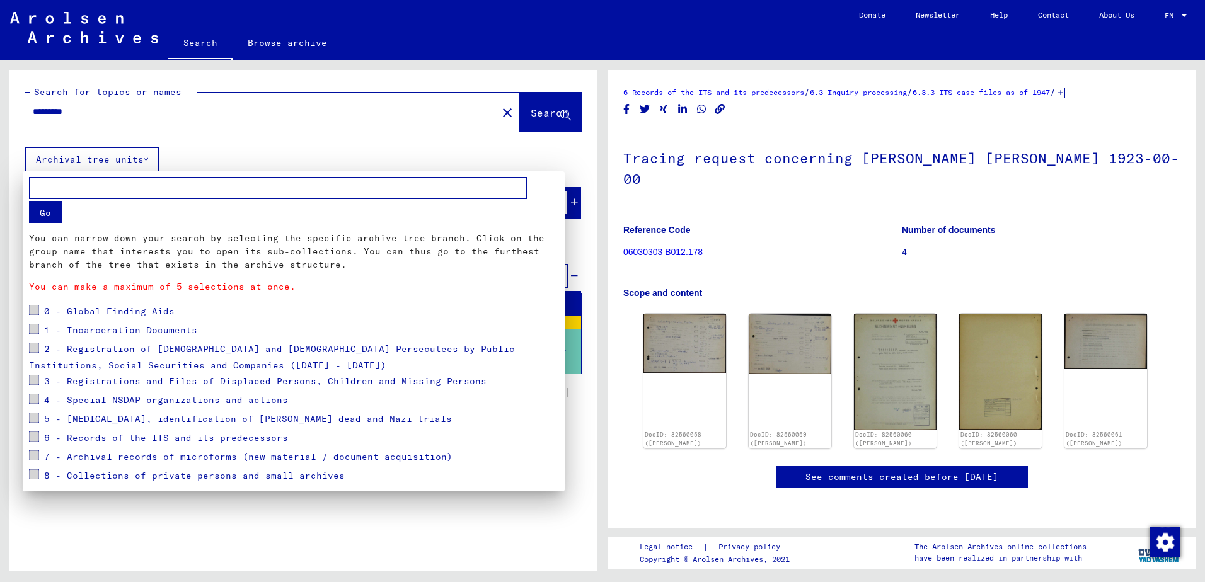
click at [35, 417] on span at bounding box center [34, 418] width 10 height 10
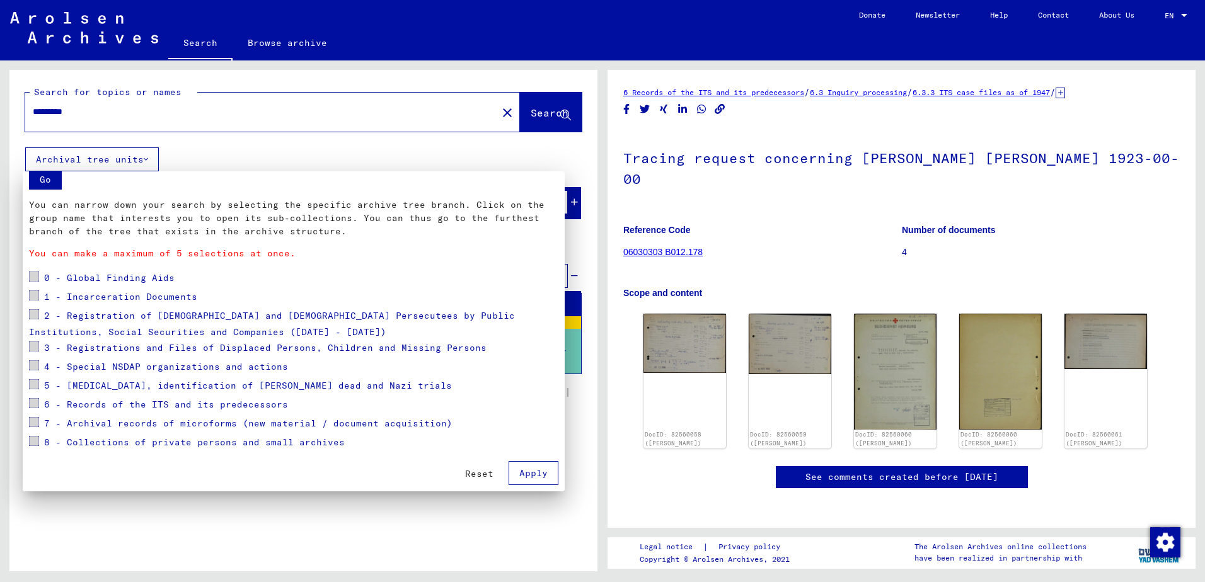
click at [33, 387] on span at bounding box center [34, 384] width 10 height 10
click at [469, 478] on span "Reset" at bounding box center [479, 473] width 28 height 11
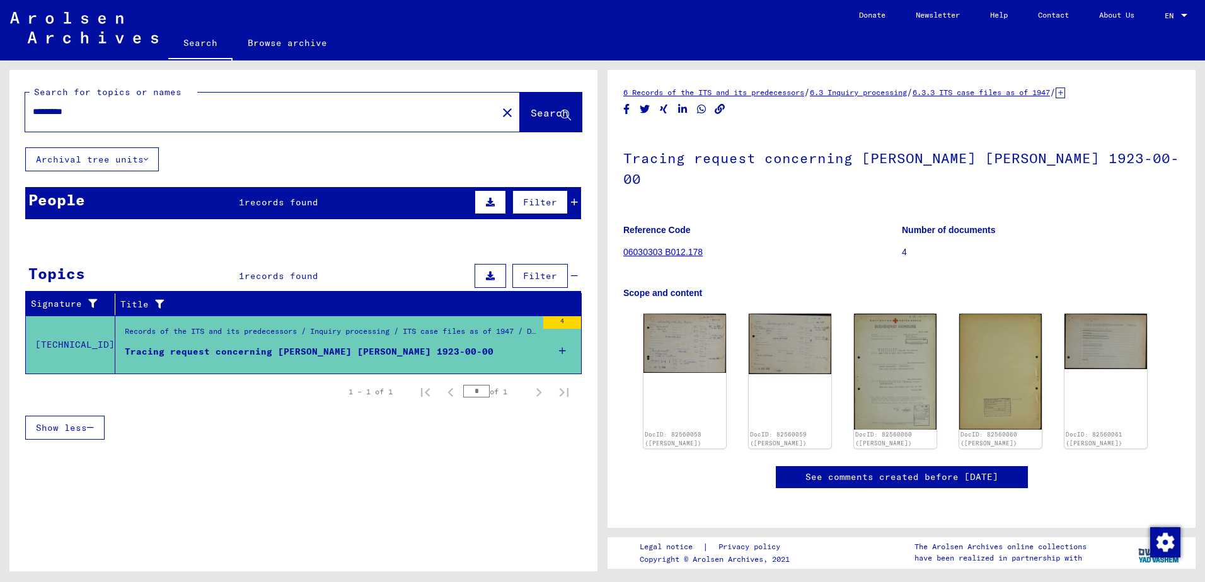
click at [125, 163] on button "Archival tree units" at bounding box center [92, 159] width 134 height 24
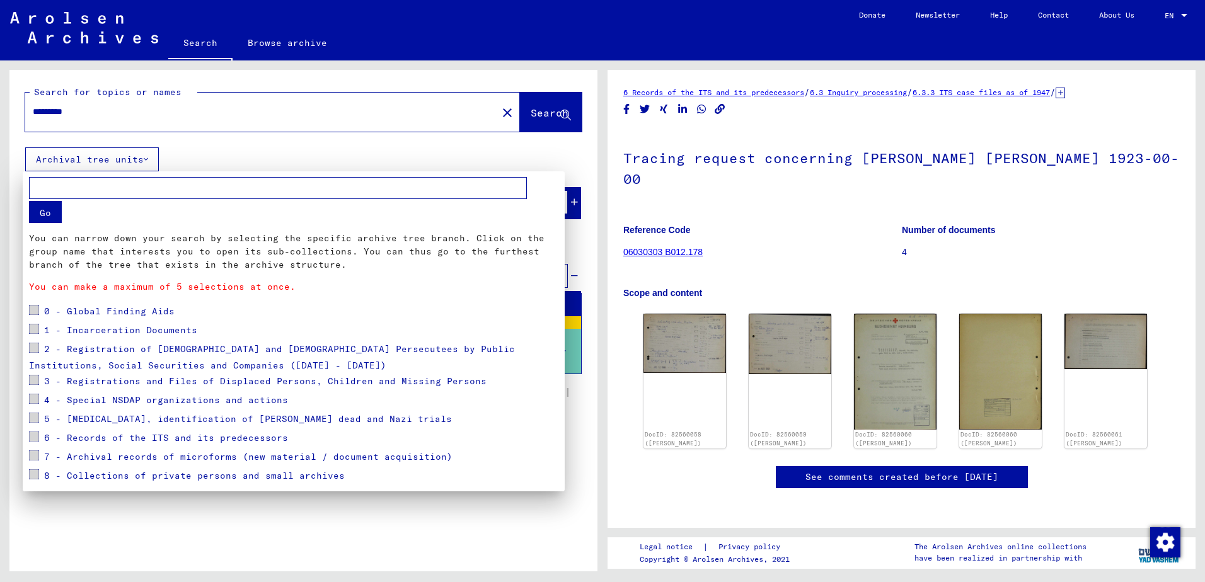
click at [32, 418] on span at bounding box center [34, 418] width 10 height 10
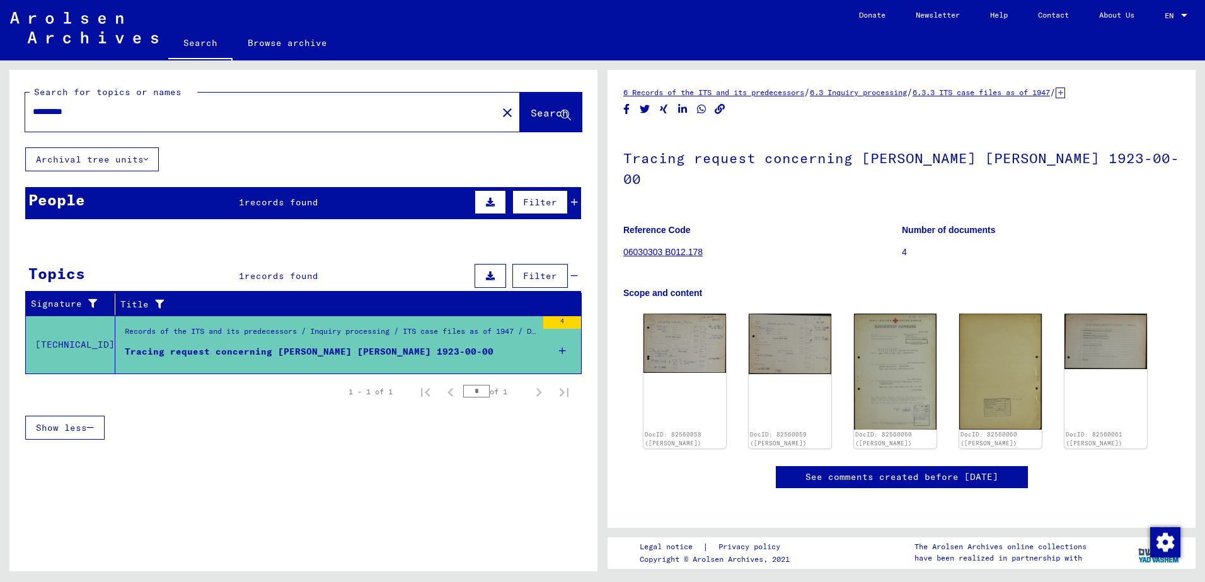
click at [493, 542] on div "Search for topics or names ********* close Search Archival tree units People 1 …" at bounding box center [303, 325] width 588 height 511
click at [897, 341] on img at bounding box center [895, 372] width 87 height 122
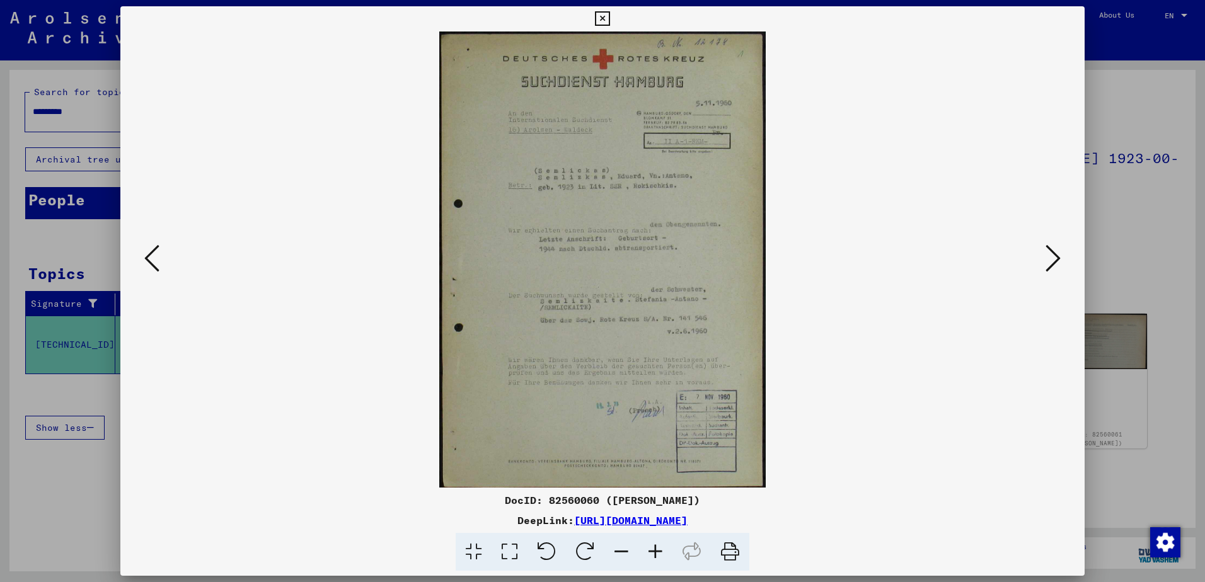
click at [1055, 258] on icon at bounding box center [1052, 258] width 15 height 30
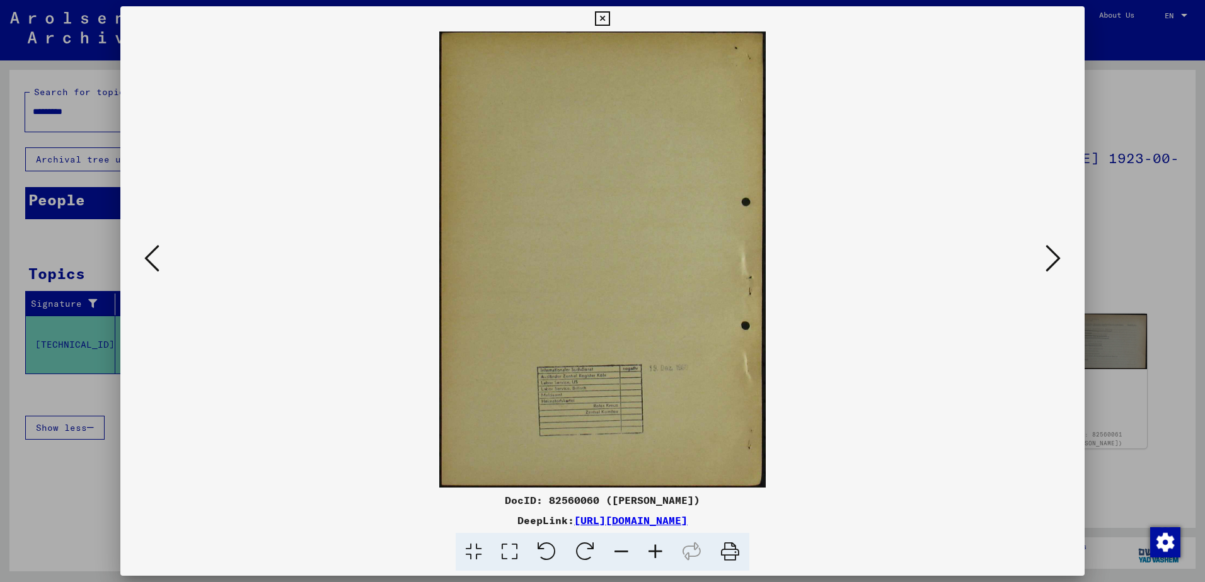
click at [1055, 258] on icon at bounding box center [1052, 258] width 15 height 30
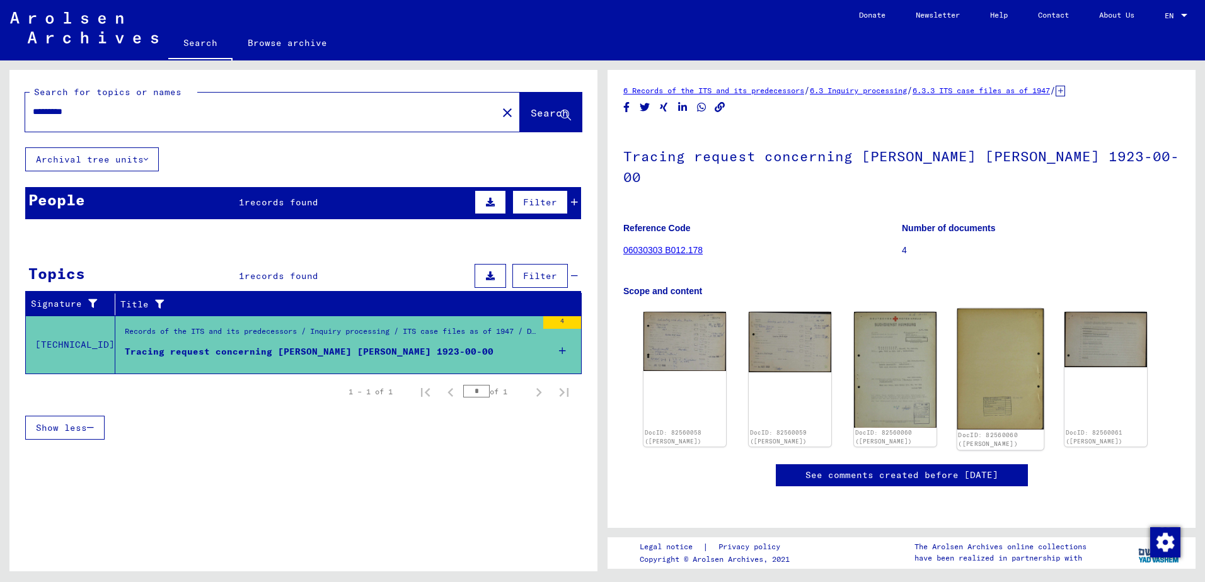
scroll to position [63, 0]
click at [110, 164] on button "Archival tree units" at bounding box center [92, 159] width 134 height 24
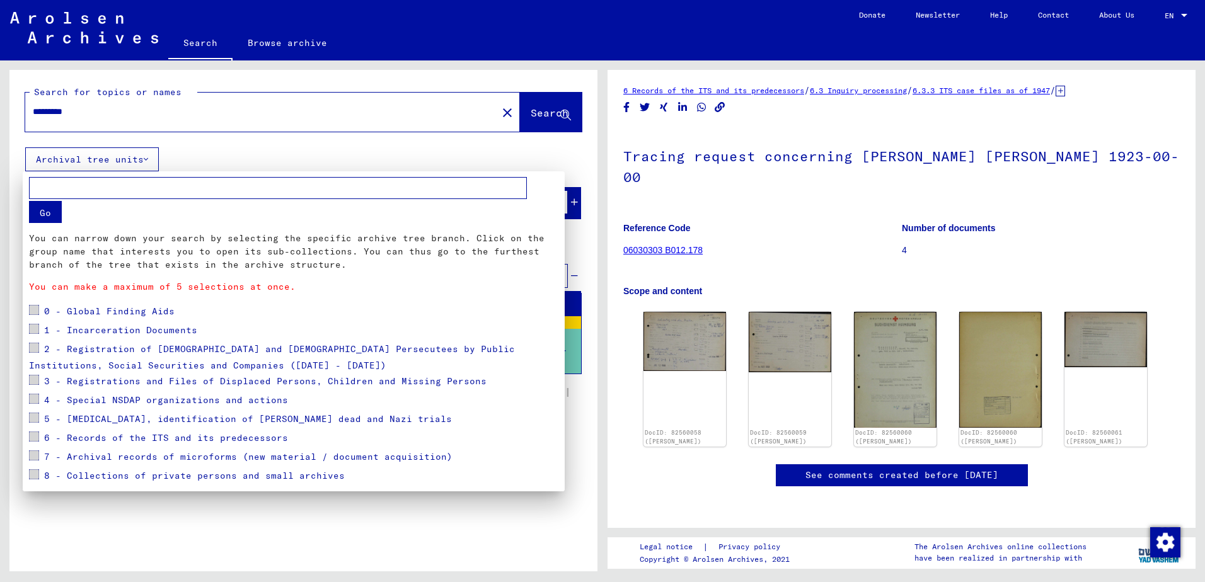
click at [35, 318] on mat-checkbox at bounding box center [34, 311] width 10 height 19
click at [35, 314] on span at bounding box center [34, 310] width 10 height 10
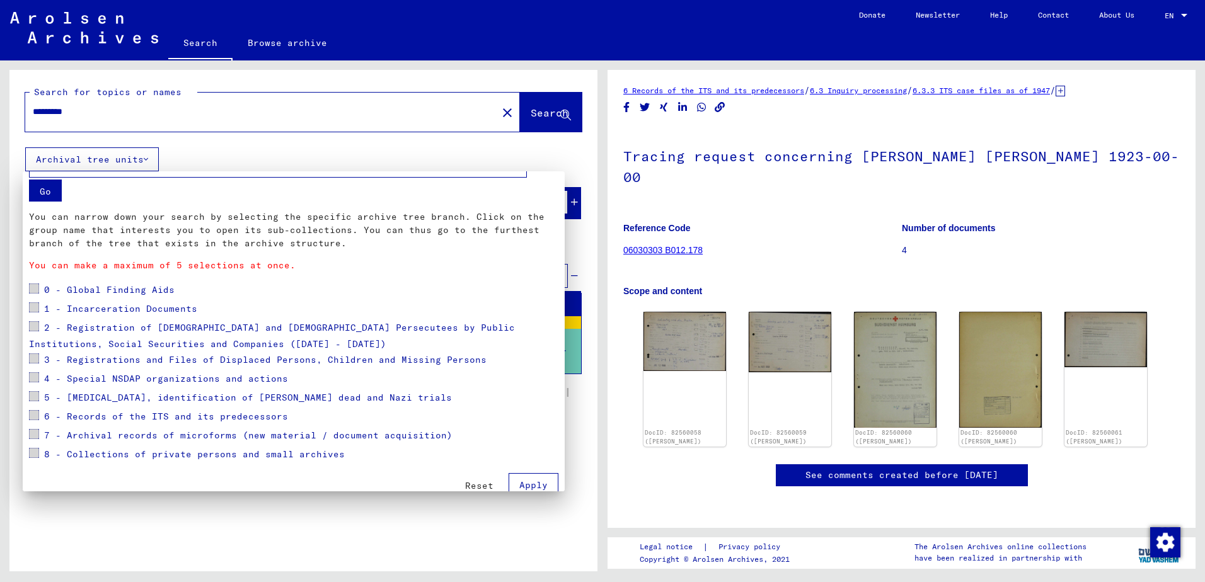
scroll to position [33, 0]
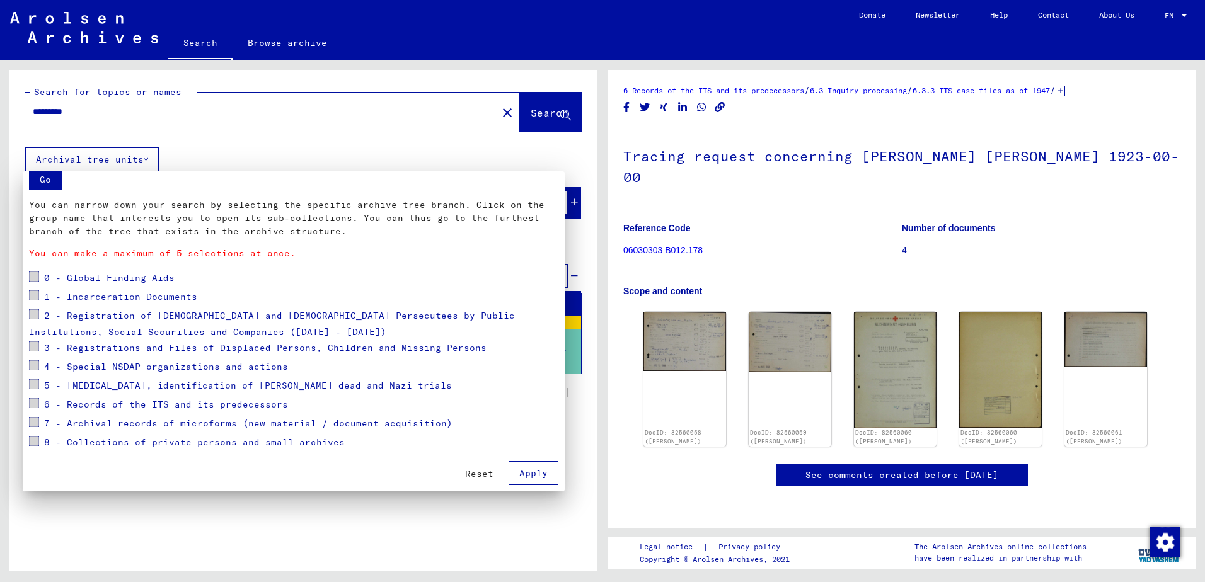
click at [469, 474] on span "Reset" at bounding box center [479, 473] width 28 height 11
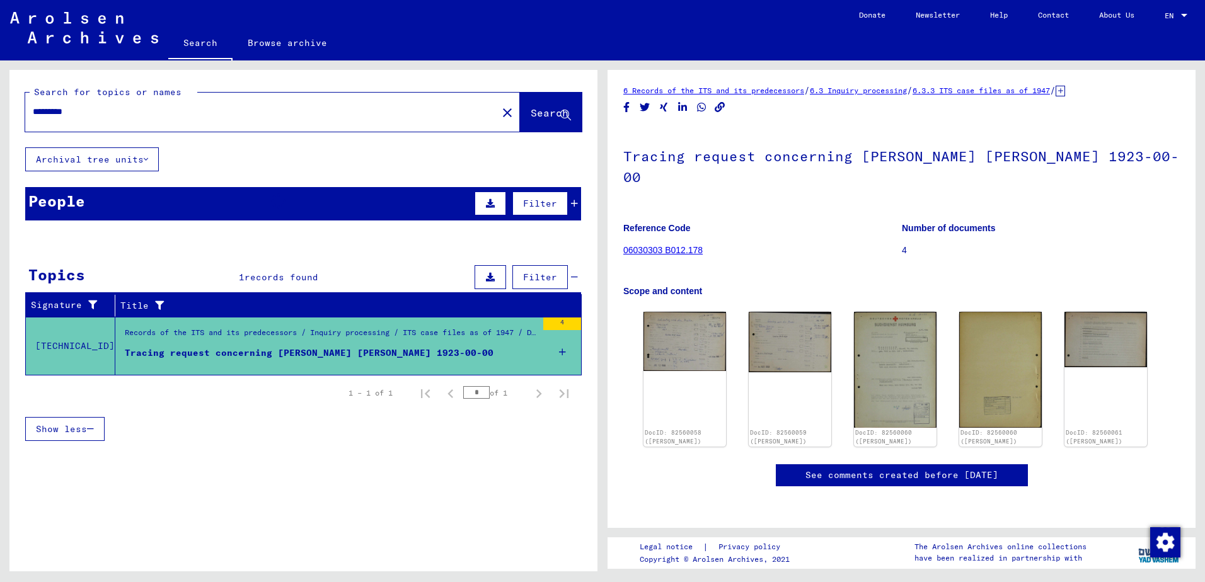
click at [111, 156] on button "Archival tree units" at bounding box center [92, 159] width 134 height 24
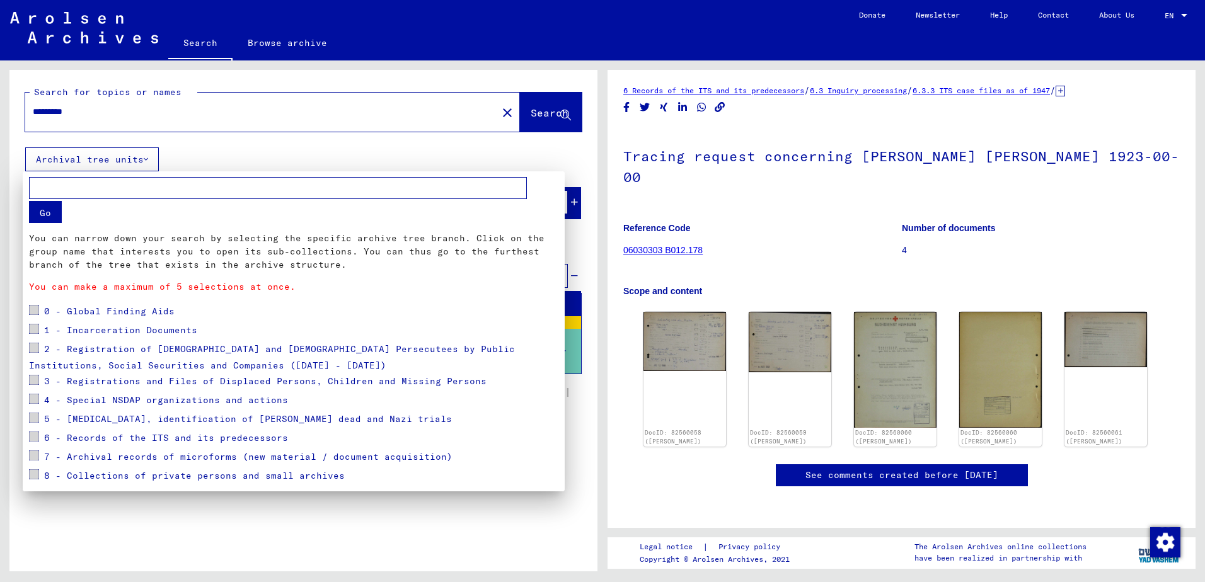
click at [34, 328] on span at bounding box center [34, 329] width 10 height 10
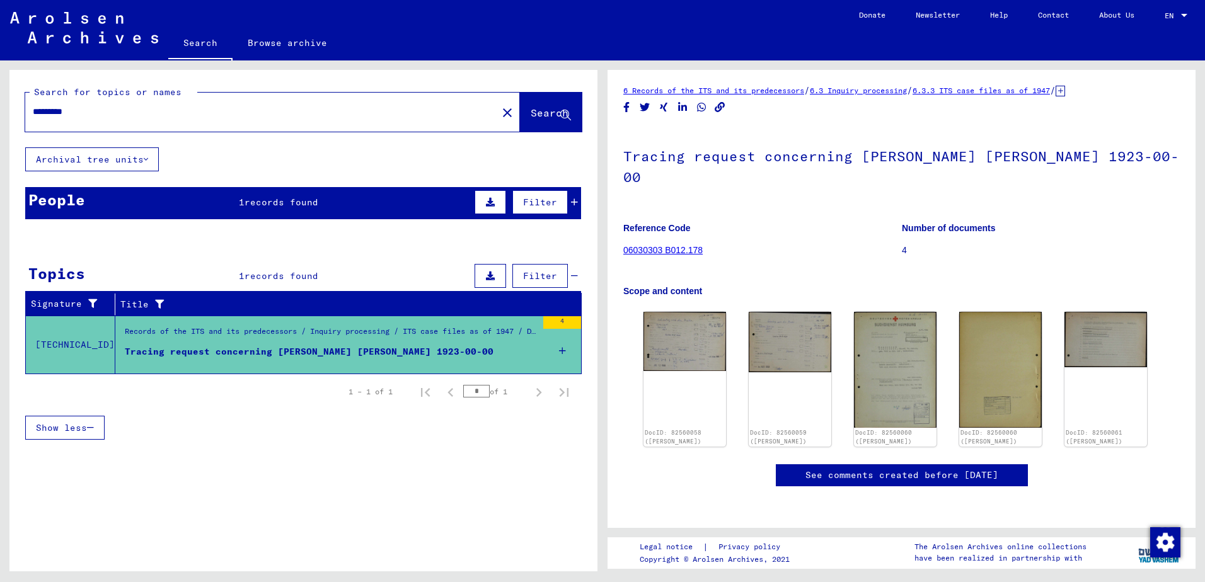
click at [106, 115] on input "*********" at bounding box center [261, 111] width 457 height 13
click at [110, 113] on input "*********" at bounding box center [261, 111] width 457 height 13
click at [520, 103] on button "Search" at bounding box center [551, 112] width 62 height 39
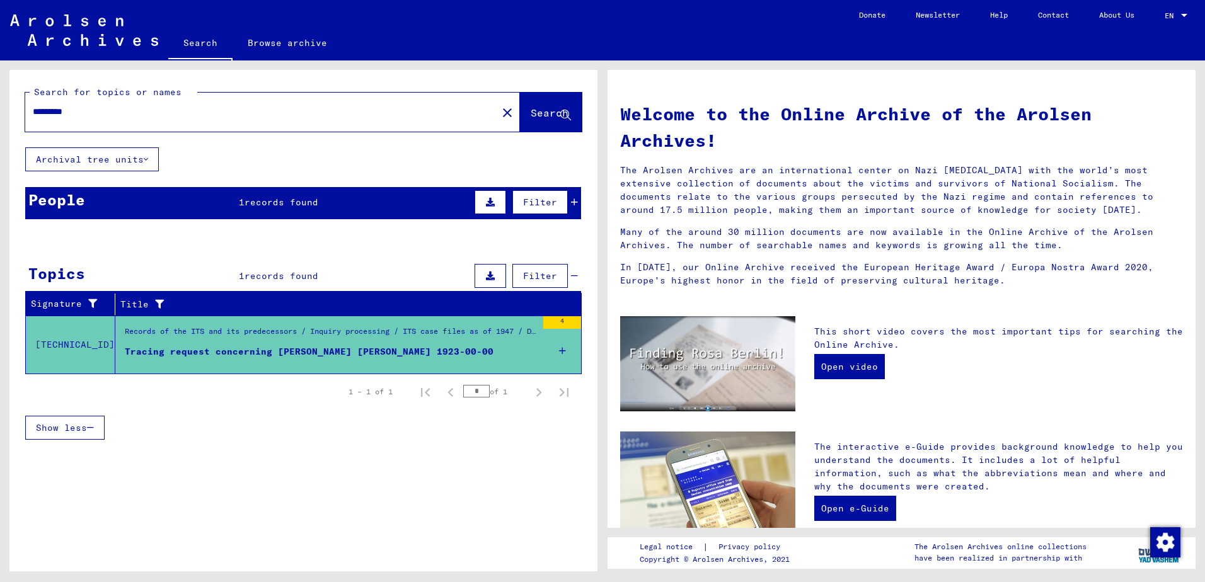
click at [207, 57] on link "Search" at bounding box center [200, 44] width 64 height 33
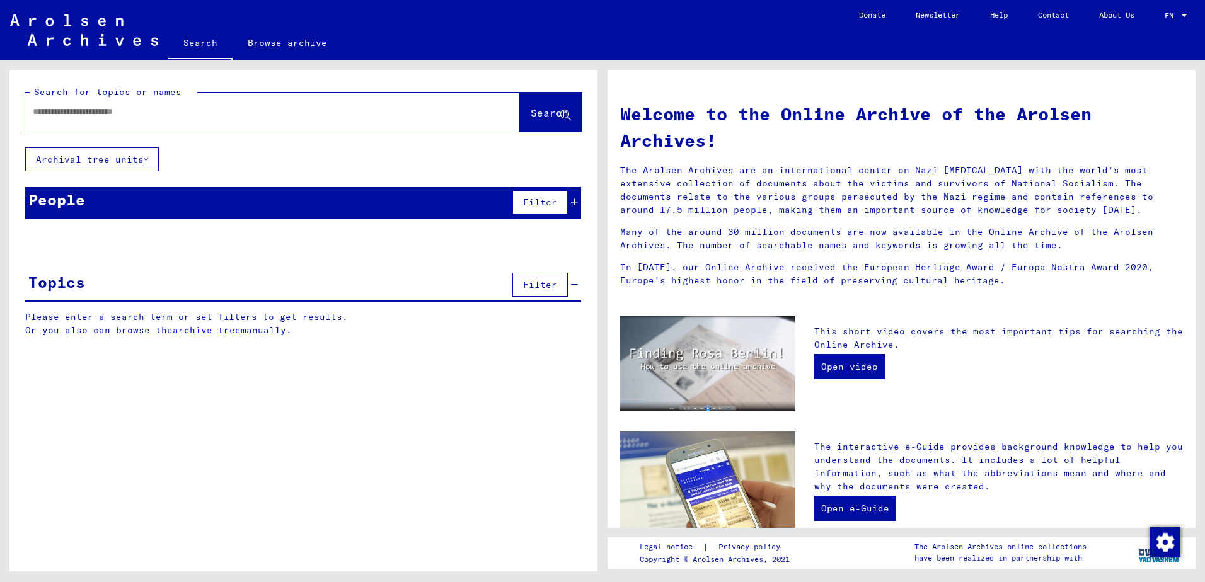
click at [125, 113] on input "text" at bounding box center [257, 111] width 449 height 13
type input "*********"
click at [131, 158] on button "Archival tree units" at bounding box center [92, 159] width 134 height 24
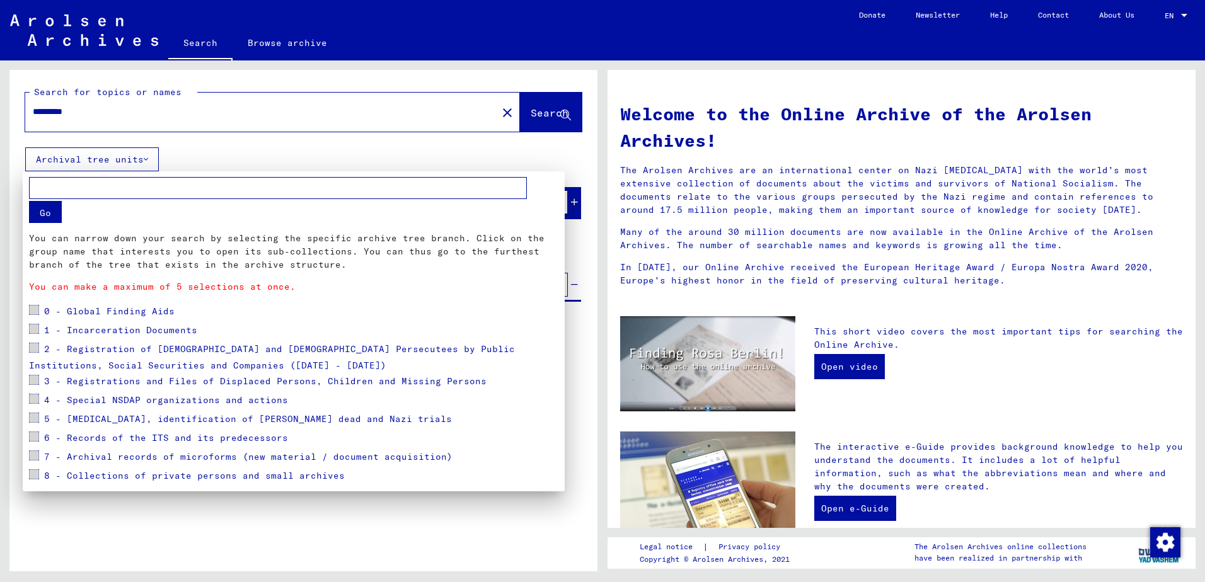
click at [33, 420] on span at bounding box center [34, 418] width 10 height 10
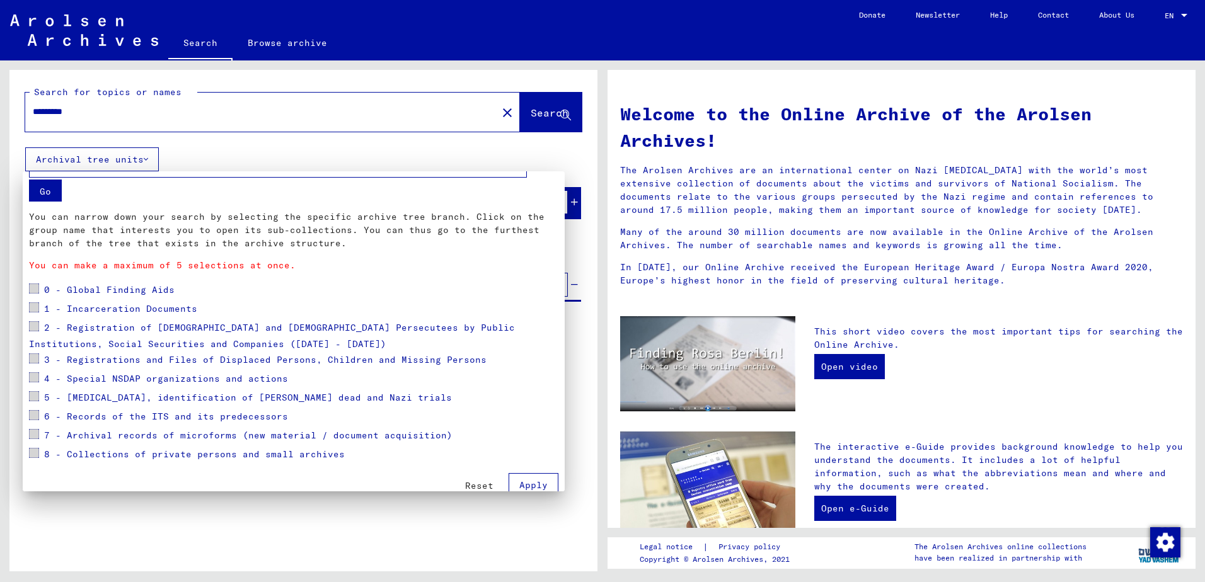
scroll to position [33, 0]
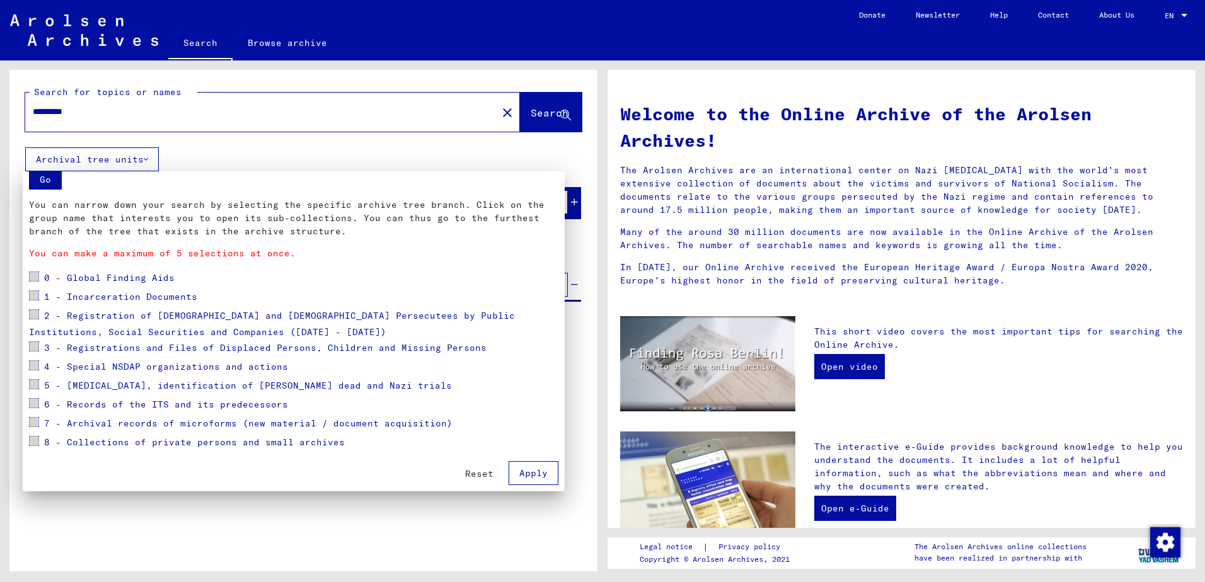
click at [472, 475] on span "Reset" at bounding box center [479, 473] width 28 height 11
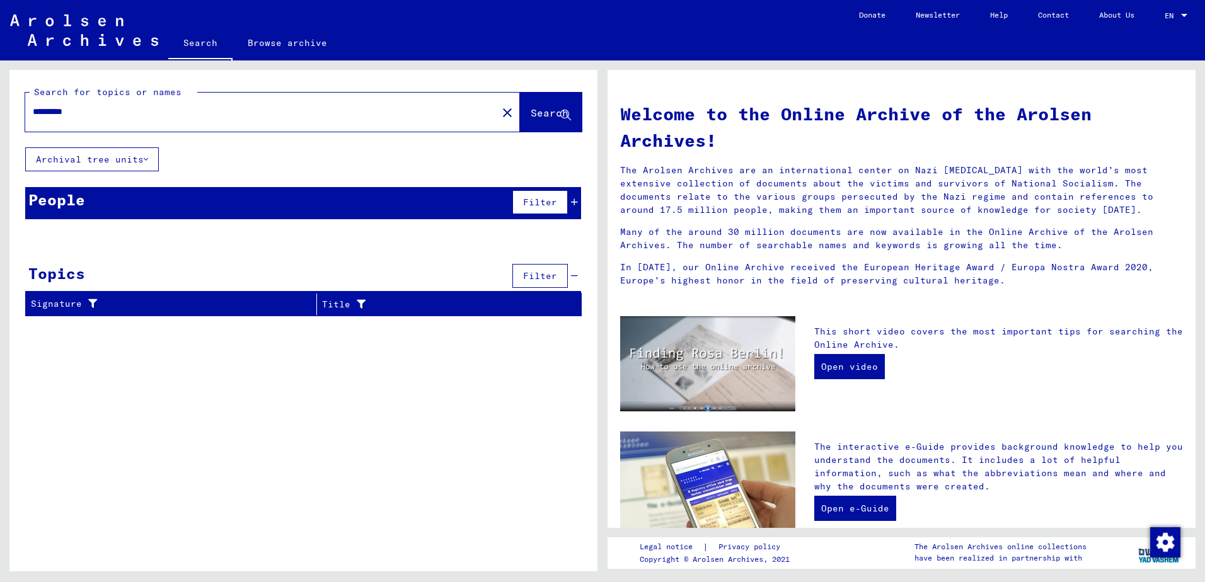
click at [147, 156] on icon at bounding box center [146, 159] width 4 height 9
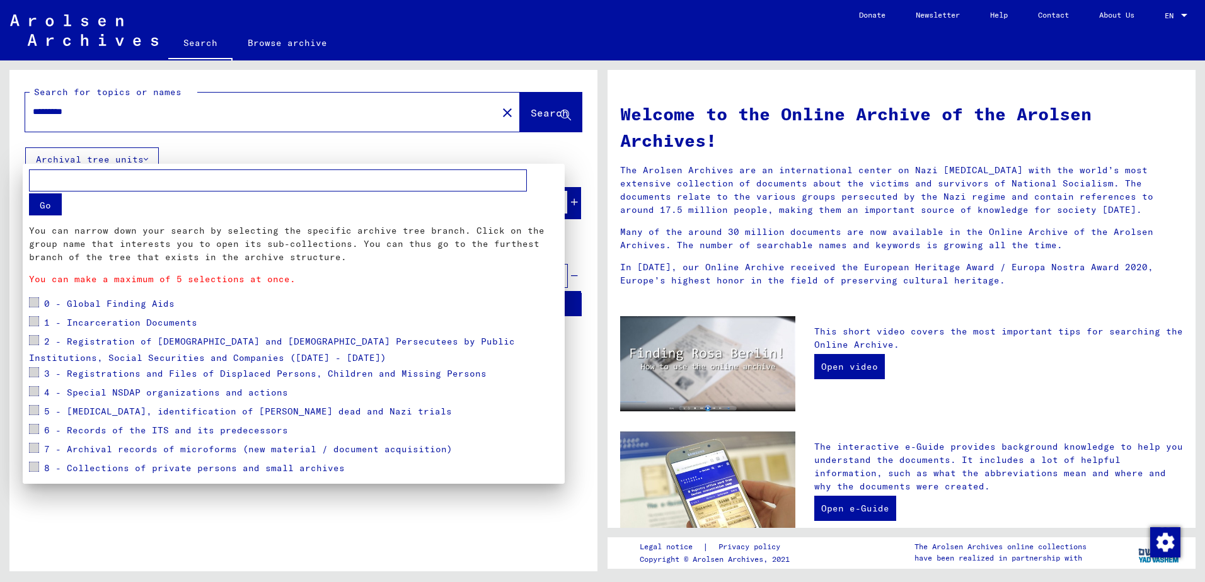
click at [35, 302] on span at bounding box center [34, 302] width 10 height 10
click at [32, 300] on span at bounding box center [34, 302] width 10 height 10
click at [367, 146] on div at bounding box center [602, 291] width 1205 height 582
